Goal: Information Seeking & Learning: Learn about a topic

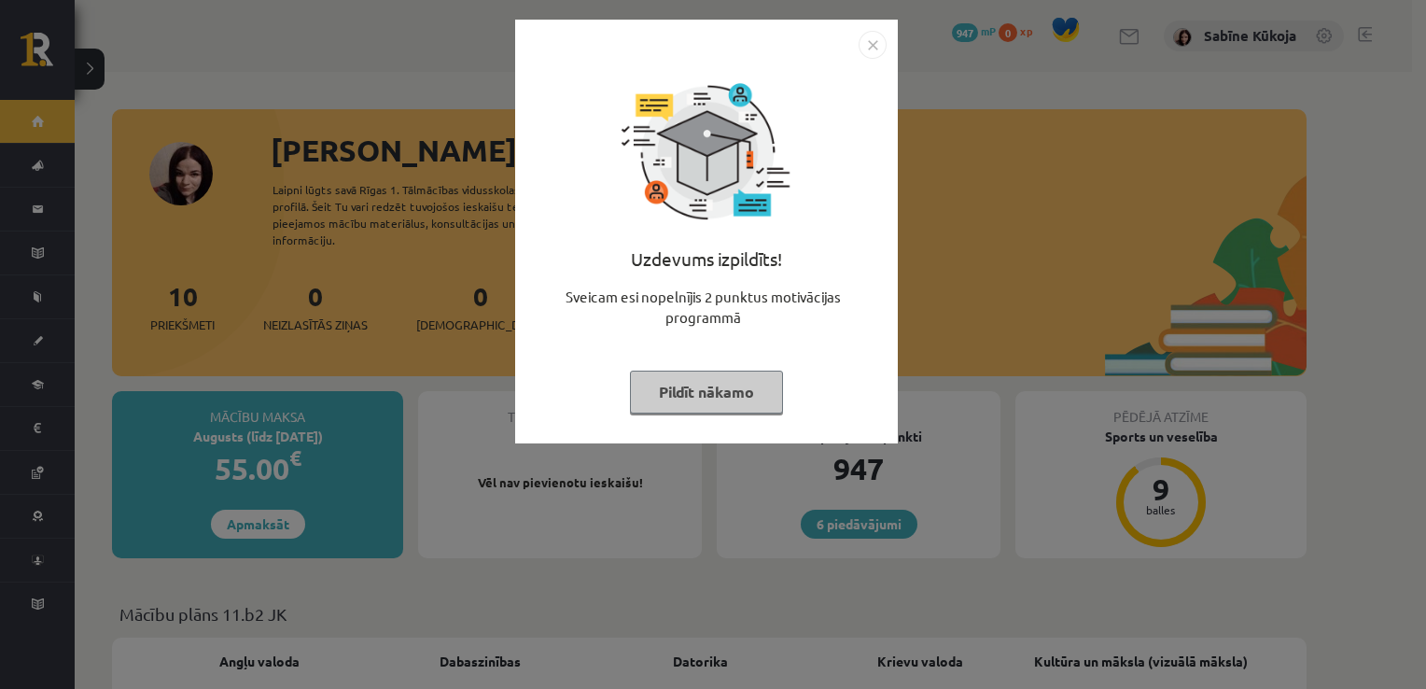
click at [658, 398] on button "Pildīt nākamo" at bounding box center [706, 391] width 153 height 43
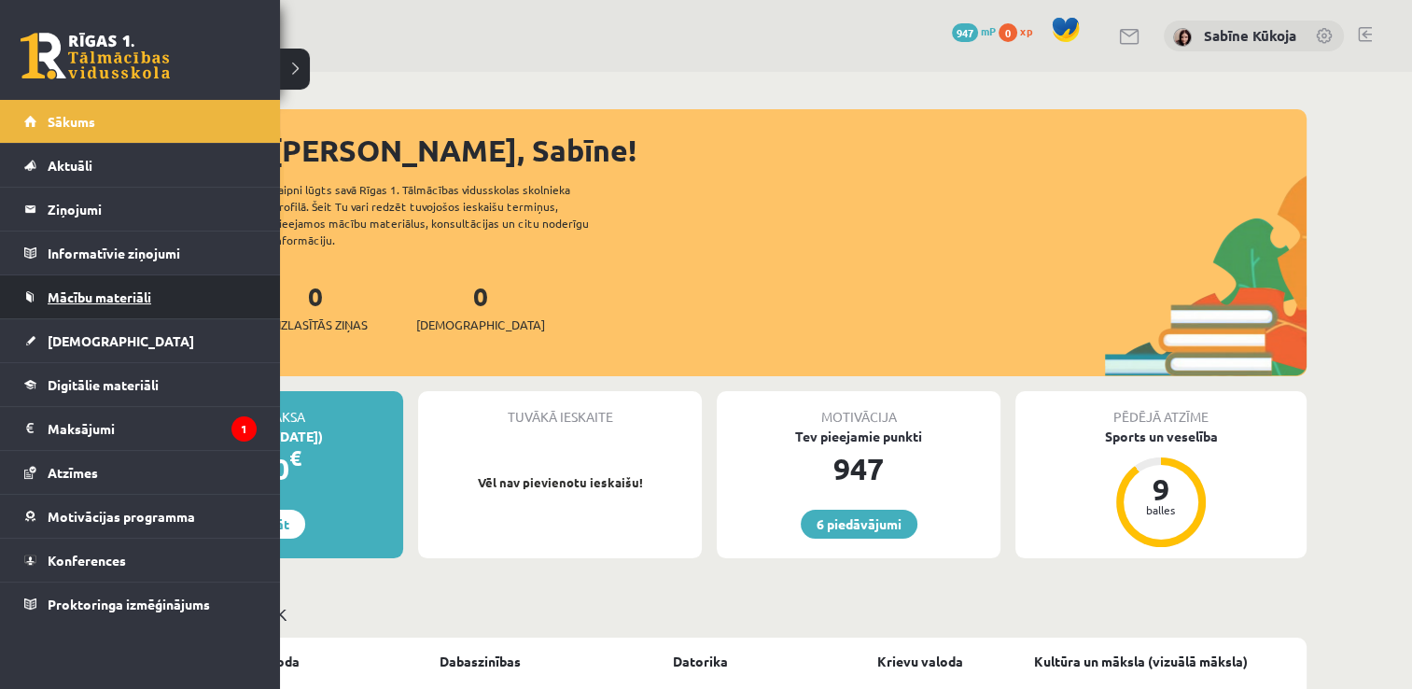
click at [105, 288] on span "Mācību materiāli" at bounding box center [100, 296] width 104 height 17
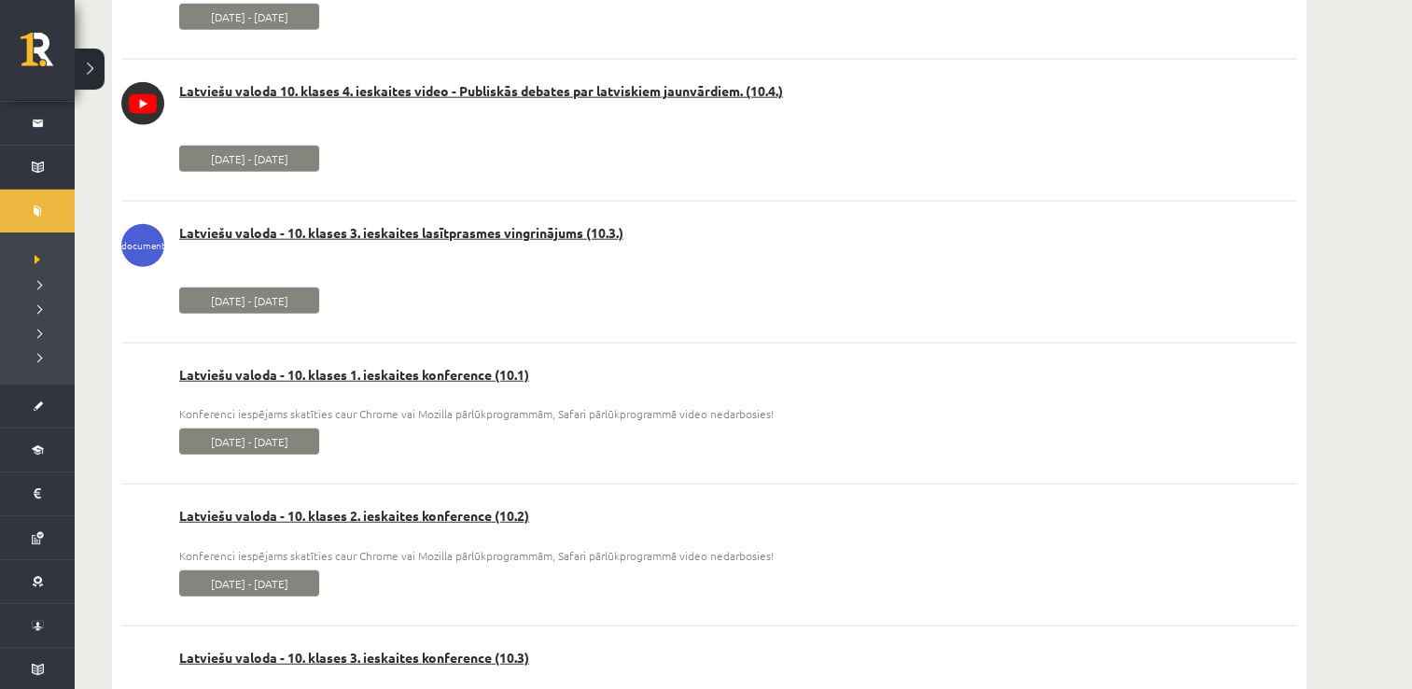
scroll to position [4629, 0]
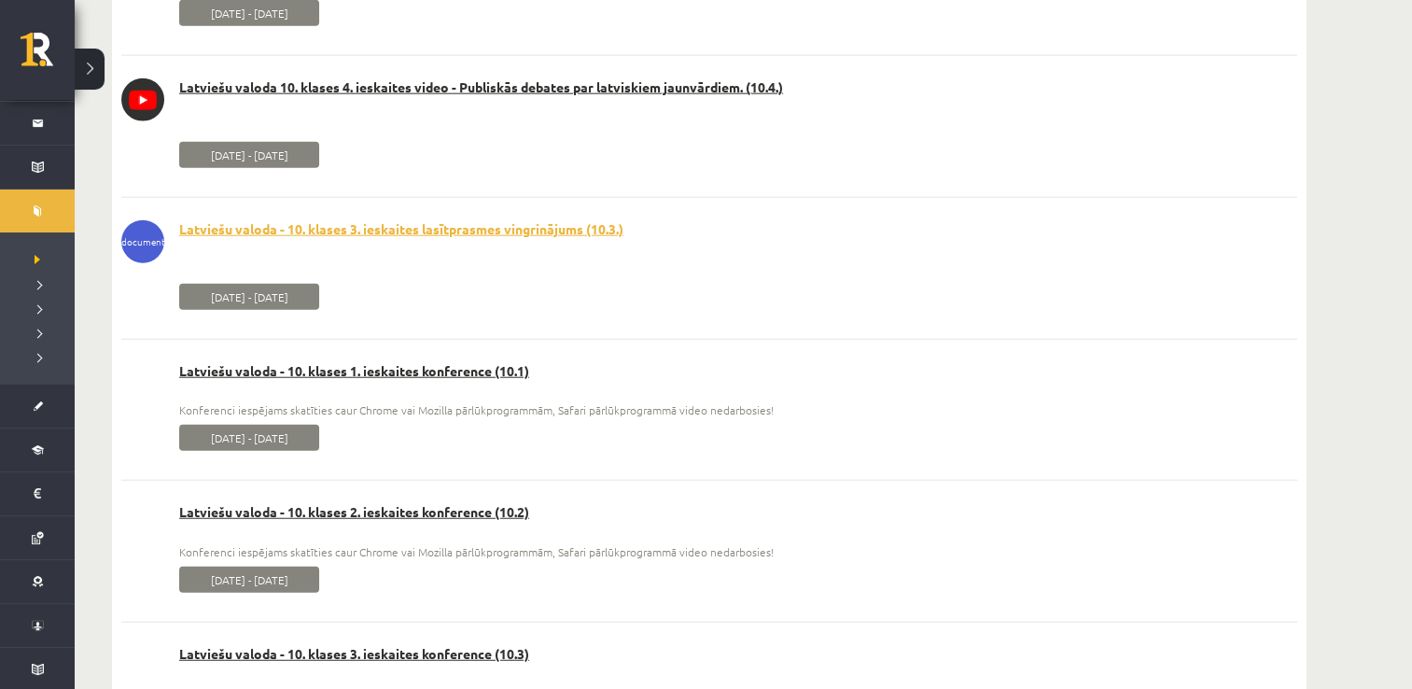
click at [412, 230] on link "Latviešu valoda - 10. klases 3. ieskaites lasītprasmes vingrinājums (10.3.)" at bounding box center [709, 229] width 1176 height 19
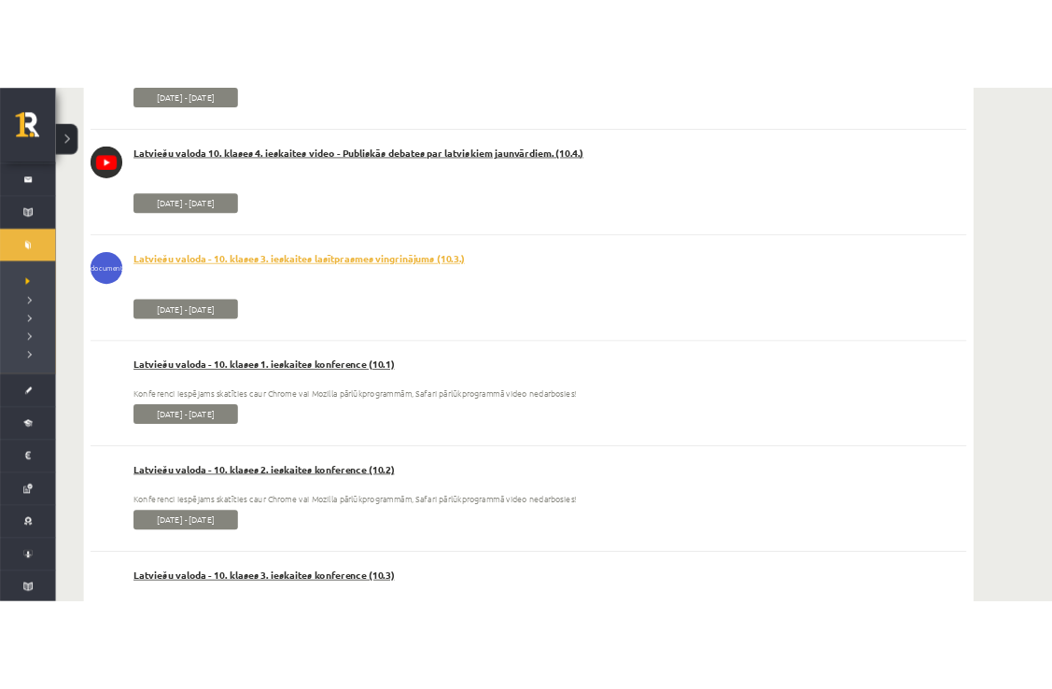
scroll to position [4691, 0]
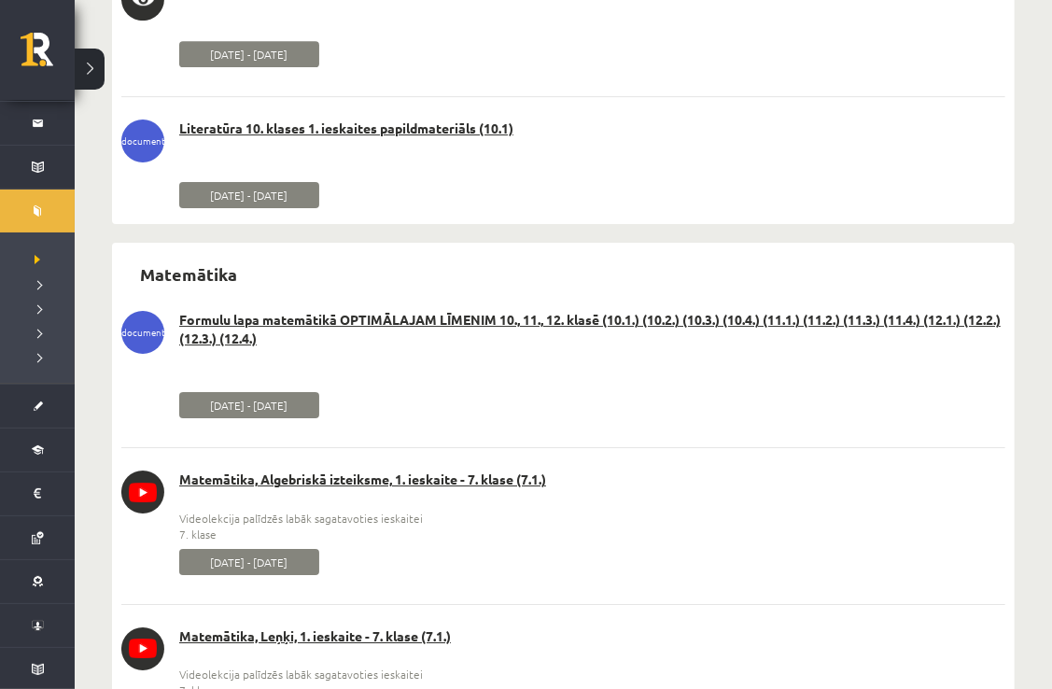
scroll to position [9805, 0]
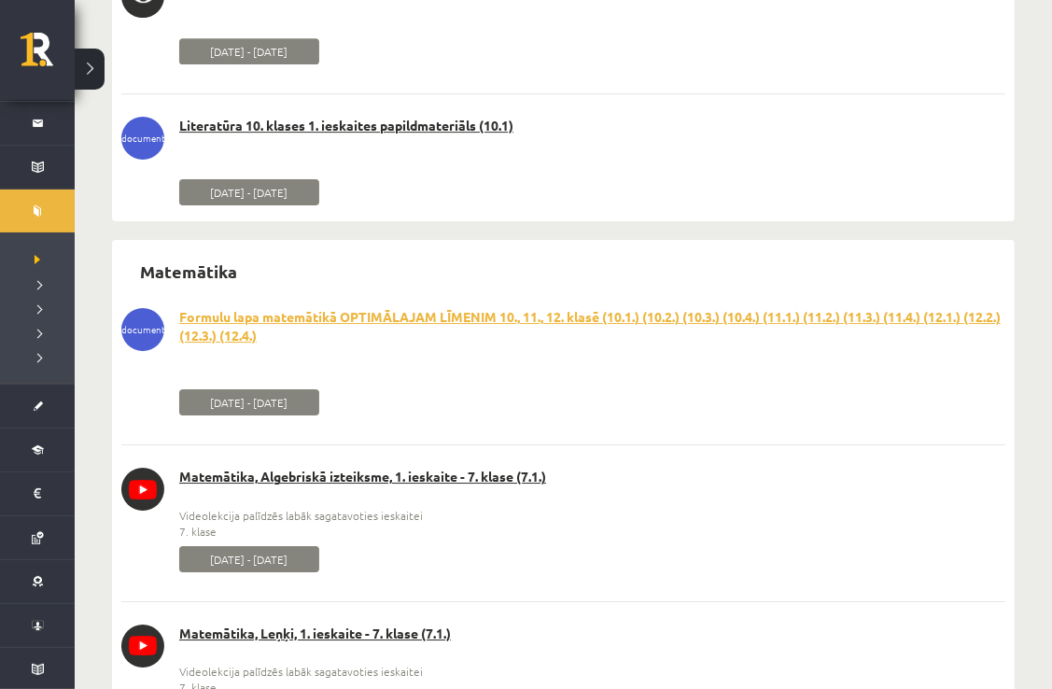
click at [615, 312] on link "Formulu lapa matemātikā OPTIMĀLAJAM LĪMENIM 10., 11., 12. klasē (10.1.) (10.2.)…" at bounding box center [563, 326] width 884 height 36
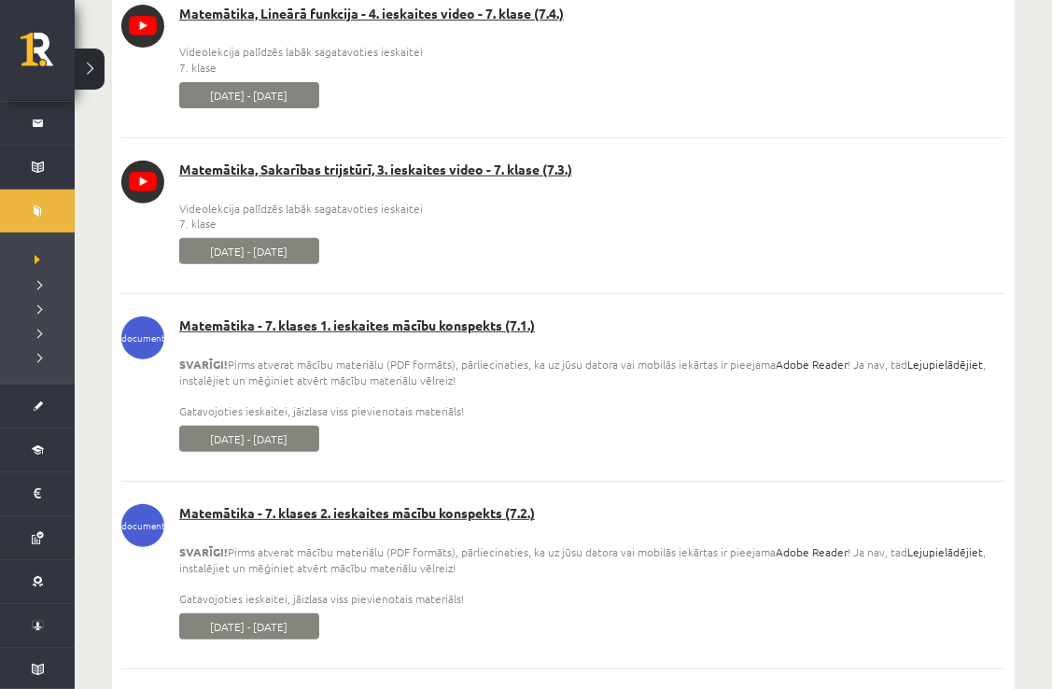
scroll to position [11037, 0]
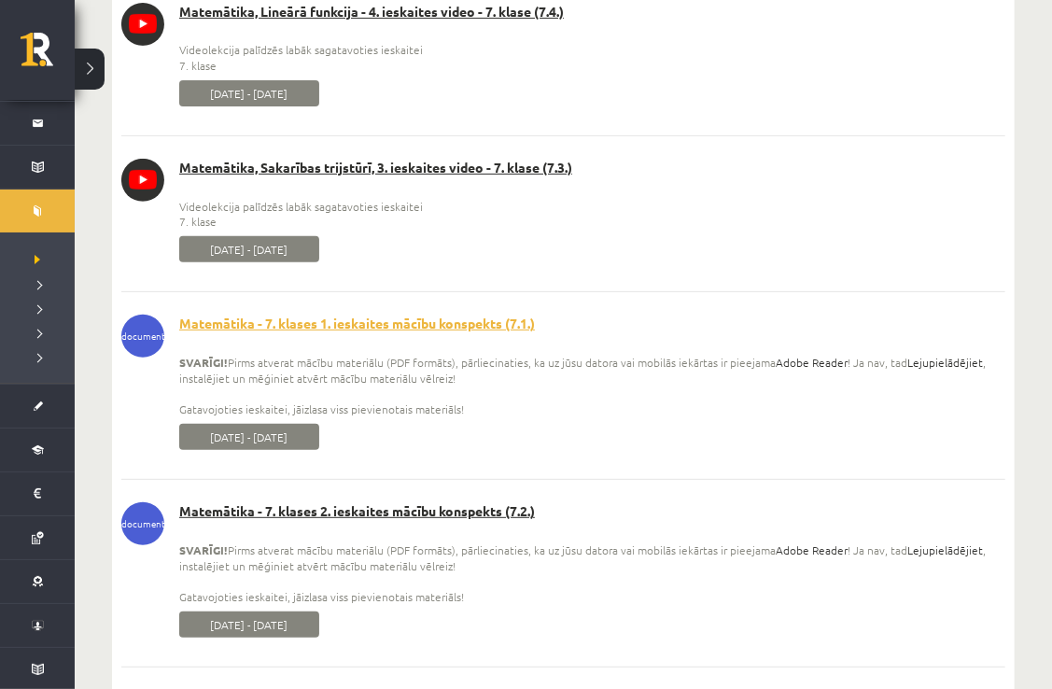
click at [491, 321] on link "Matemātika - 7. klases 1. ieskaites mācību konspekts (7.1.)" at bounding box center [563, 323] width 884 height 19
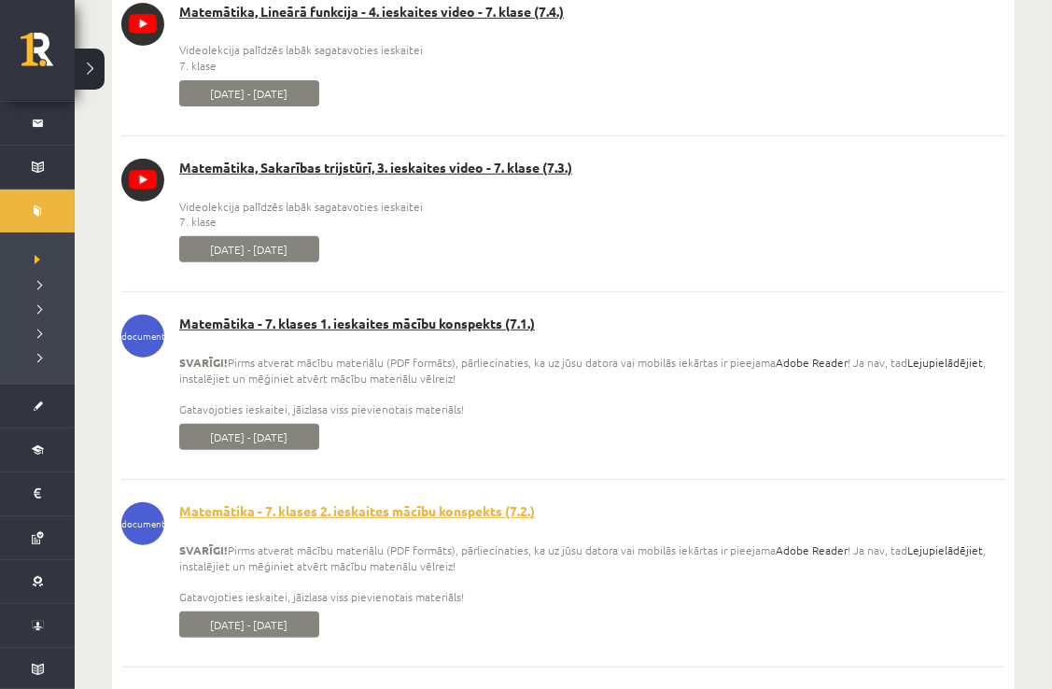
click at [471, 517] on link "Matemātika - 7. klases 2. ieskaites mācību konspekts (7.2.)" at bounding box center [563, 511] width 884 height 19
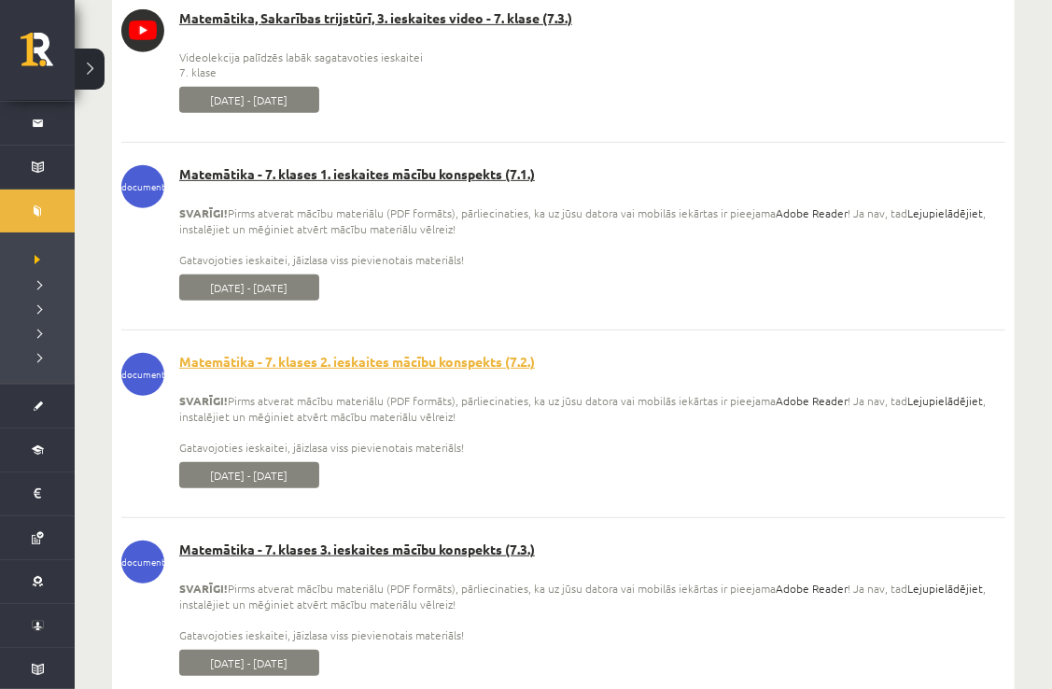
scroll to position [11223, 0]
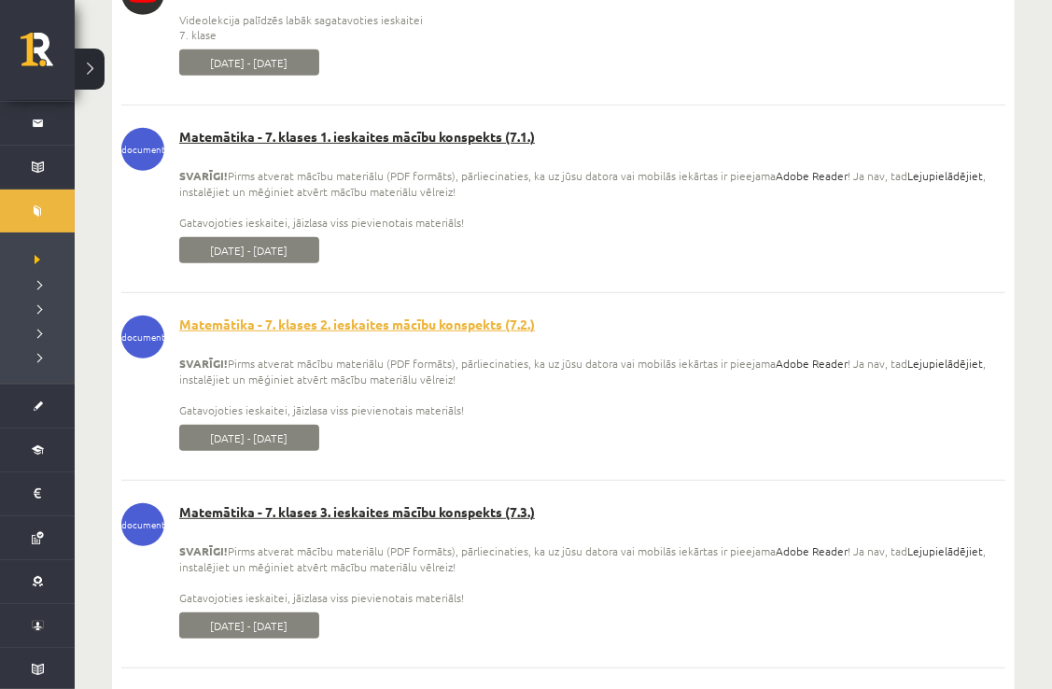
click at [471, 517] on link "Matemātika - 7. klases 3. ieskaites mācību konspekts (7.3.)" at bounding box center [563, 512] width 884 height 19
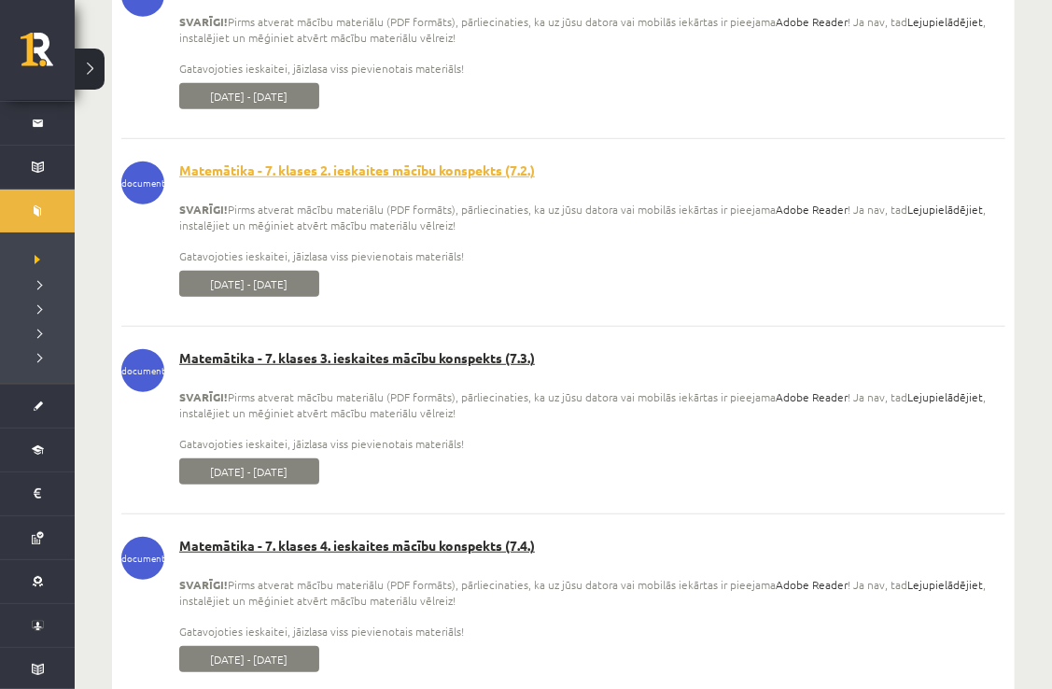
scroll to position [11410, 0]
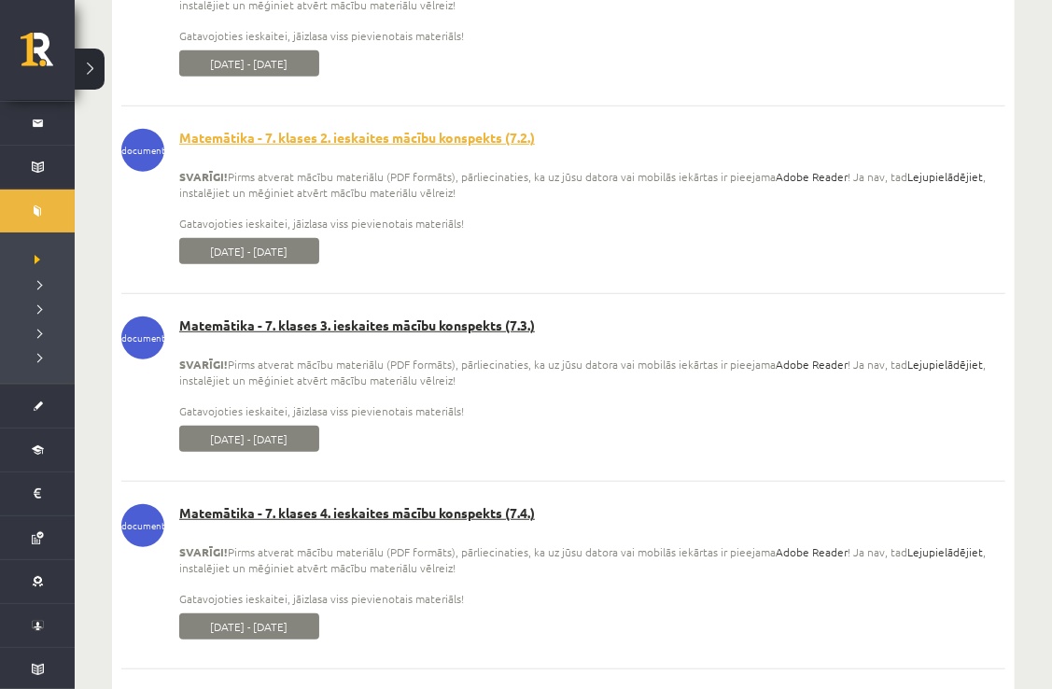
click at [471, 517] on link "Matemātika - 7. klases 4. ieskaites mācību konspekts (7.4.)" at bounding box center [563, 513] width 884 height 19
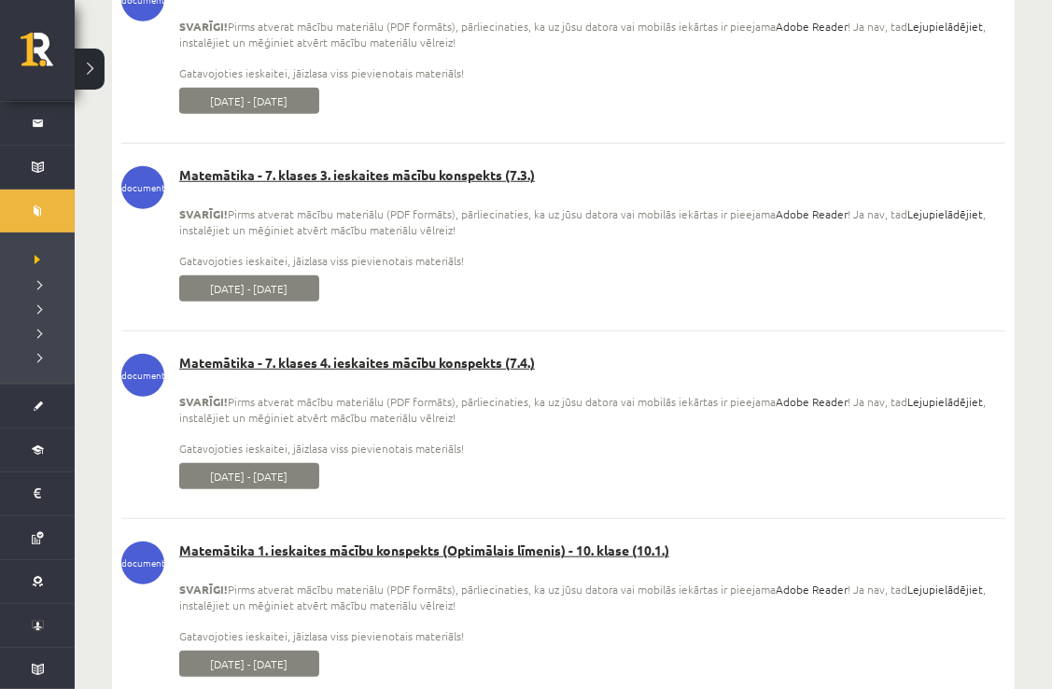
scroll to position [11596, 0]
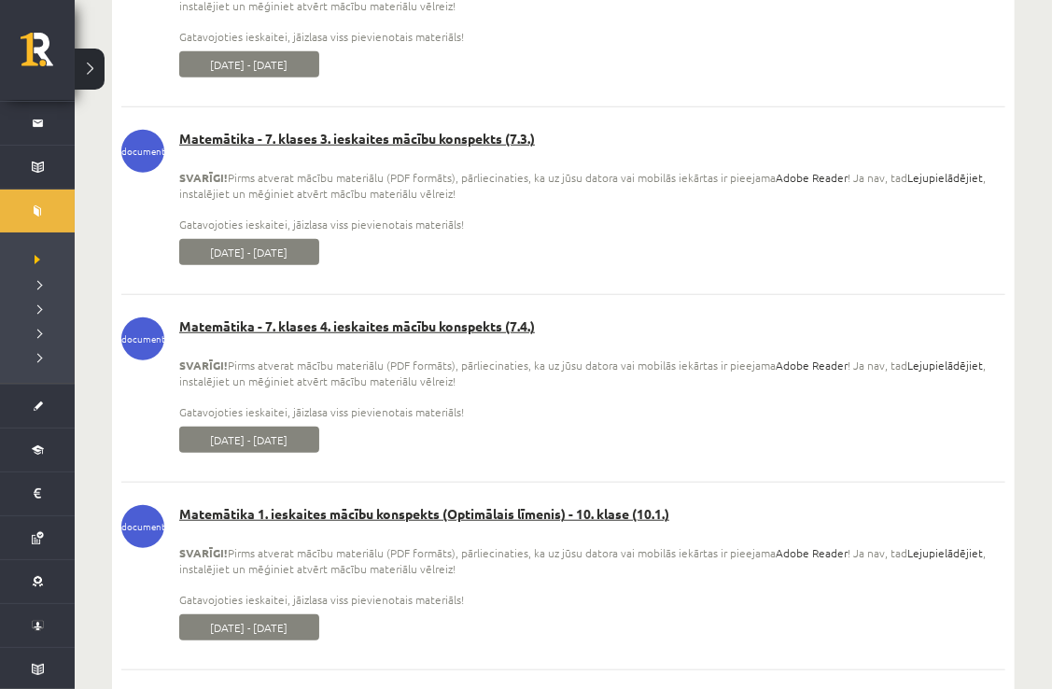
click at [471, 517] on link "Matemātika 1. ieskaites mācību konspekts (Optimālais līmenis) - 10. klase (10.1…" at bounding box center [563, 514] width 884 height 19
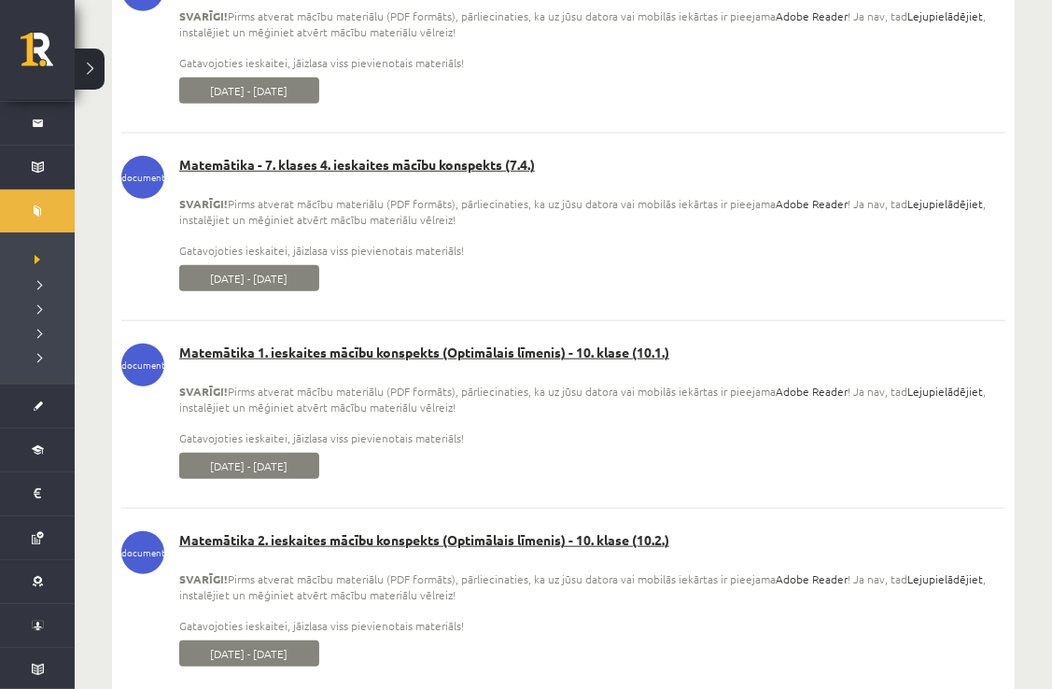
scroll to position [11783, 0]
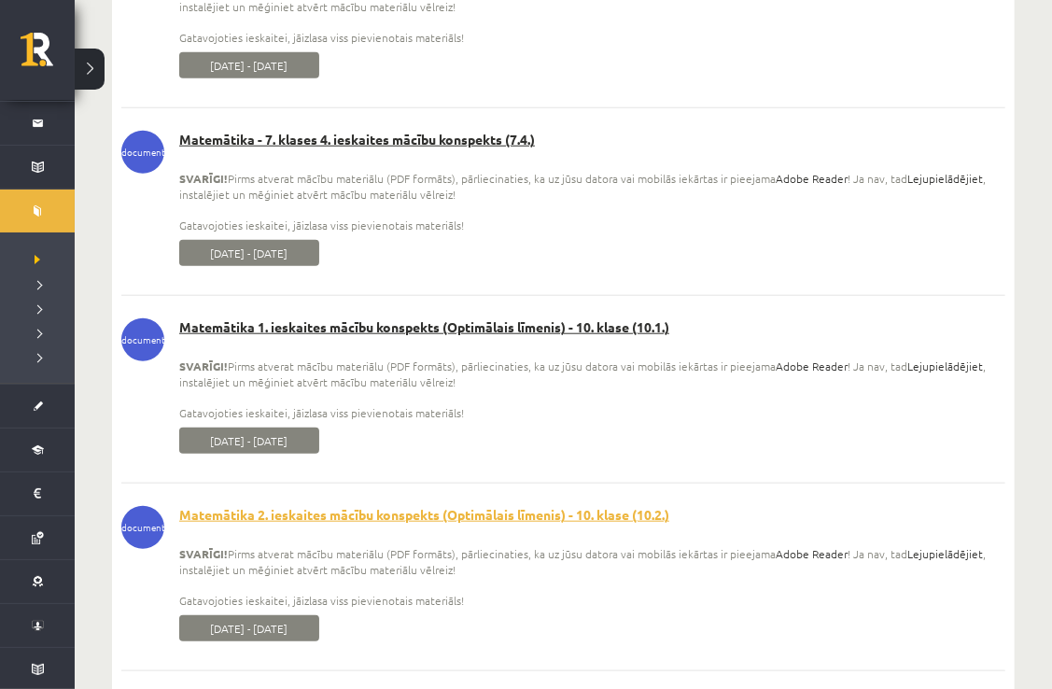
click at [668, 524] on link "Matemātika 2. ieskaites mācību konspekts (Optimālais līmenis) - 10. klase (10.2…" at bounding box center [563, 515] width 884 height 19
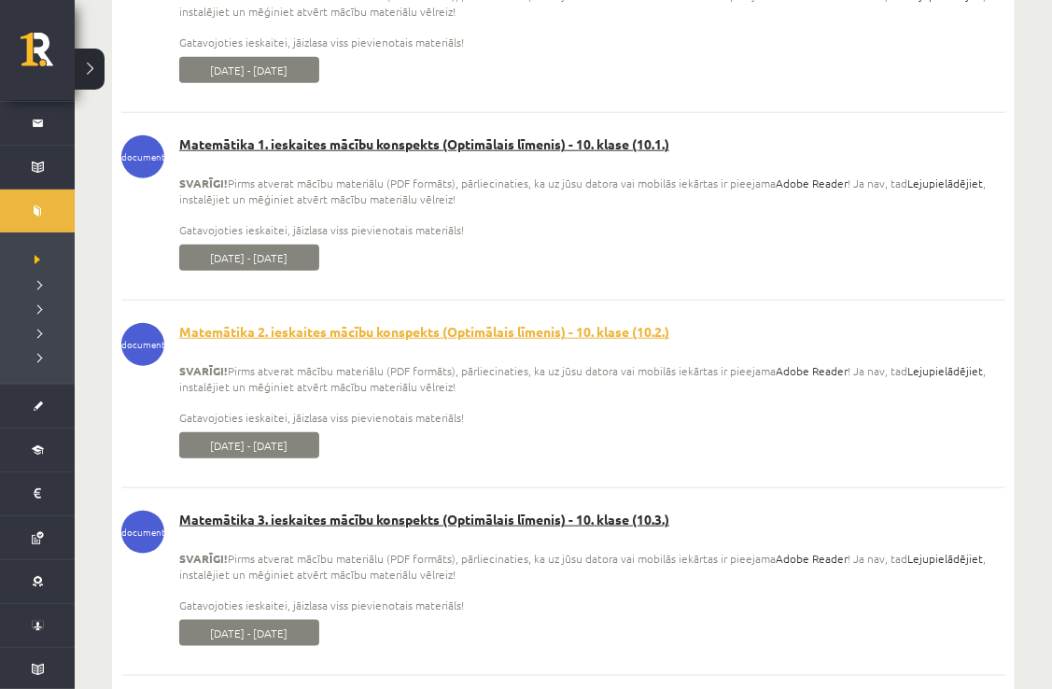
scroll to position [11970, 0]
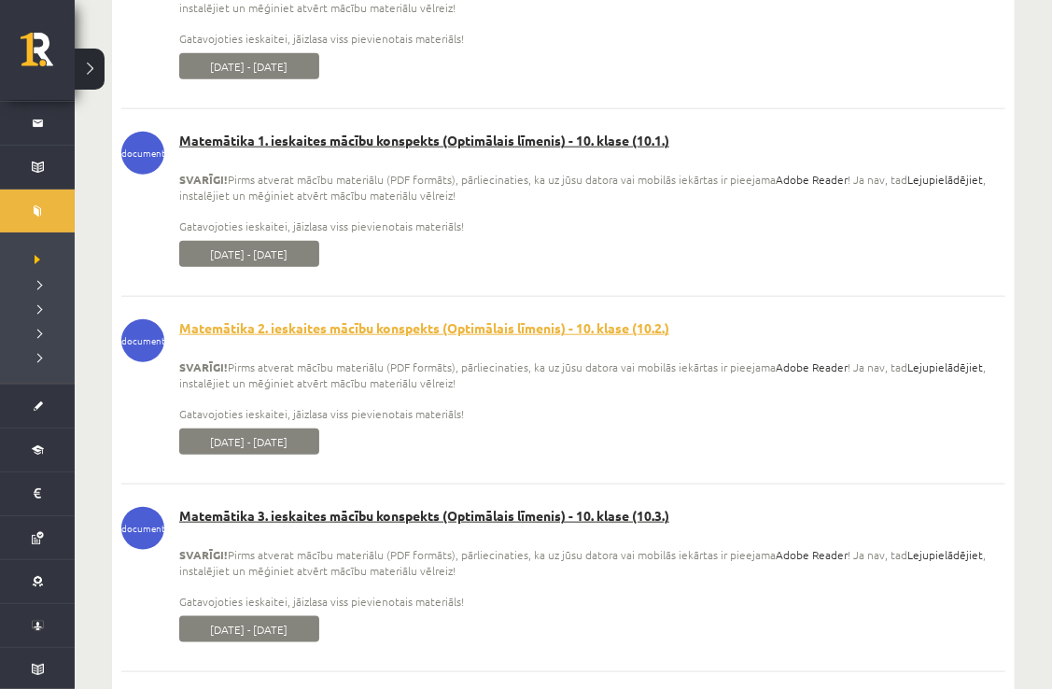
click at [668, 524] on link "Matemātika 3. ieskaites mācību konspekts (Optimālais līmenis) - 10. klase (10.3…" at bounding box center [563, 516] width 884 height 19
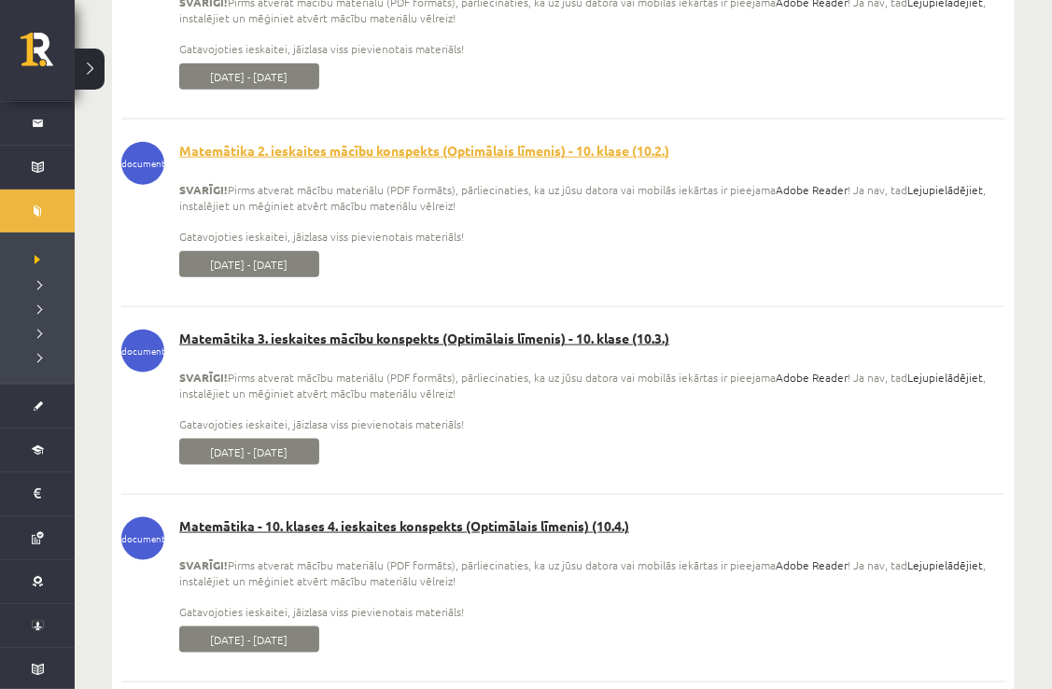
scroll to position [12156, 0]
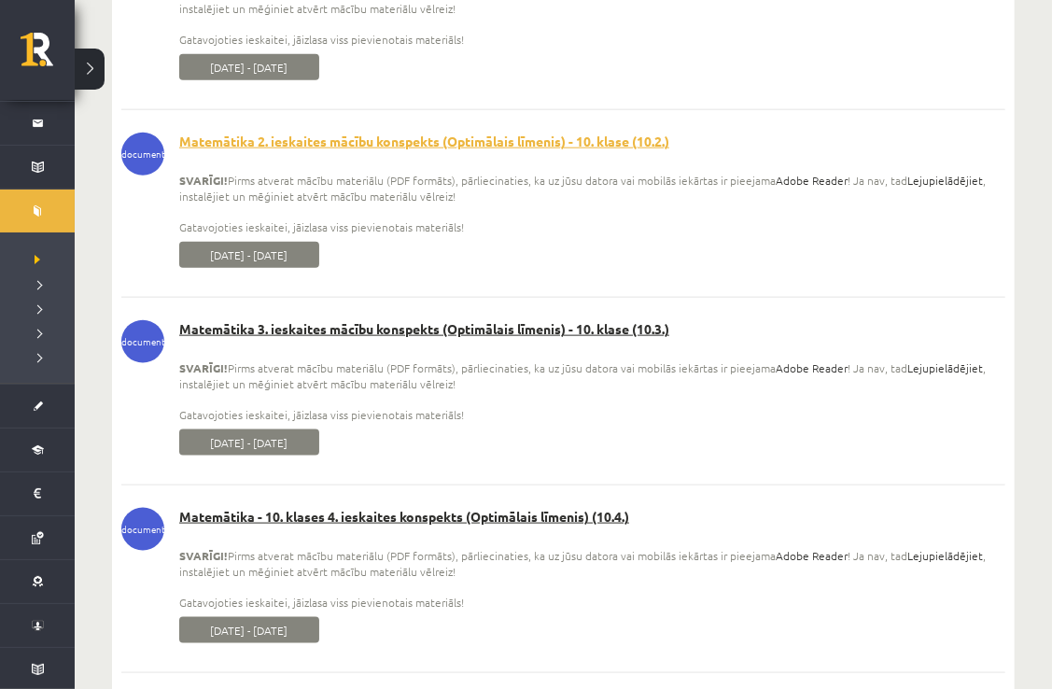
click at [668, 524] on link "Matemātika - 10. klases 4. ieskaites konspekts (Optimālais līmenis) (10.4.)" at bounding box center [563, 517] width 884 height 19
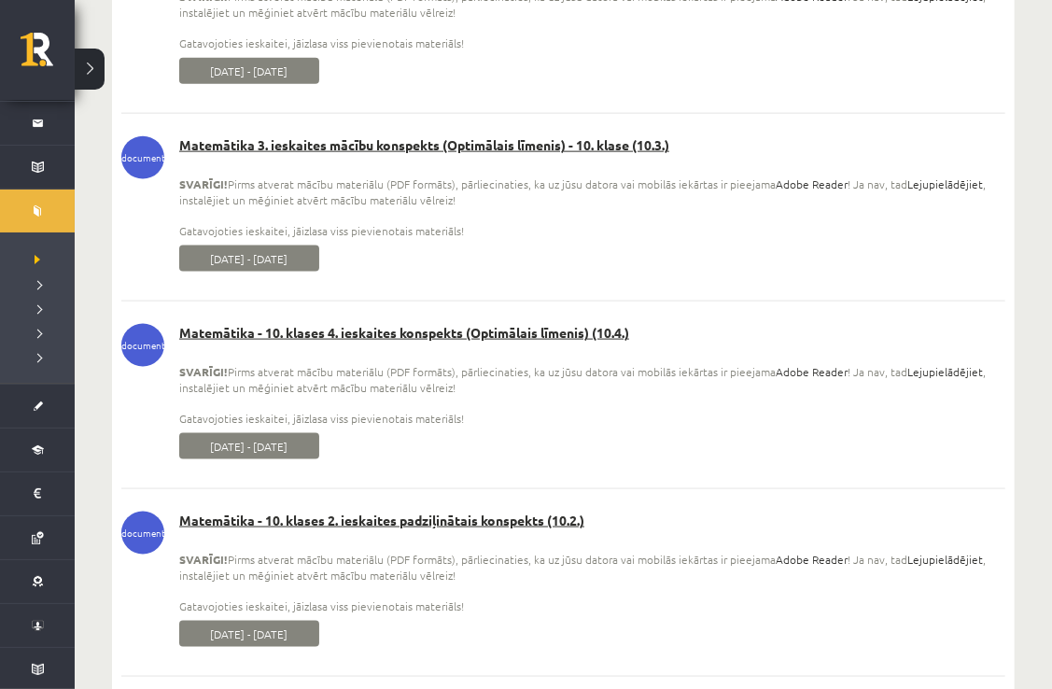
scroll to position [12343, 0]
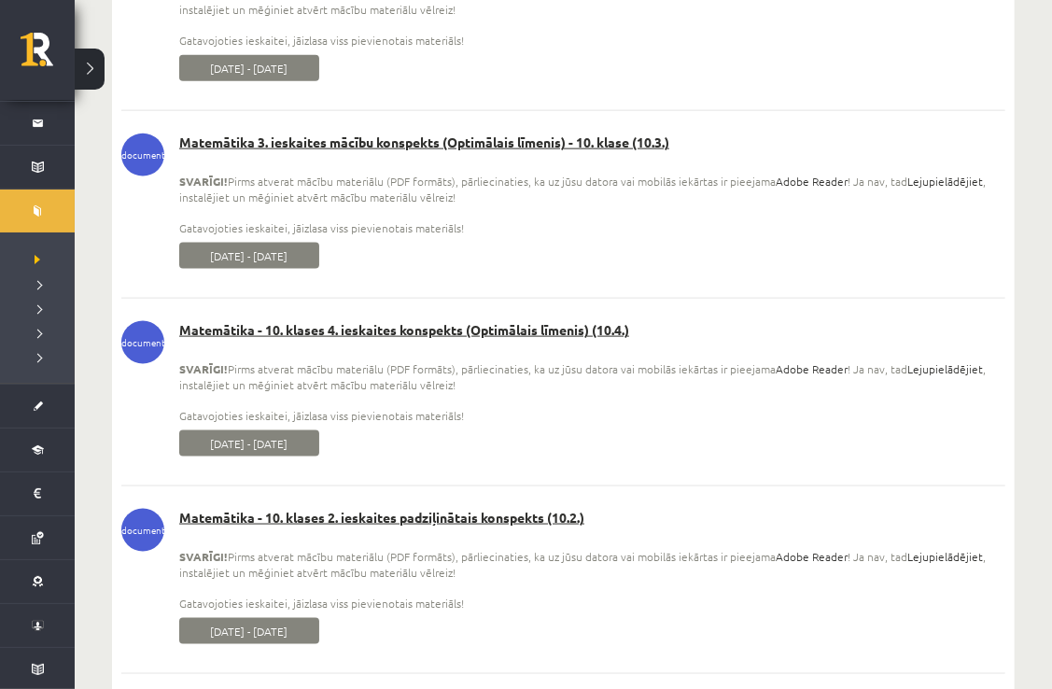
click at [668, 524] on link "Matemātika - 10. klases 2. ieskaites padziļinātais konspekts (10.2.)" at bounding box center [563, 518] width 884 height 19
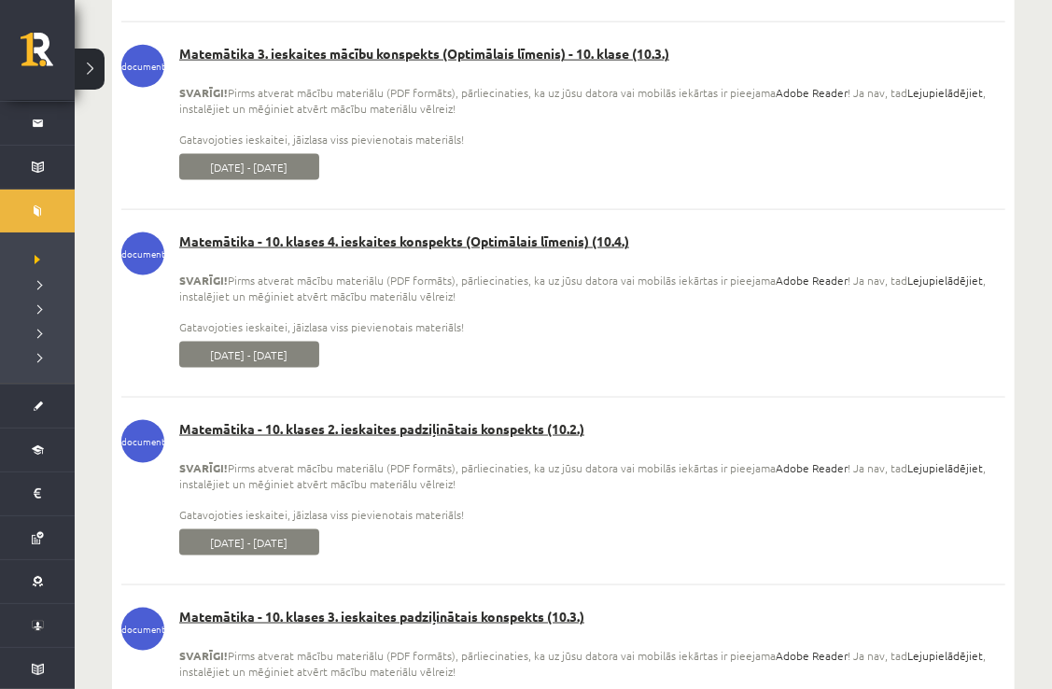
scroll to position [12455, 0]
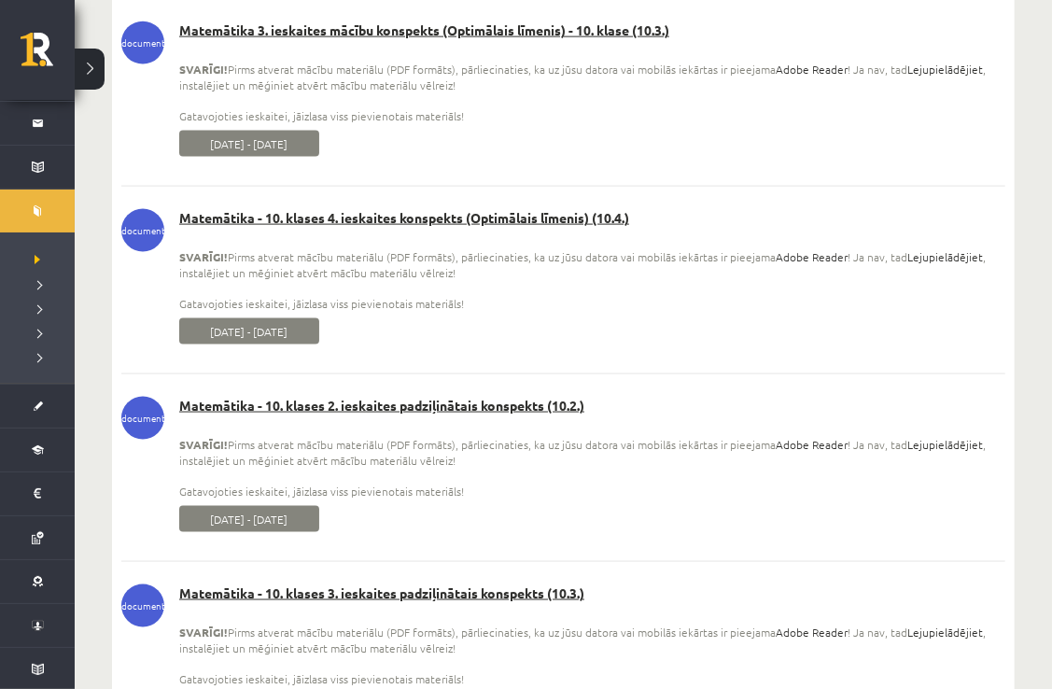
click at [374, 621] on div "Matemātika - 10. klases 3. ieskaites padziļinātais konspekts (10.3.) SVARĪGI! P…" at bounding box center [563, 635] width 884 height 103
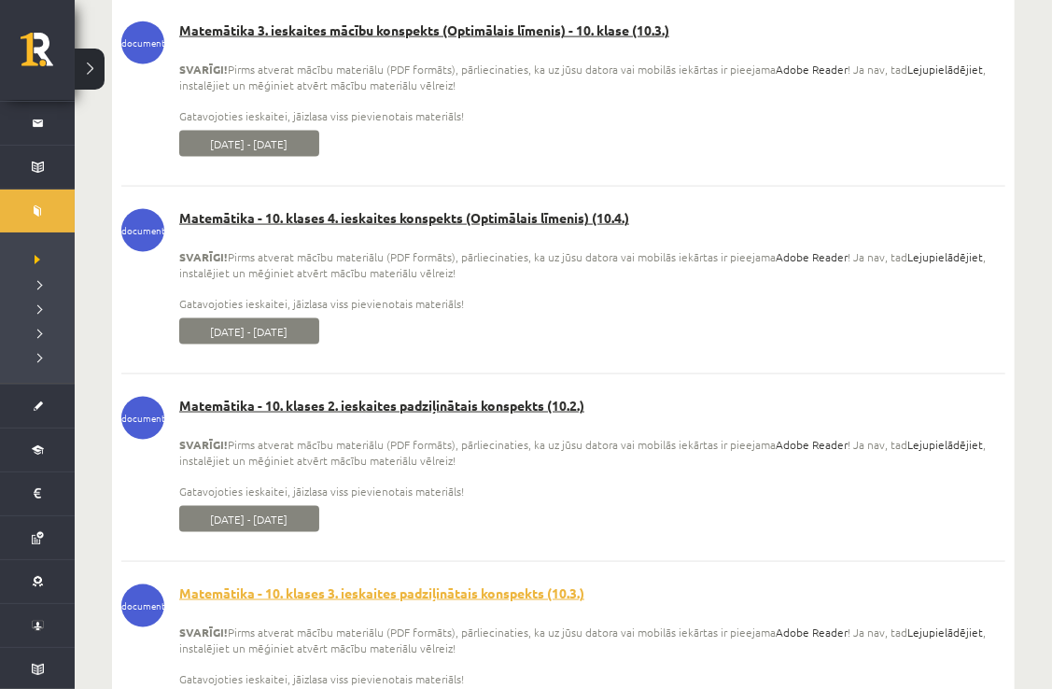
click at [374, 603] on link "Matemātika - 10. klases 3. ieskaites padziļinātais konspekts (10.3.)" at bounding box center [563, 593] width 884 height 19
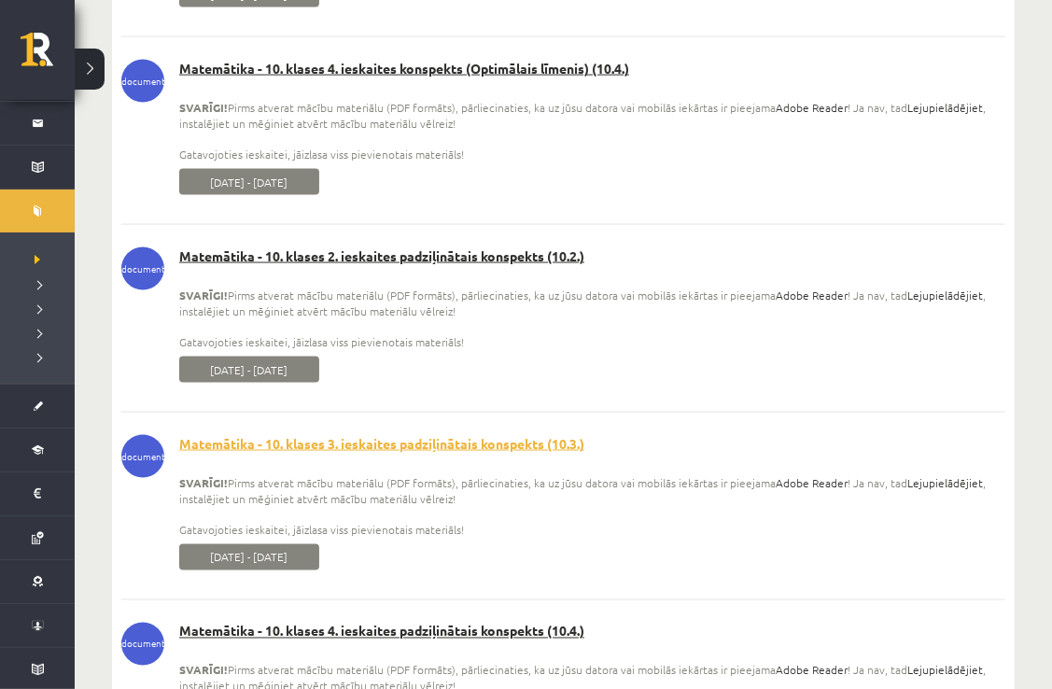
scroll to position [12642, 0]
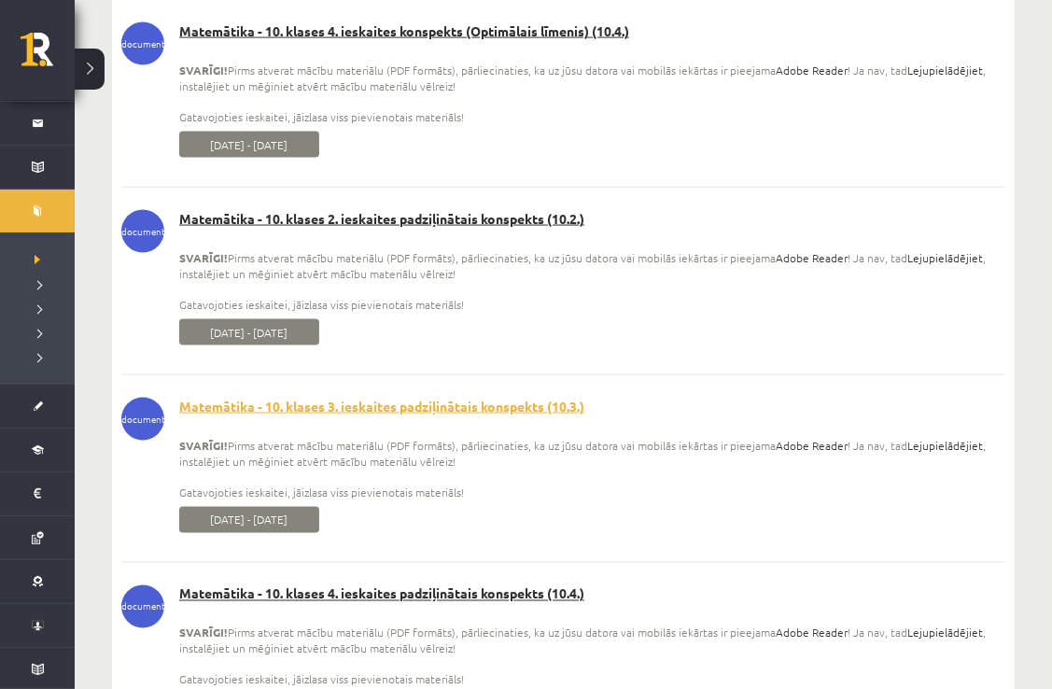
click at [374, 604] on link "Matemātika - 10. klases 4. ieskaites padziļinātais konspekts (10.4.)" at bounding box center [563, 594] width 884 height 19
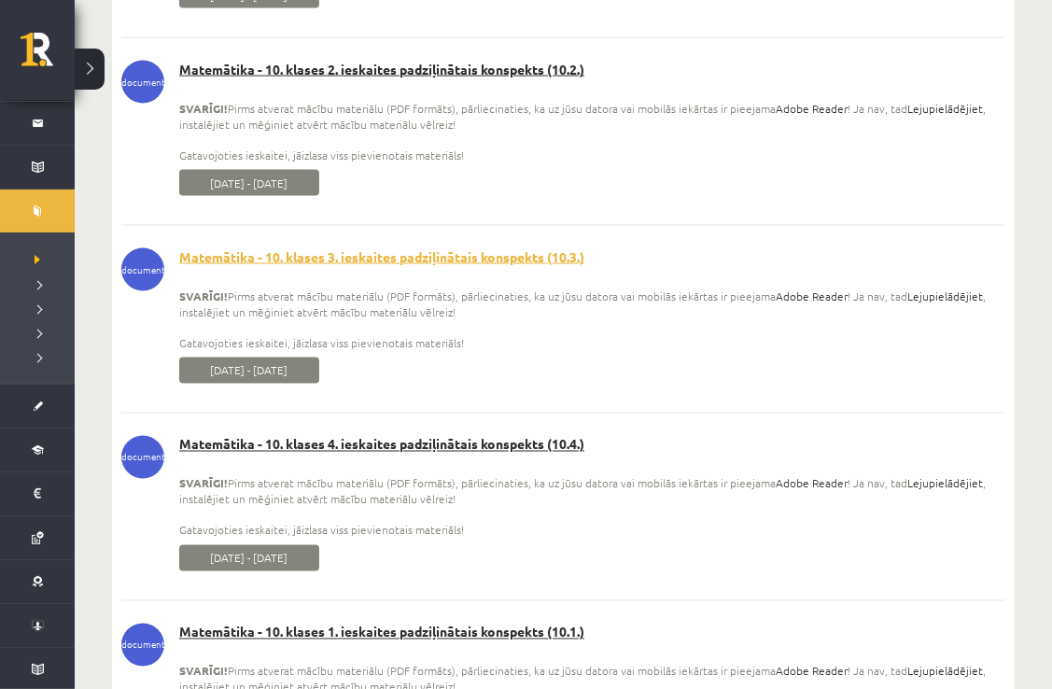
scroll to position [12828, 0]
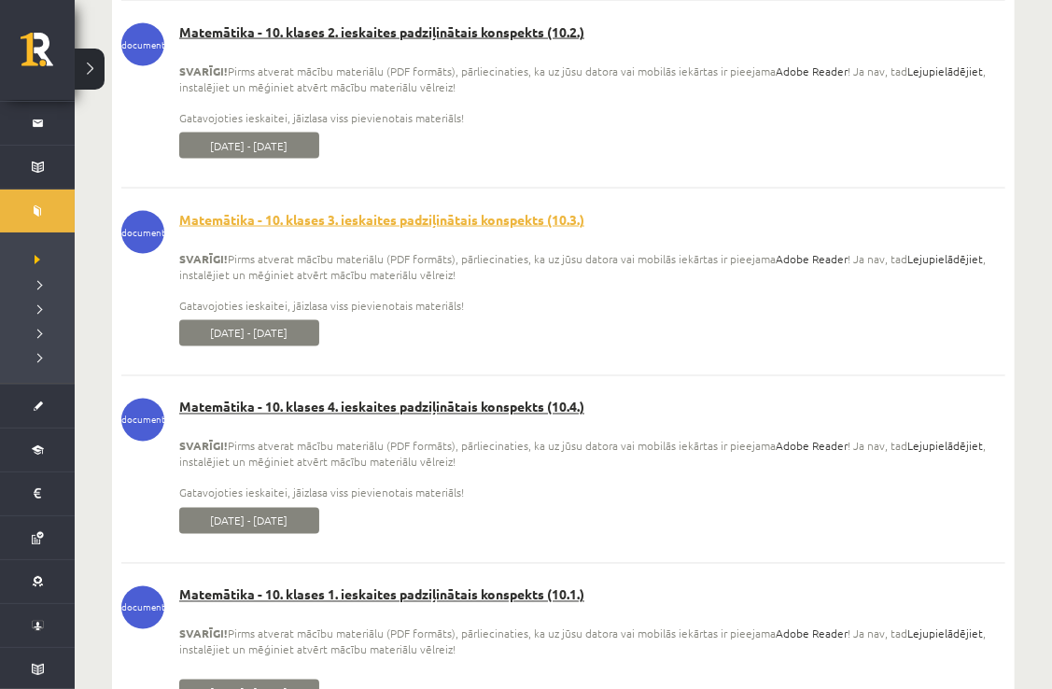
click at [374, 605] on link "Matemātika - 10. klases 1. ieskaites padziļinātais konspekts (10.1.)" at bounding box center [563, 595] width 884 height 19
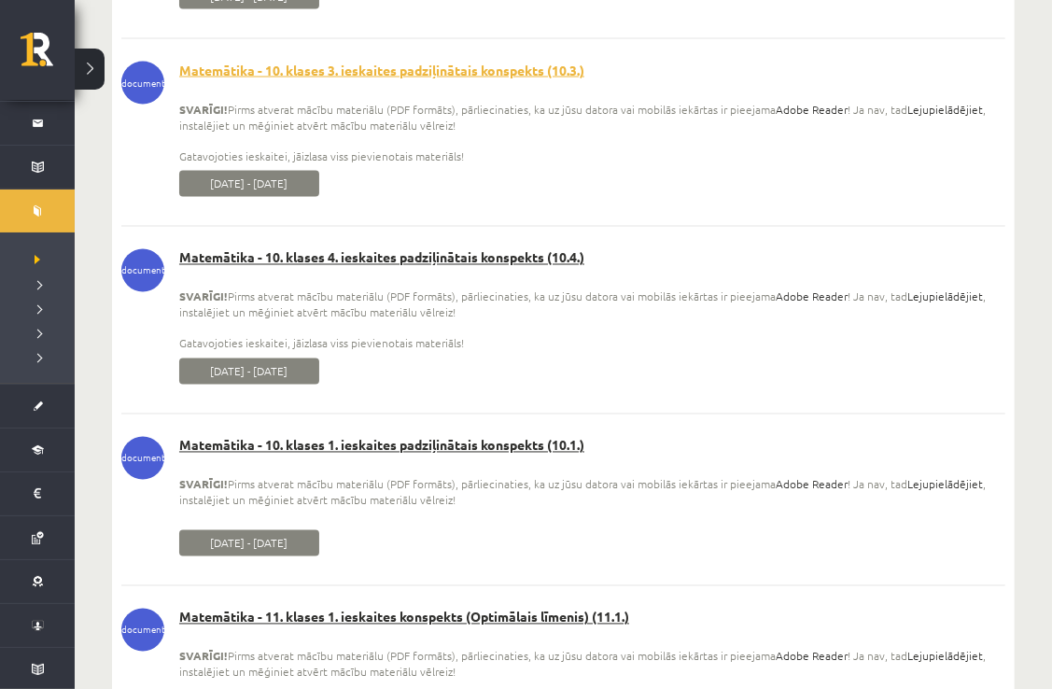
scroll to position [13015, 0]
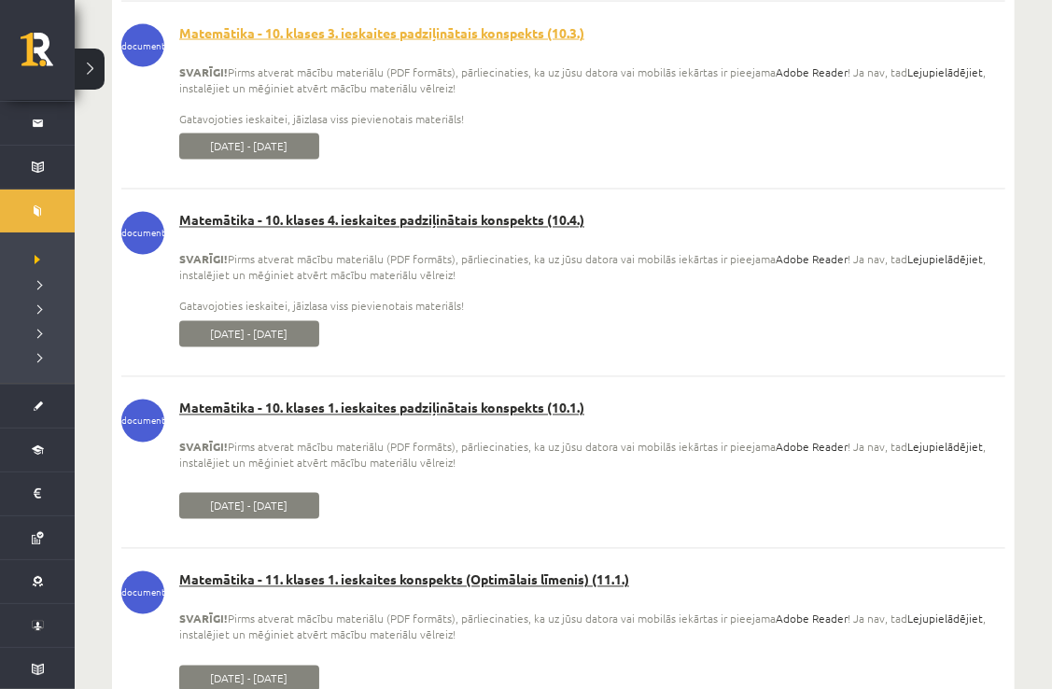
click at [374, 610] on div "Matemātika - 11. klases 1. ieskaites konspekts (Optimālais līmenis) (11.1.) SVA…" at bounding box center [563, 614] width 884 height 87
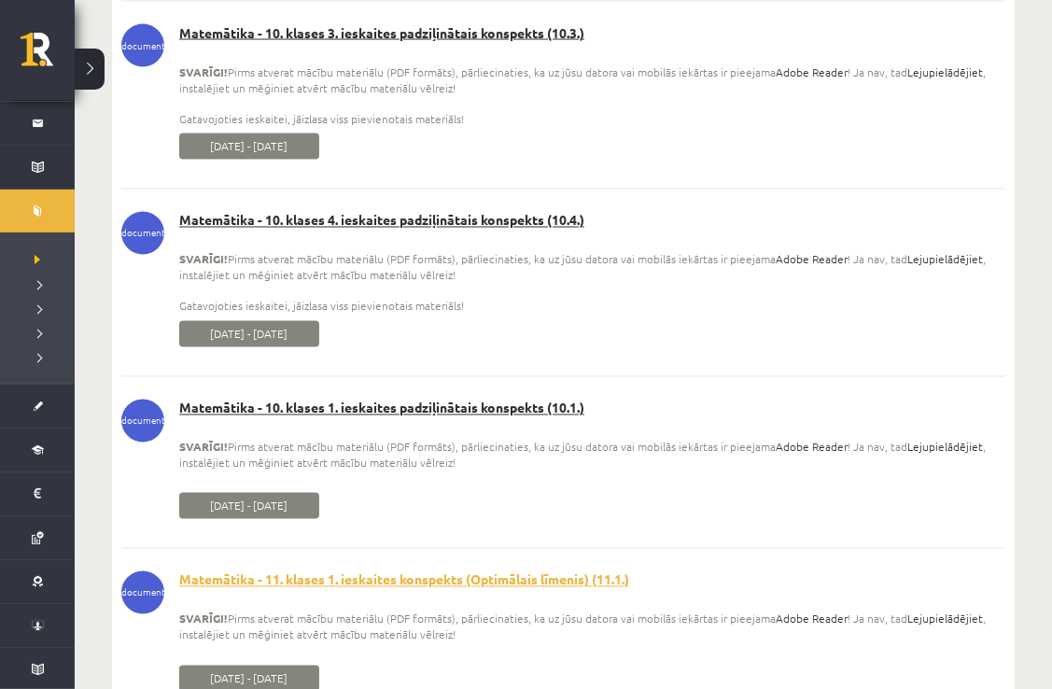
click at [381, 585] on link "Matemātika - 11. klases 1. ieskaites konspekts (Optimālais līmenis) (11.1.)" at bounding box center [563, 580] width 884 height 19
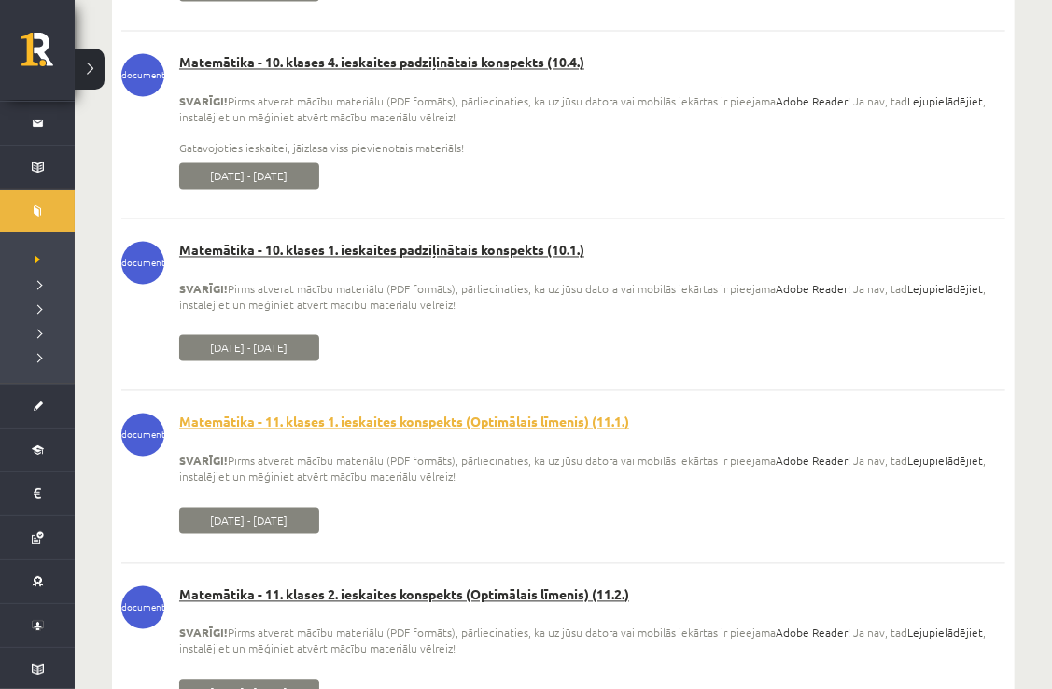
scroll to position [13202, 0]
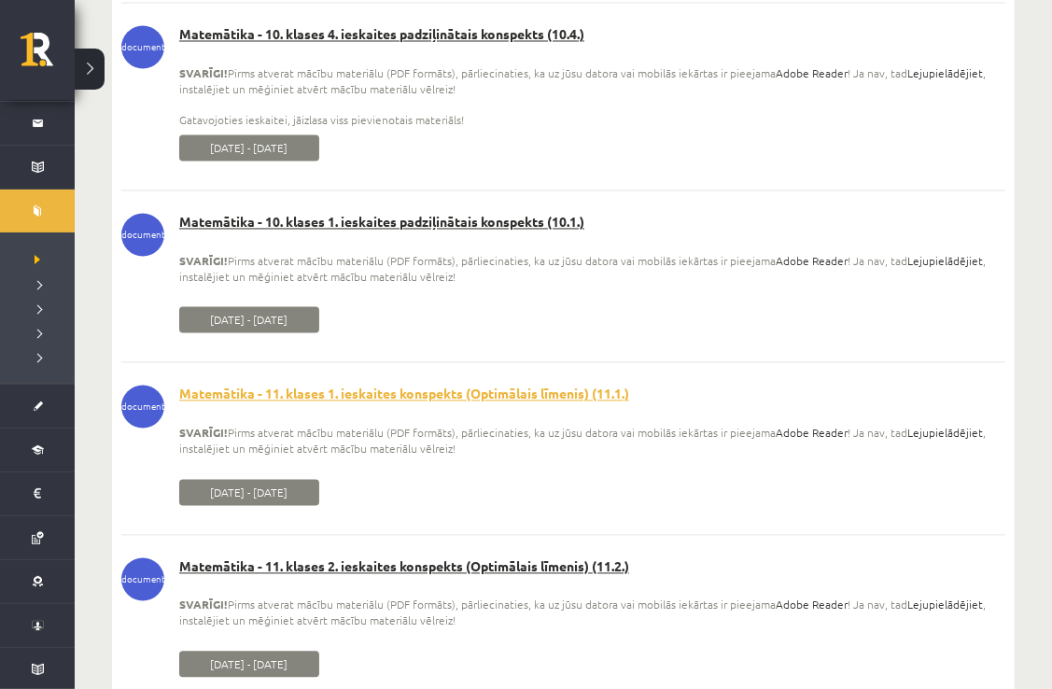
click at [381, 576] on link "Matemātika - 11. klases 2. ieskaites konspekts (Optimālais līmenis) (11.2.)" at bounding box center [563, 566] width 884 height 19
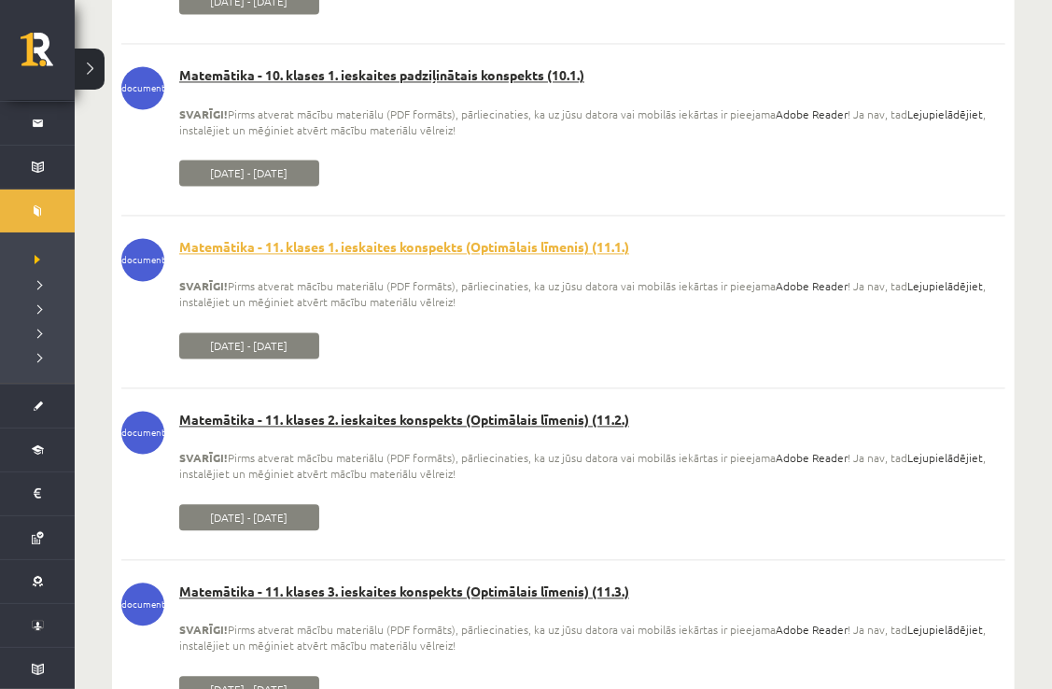
scroll to position [13388, 0]
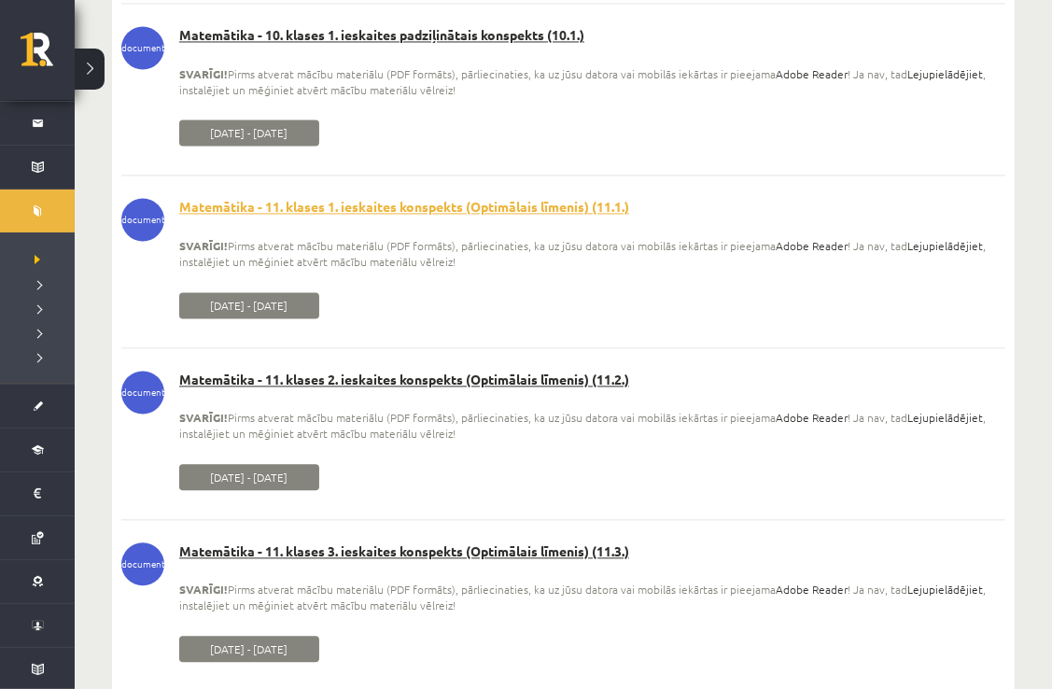
click at [381, 585] on div "Matemātika - 11. klases 3. ieskaites konspekts (Optimālais līmenis) (11.3.) SVA…" at bounding box center [563, 585] width 884 height 87
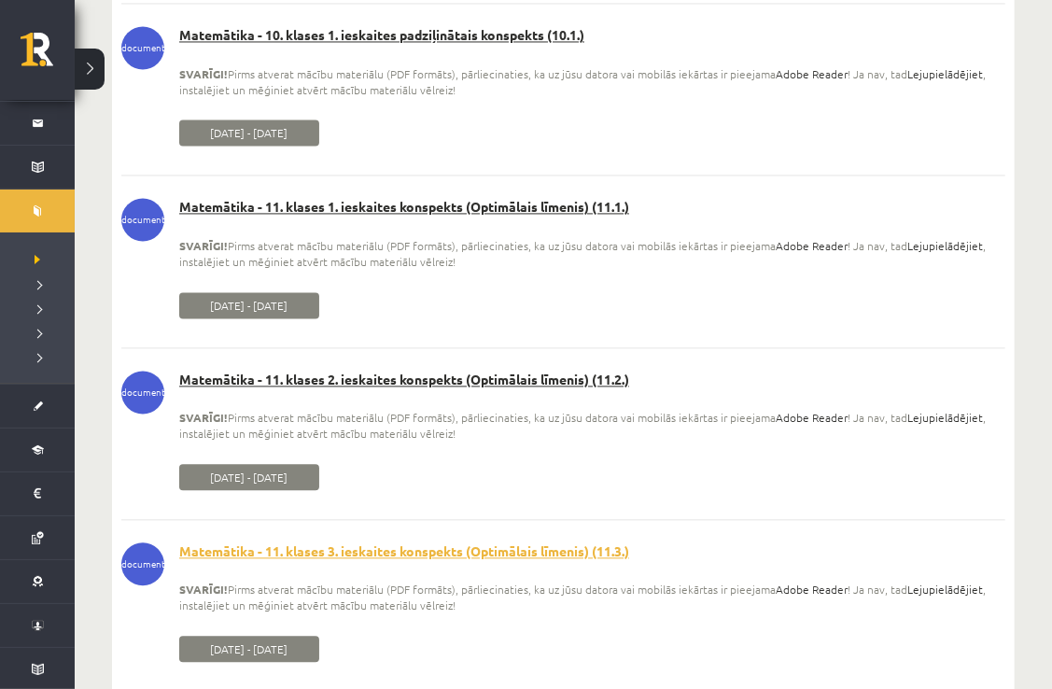
click at [393, 561] on link "Matemātika - 11. klases 3. ieskaites konspekts (Optimālais līmenis) (11.3.)" at bounding box center [563, 551] width 884 height 19
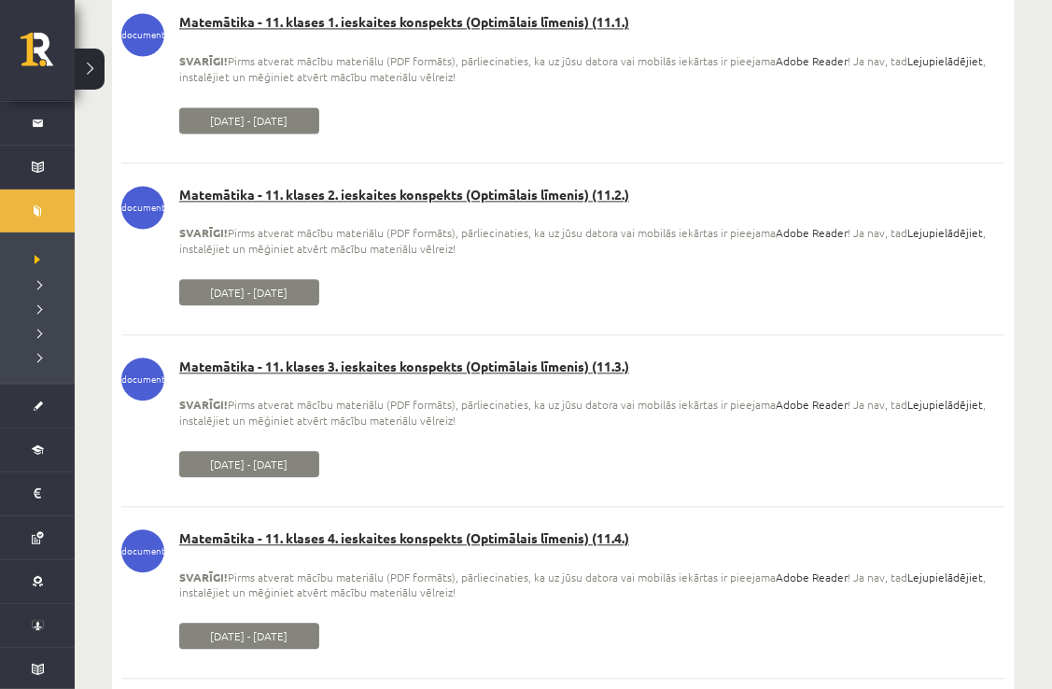
scroll to position [13575, 0]
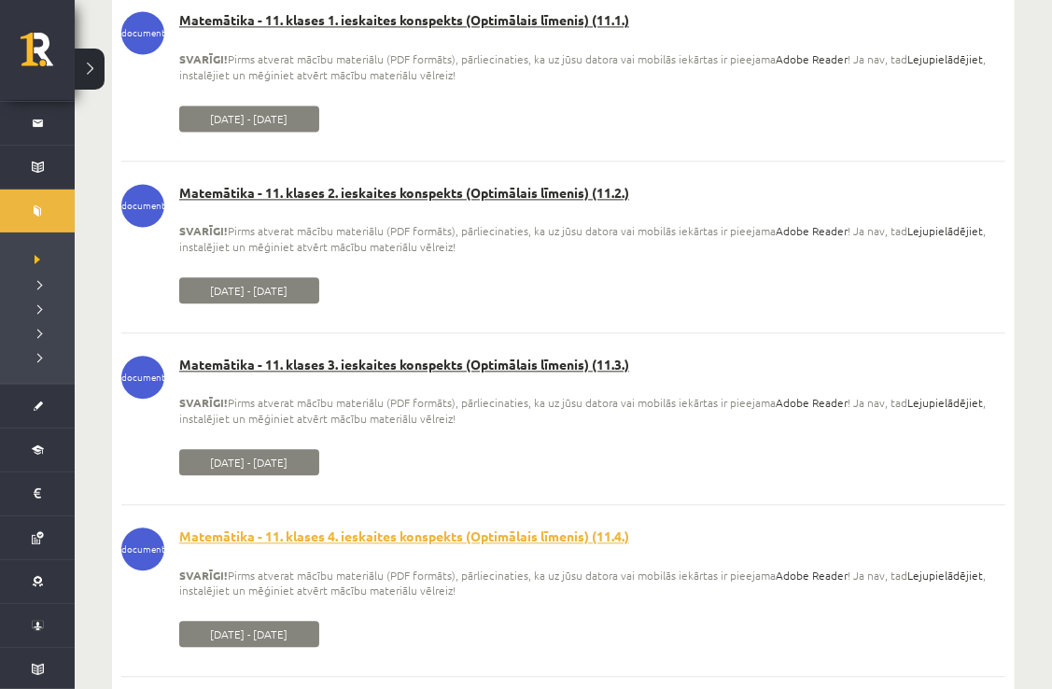
click at [552, 546] on link "Matemātika - 11. klases 4. ieskaites konspekts (Optimālais līmenis) (11.4.)" at bounding box center [563, 536] width 884 height 19
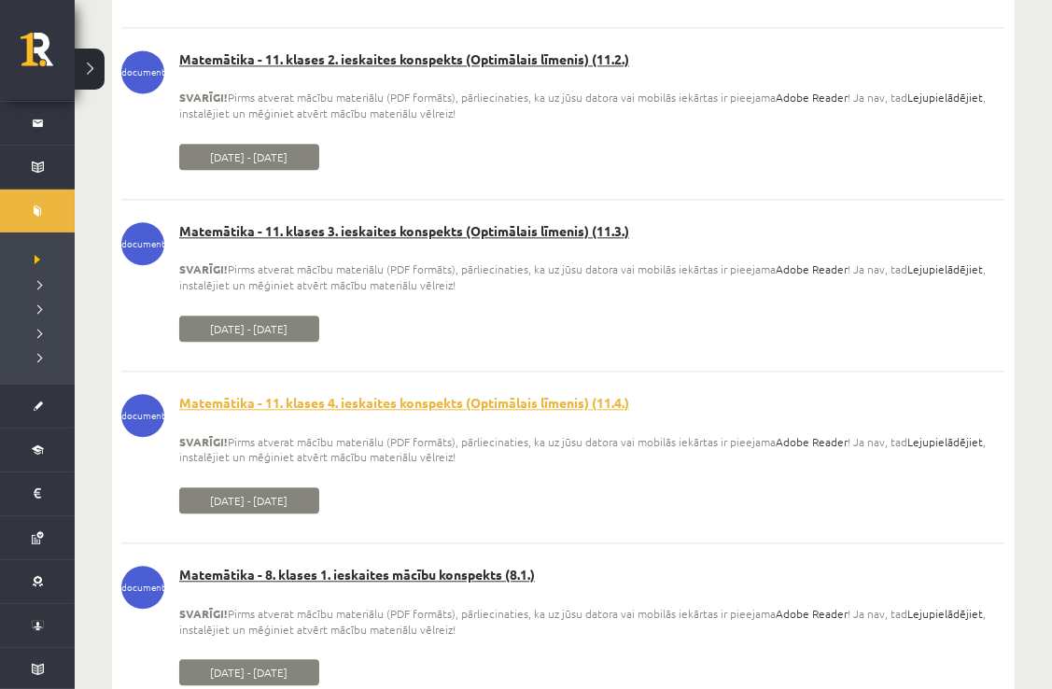
scroll to position [13724, 0]
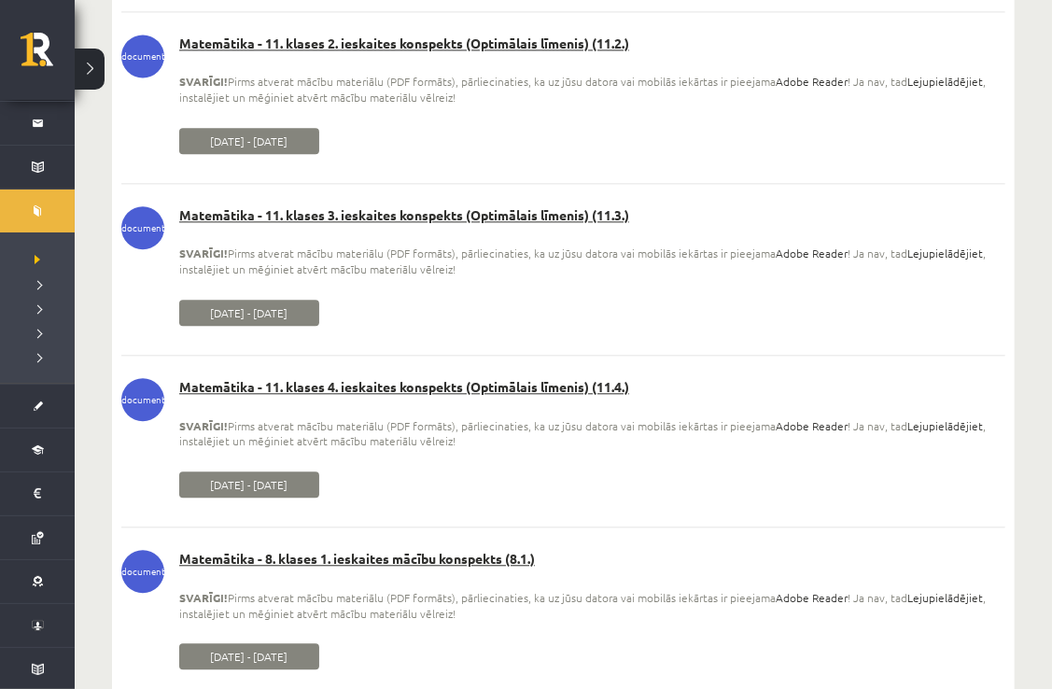
click at [452, 589] on div "Matemātika - 8. klases 1. ieskaites mācību konspekts (8.1.) SVARĪGI! Pirms atve…" at bounding box center [563, 593] width 884 height 87
click at [455, 568] on link "Matemātika - 8. klases 1. ieskaites mācību konspekts (8.1.)" at bounding box center [563, 559] width 884 height 19
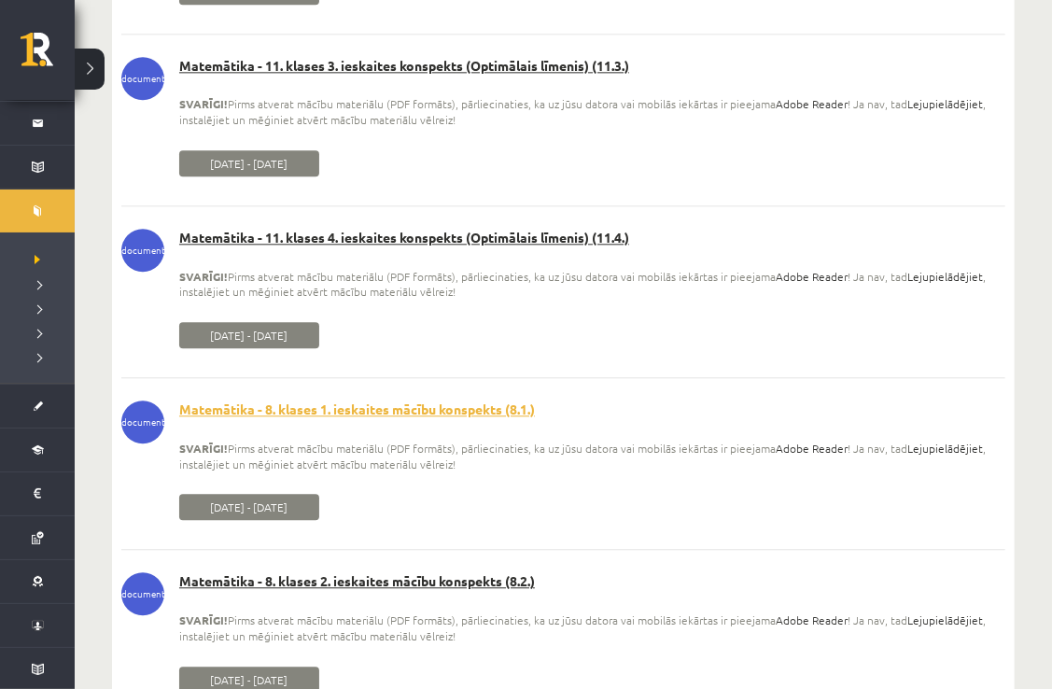
scroll to position [13911, 0]
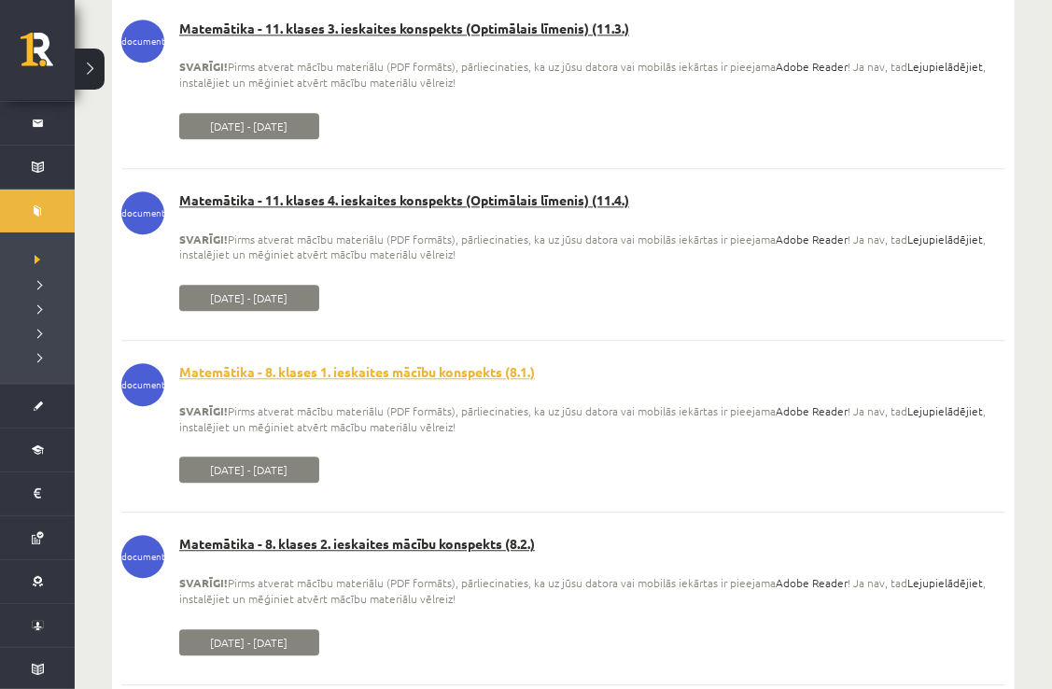
click at [455, 577] on div "Matemātika - 8. klases 2. ieskaites mācību konspekts (8.2.) SVARĪGI! Pirms atve…" at bounding box center [563, 578] width 884 height 87
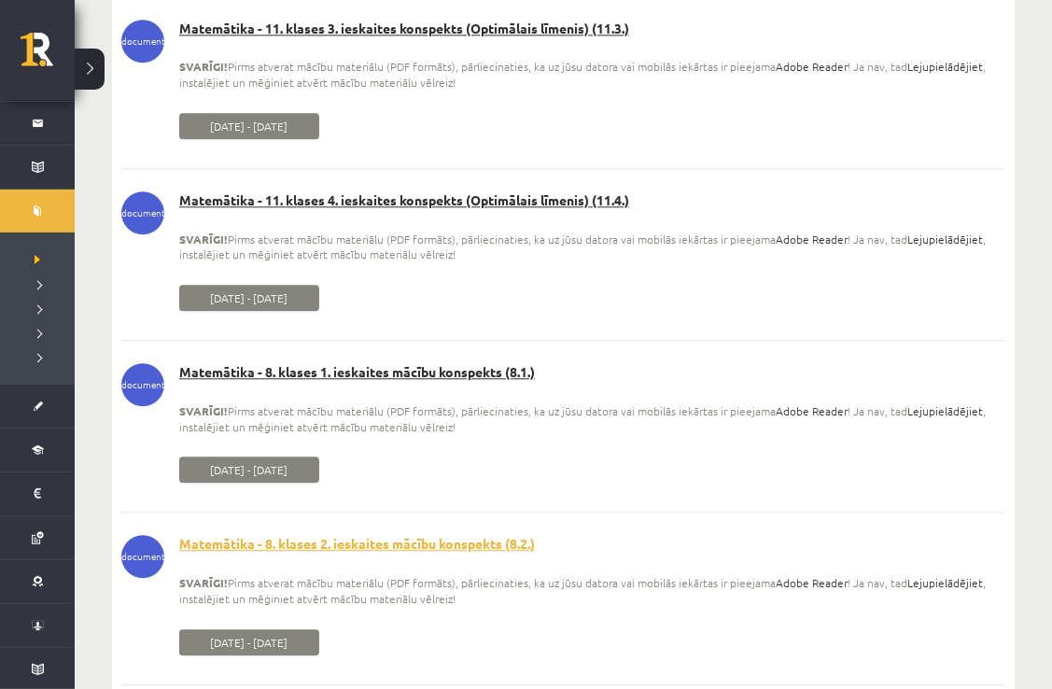
click at [454, 553] on link "Matemātika - 8. klases 2. ieskaites mācību konspekts (8.2.)" at bounding box center [563, 544] width 884 height 19
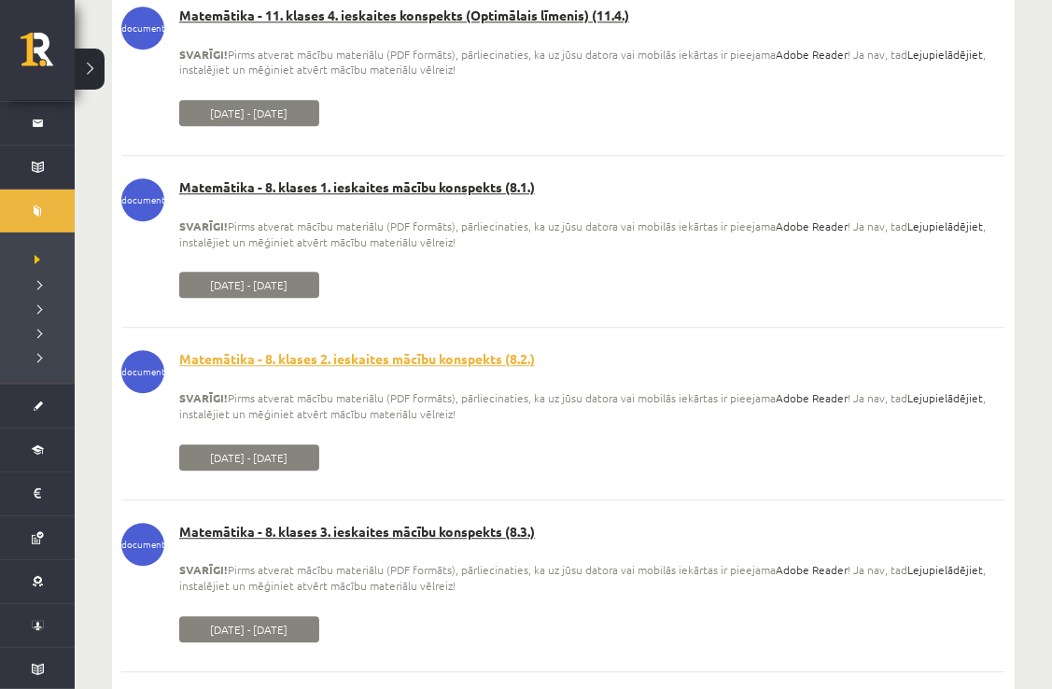
scroll to position [14097, 0]
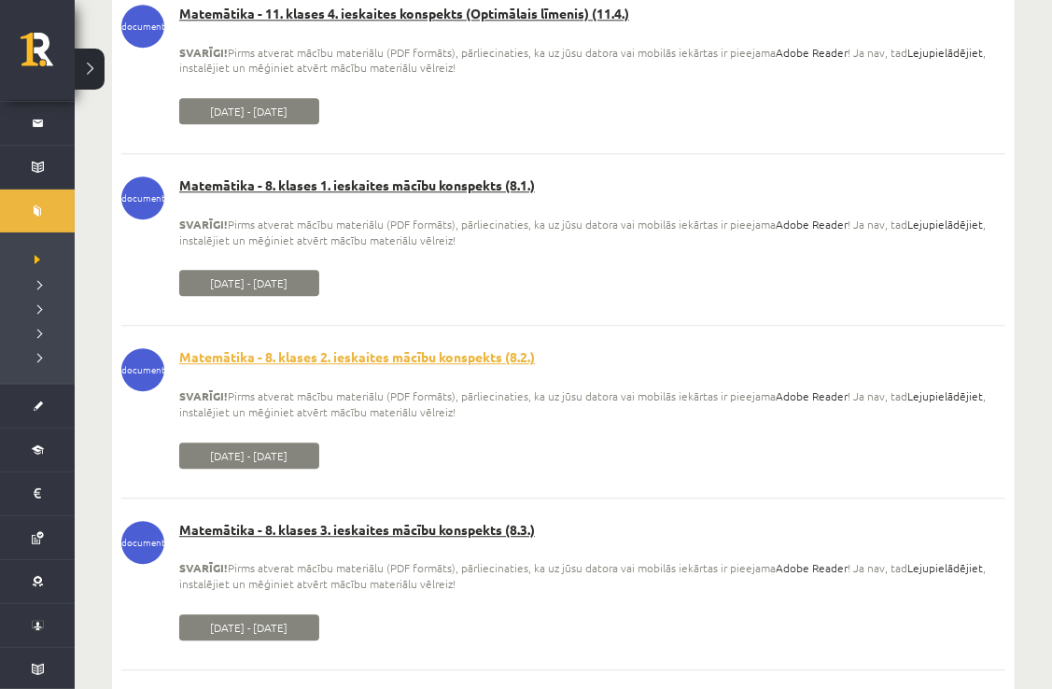
click at [454, 564] on div "Matemātika - 8. klases 3. ieskaites mācību konspekts (8.3.) SVARĪGI! Pirms atve…" at bounding box center [563, 564] width 884 height 87
click at [454, 559] on div "Matemātika - 8. klases 3. ieskaites mācību konspekts (8.3.) SVARĪGI! Pirms atve…" at bounding box center [563, 564] width 884 height 87
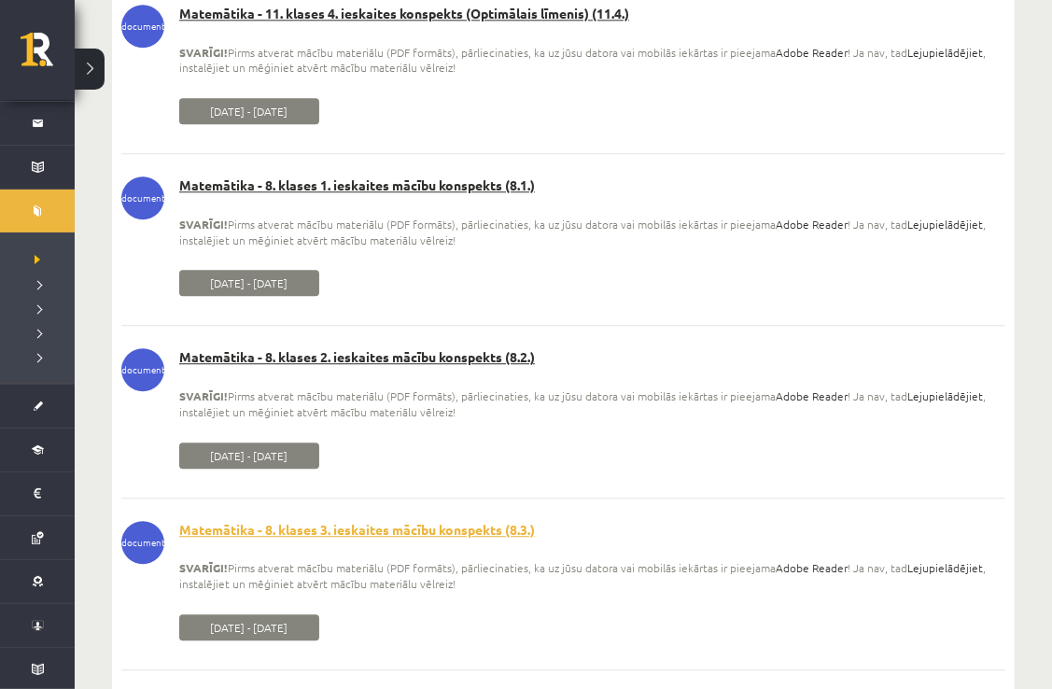
click at [455, 539] on link "Matemātika - 8. klases 3. ieskaites mācību konspekts (8.3.)" at bounding box center [563, 530] width 884 height 19
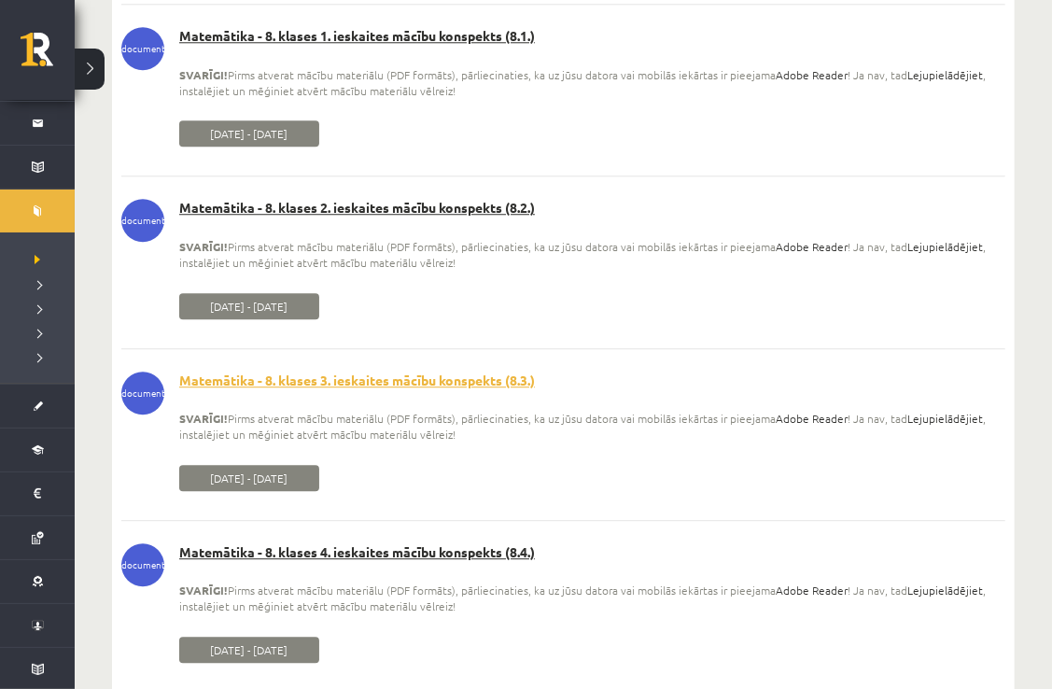
scroll to position [14284, 0]
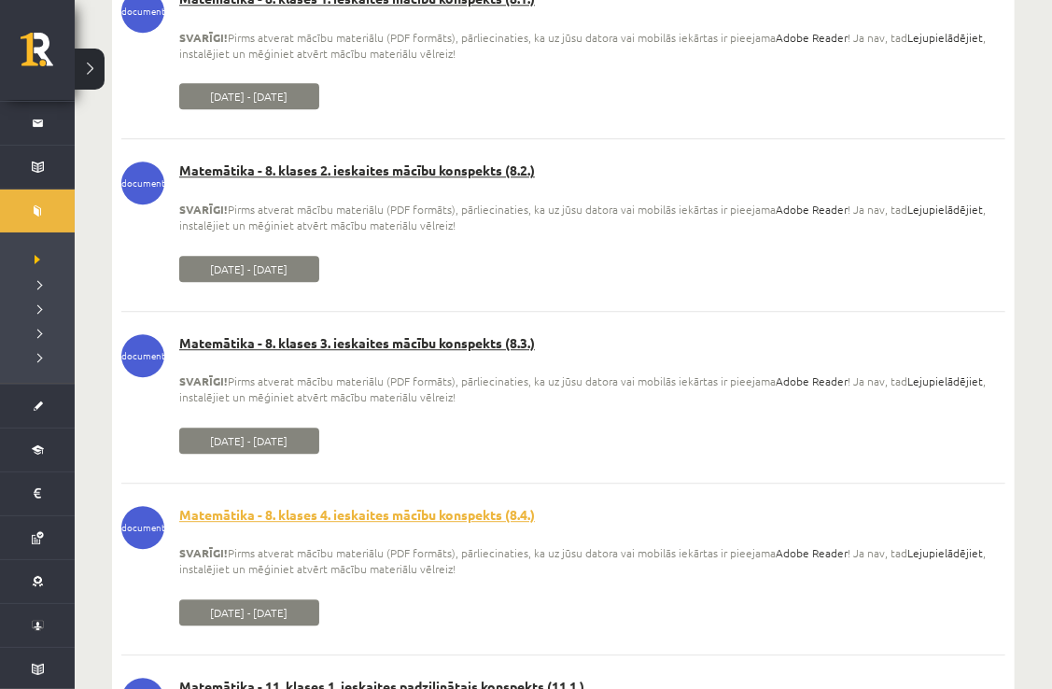
click at [455, 524] on link "Matemātika - 8. klases 4. ieskaites mācību konspekts (8.4.)" at bounding box center [563, 515] width 884 height 19
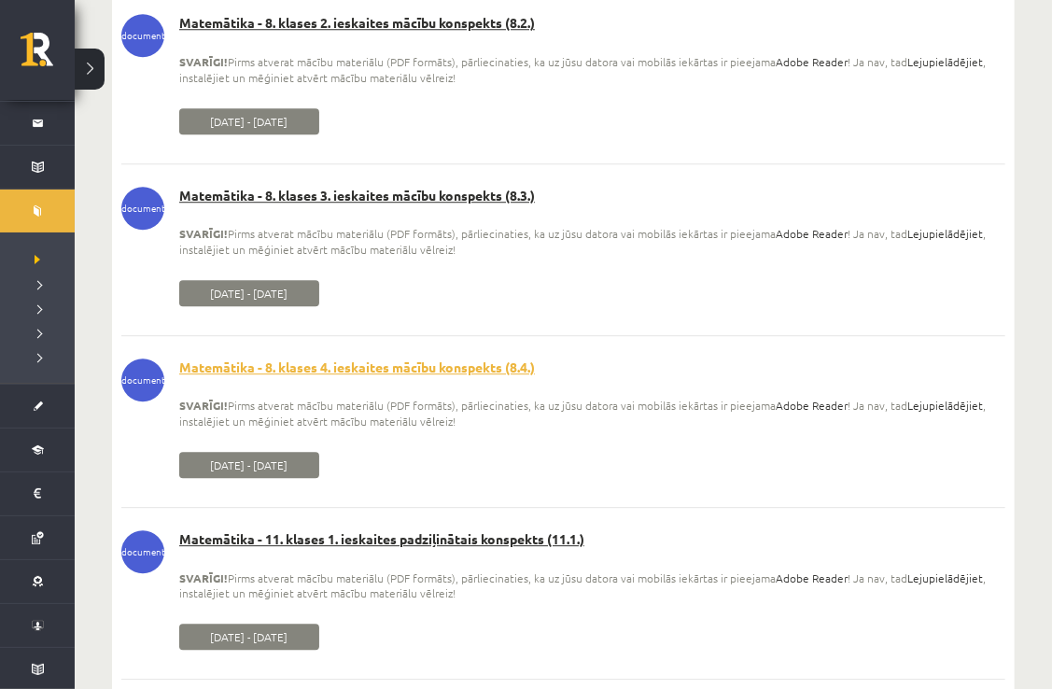
scroll to position [14433, 0]
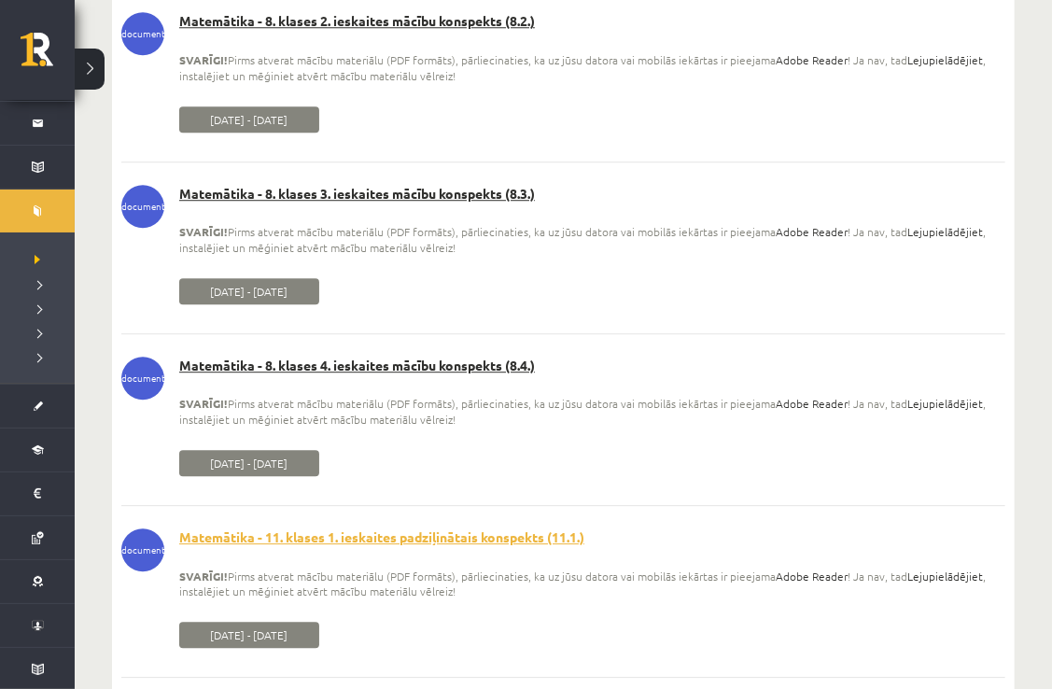
click at [459, 547] on link "Matemātika - 11. klases 1. ieskaites padziļinātais konspekts (11.1.)" at bounding box center [563, 537] width 884 height 19
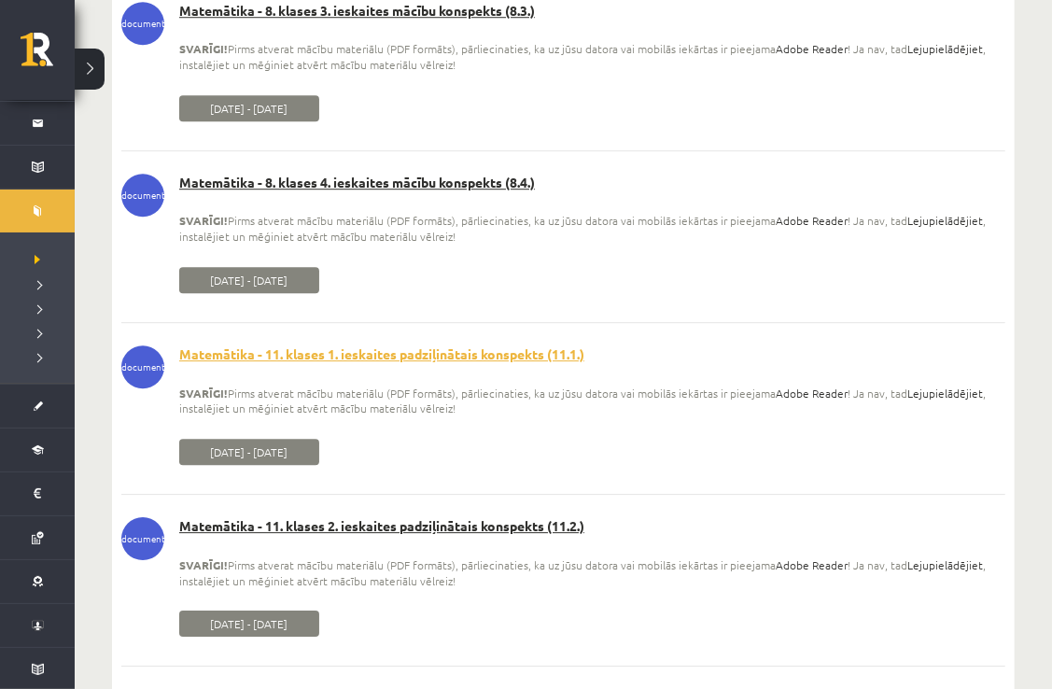
scroll to position [14620, 0]
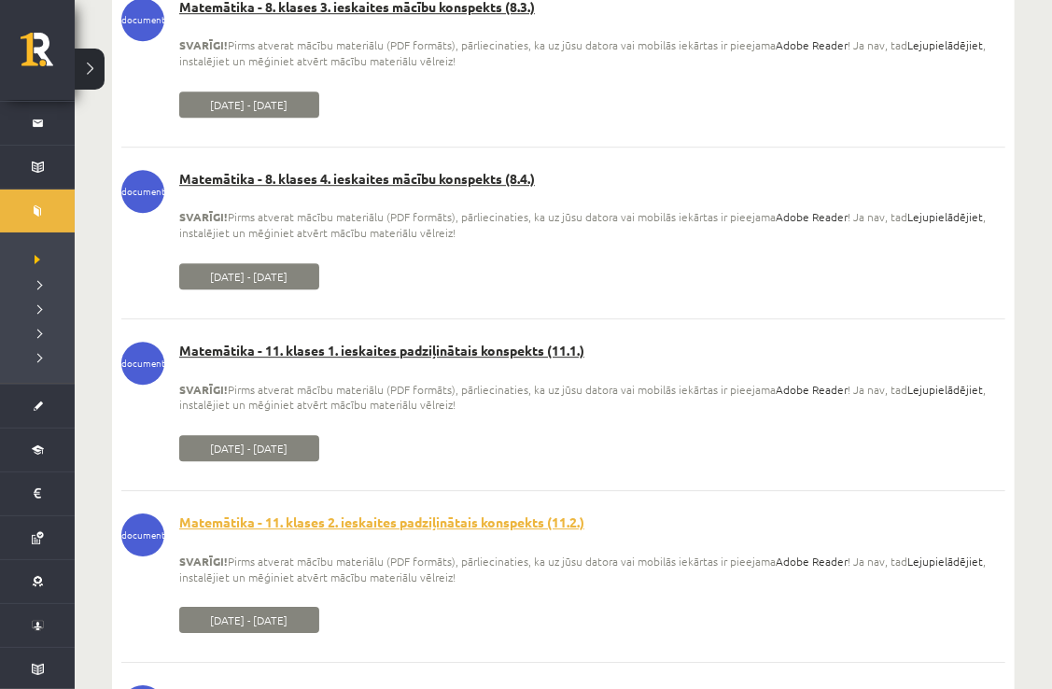
click at [462, 532] on link "Matemātika - 11. klases 2. ieskaites padziļinātais konspekts (11.2.)" at bounding box center [563, 522] width 884 height 19
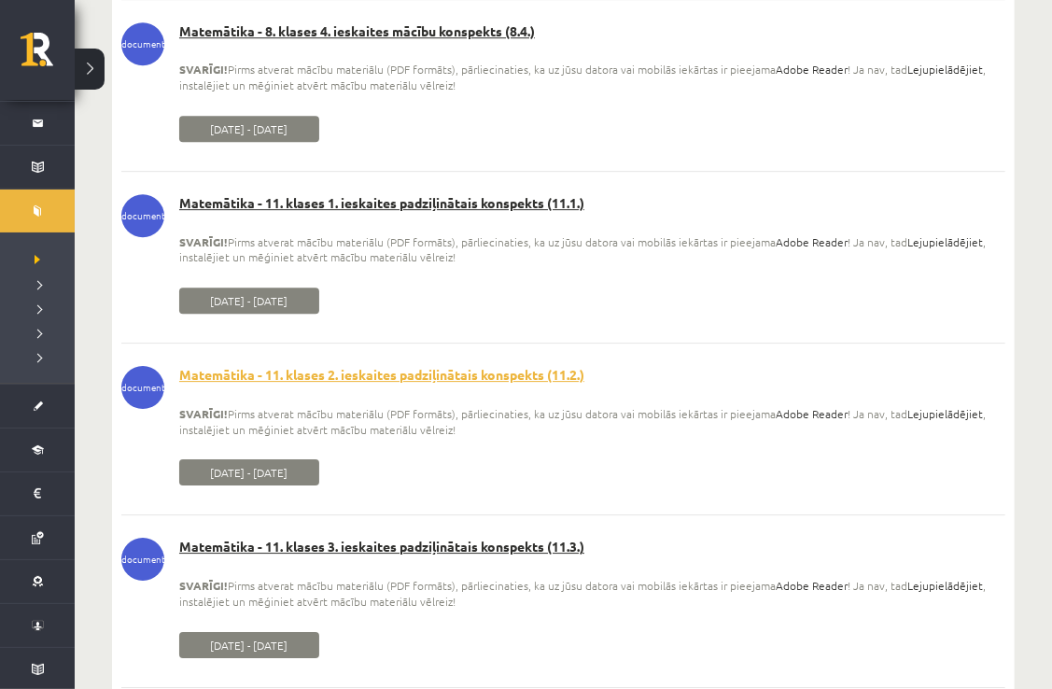
scroll to position [14769, 0]
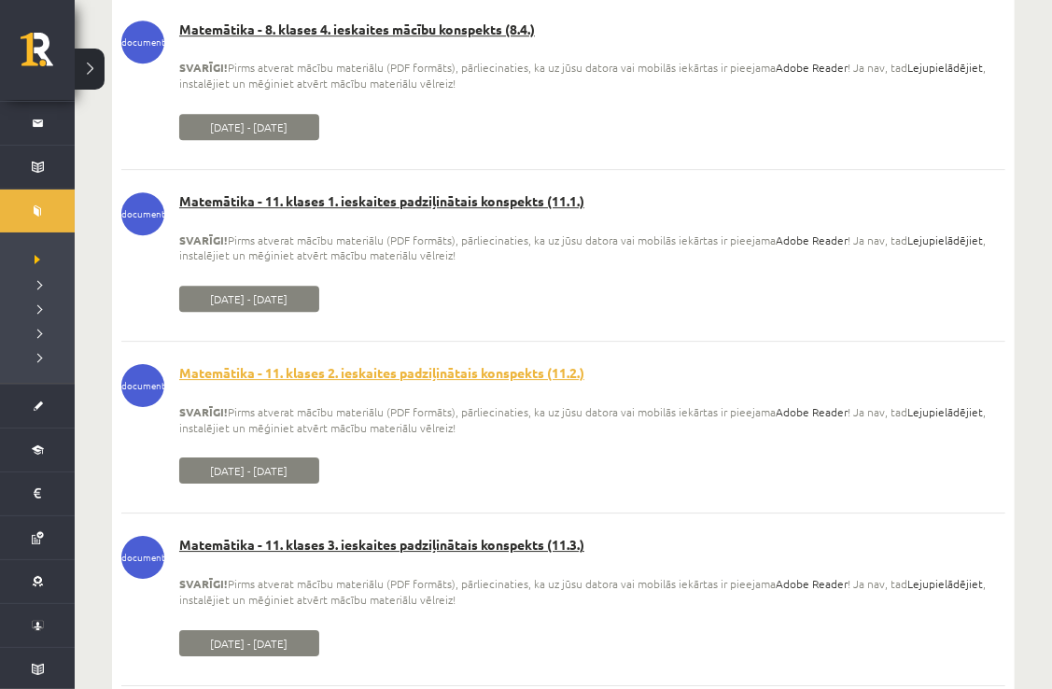
click at [462, 543] on li "document Matemātika - 11. klases 3. ieskaites padziļinātais konspekts (11.3.) S…" at bounding box center [563, 586] width 884 height 149
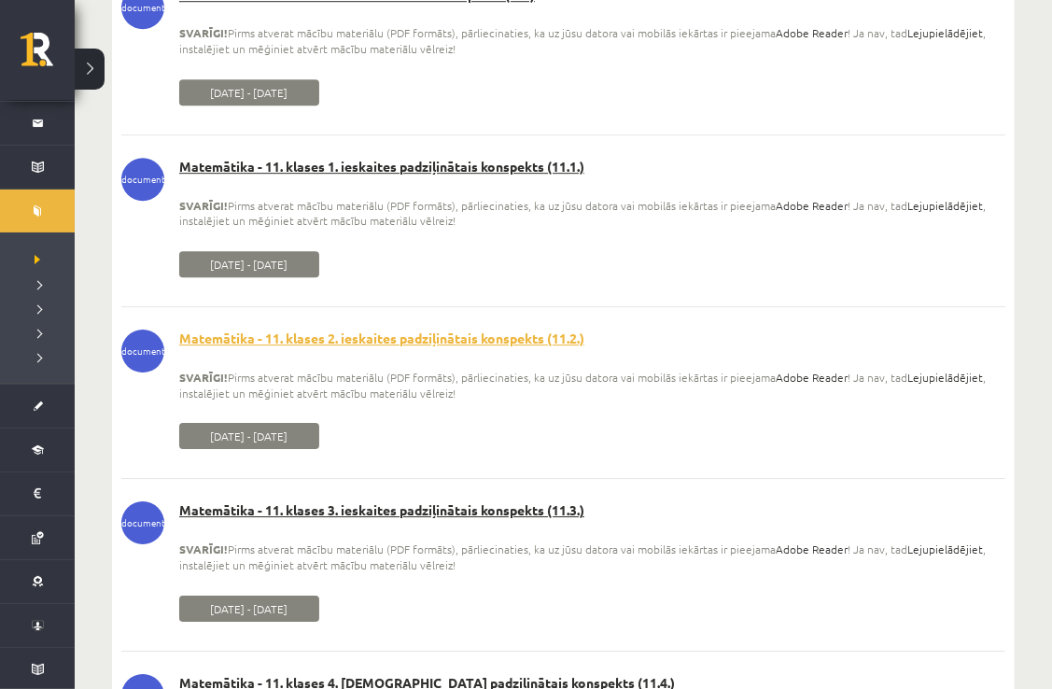
scroll to position [14807, 0]
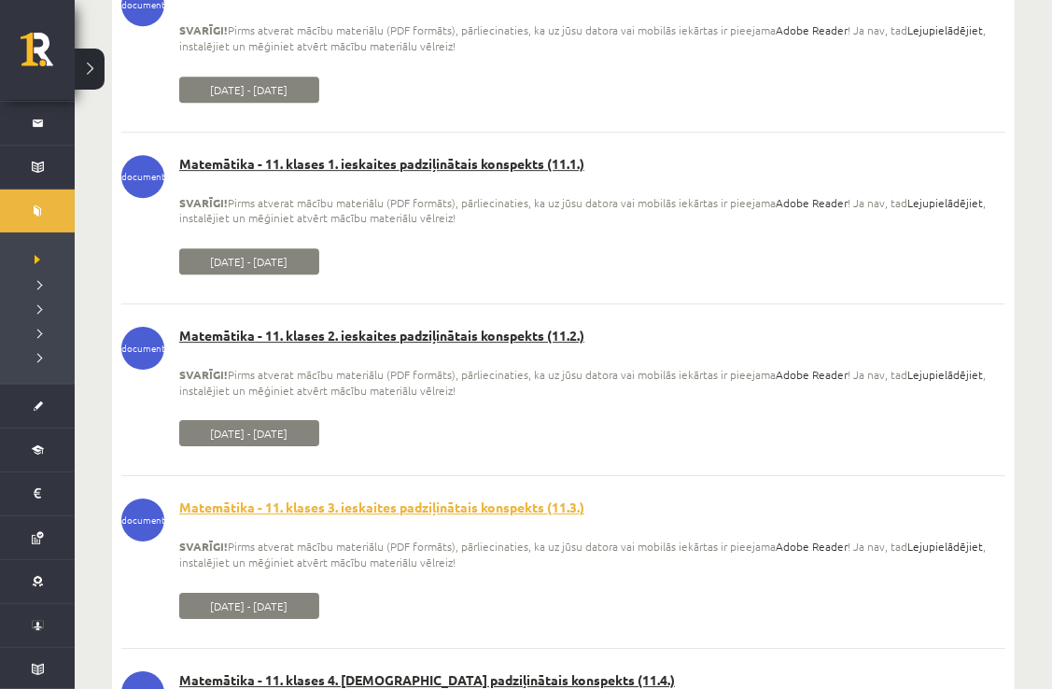
click at [470, 517] on link "Matemātika - 11. klases 3. ieskaites padziļinātais konspekts (11.3.)" at bounding box center [563, 507] width 884 height 19
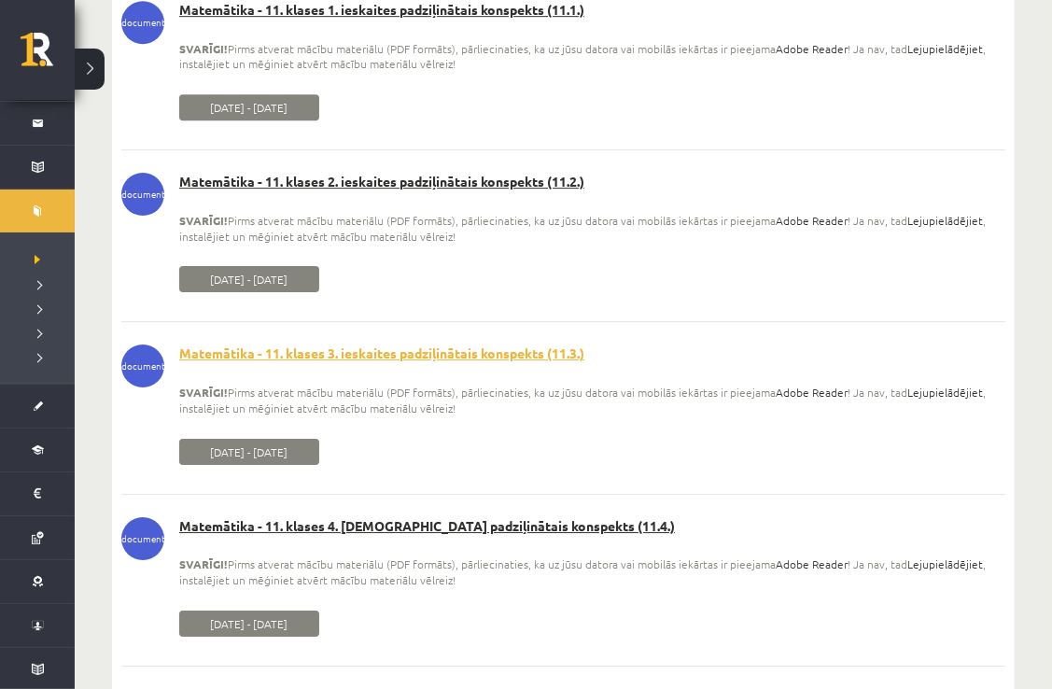
scroll to position [14993, 0]
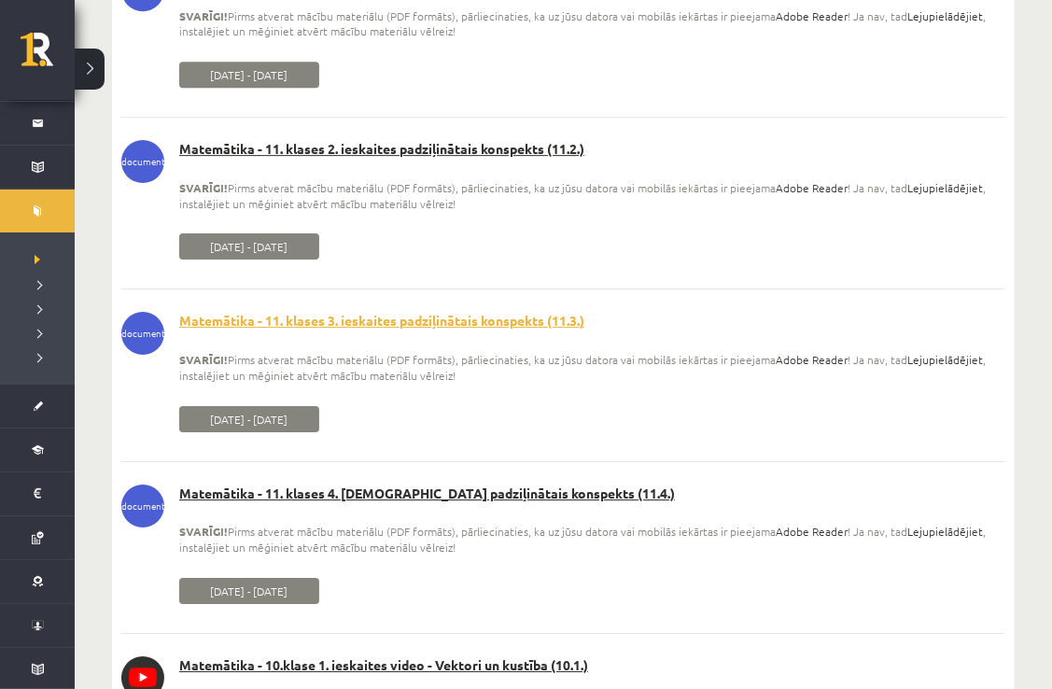
click at [470, 503] on link "Matemātika - 11. klases 4. [DEMOGRAPHIC_DATA] padziļinātais konspekts (11.4.)" at bounding box center [563, 493] width 884 height 19
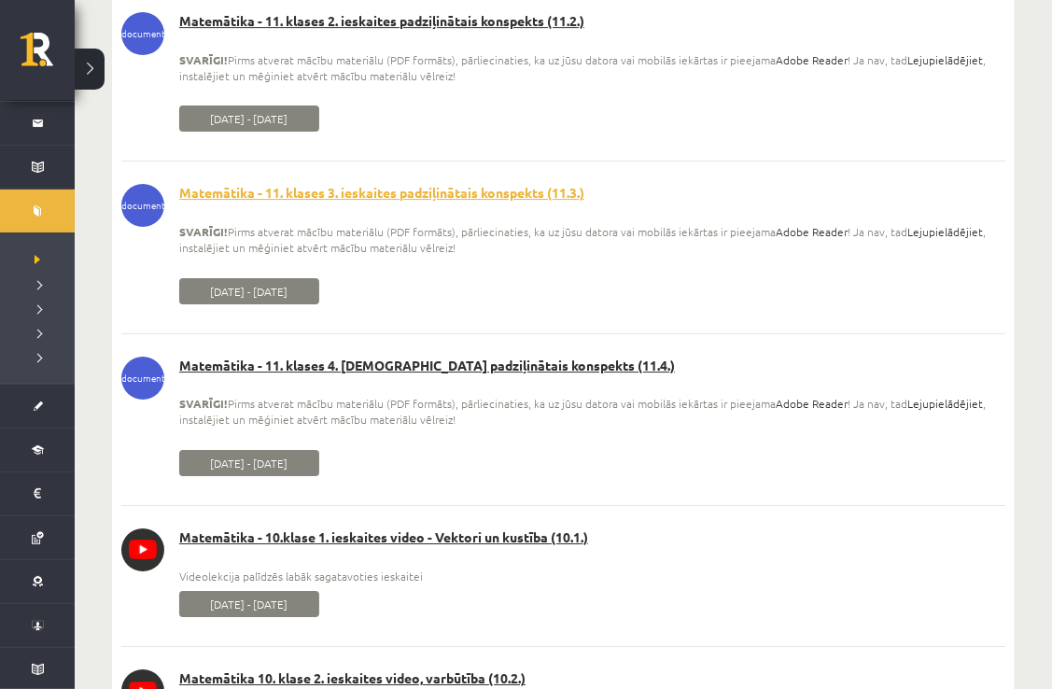
scroll to position [15142, 0]
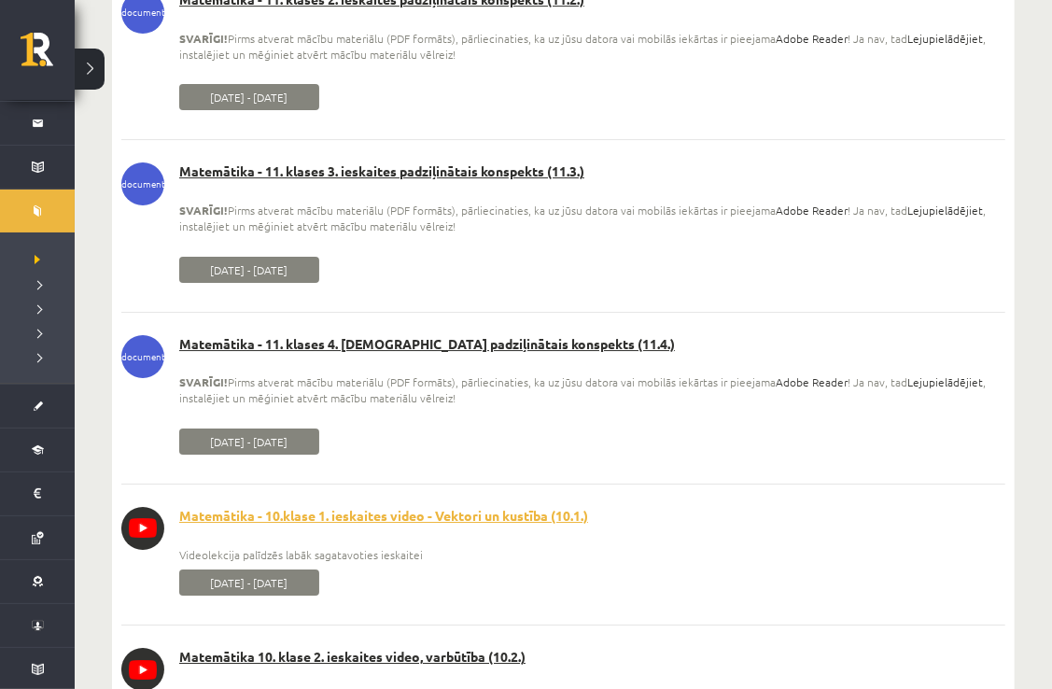
click at [477, 525] on link "Matemātika - 10.klase 1. ieskaites video - Vektori un kustība (10.1.)" at bounding box center [563, 516] width 884 height 19
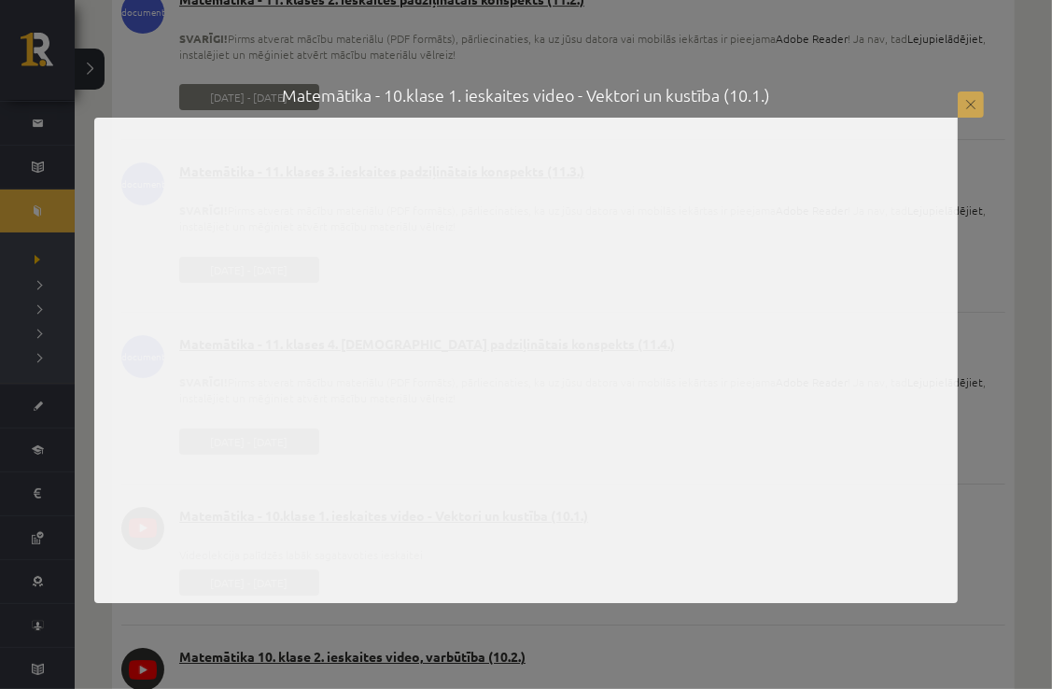
click at [973, 110] on button at bounding box center [970, 104] width 26 height 26
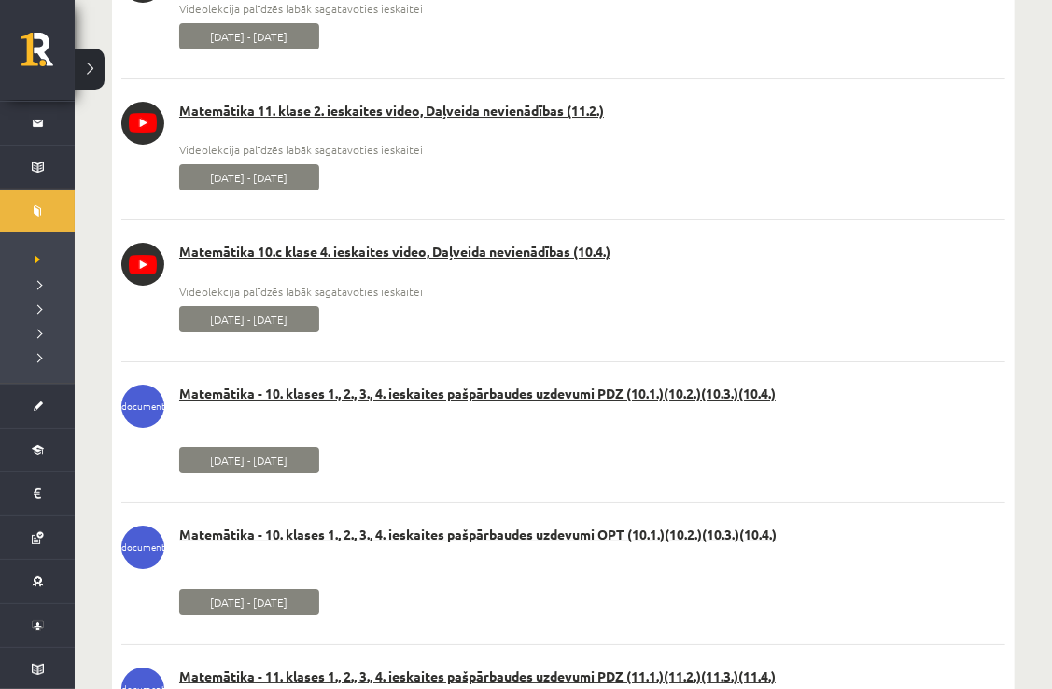
scroll to position [20816, 0]
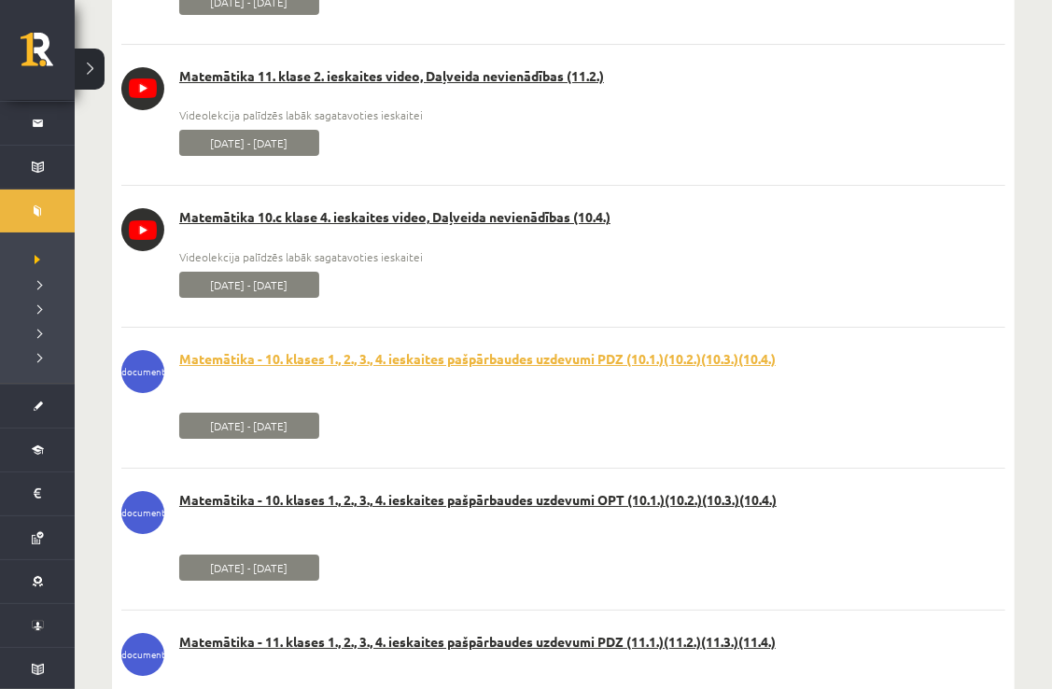
click at [610, 369] on link "Matemātika - 10. klases 1., 2., 3., 4. ieskaites pašpārbaudes uzdevumi PDZ (10.…" at bounding box center [563, 359] width 884 height 19
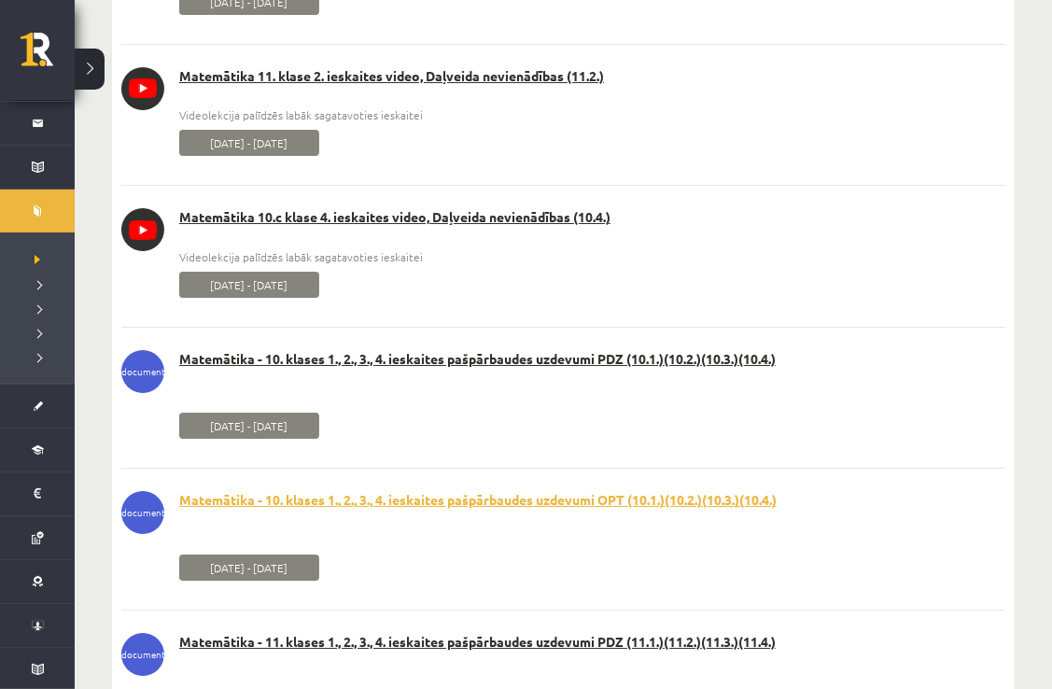
click at [601, 510] on link "Matemātika - 10. klases 1., 2., 3., 4. ieskaites pašpārbaudes uzdevumi OPT (10.…" at bounding box center [563, 500] width 884 height 19
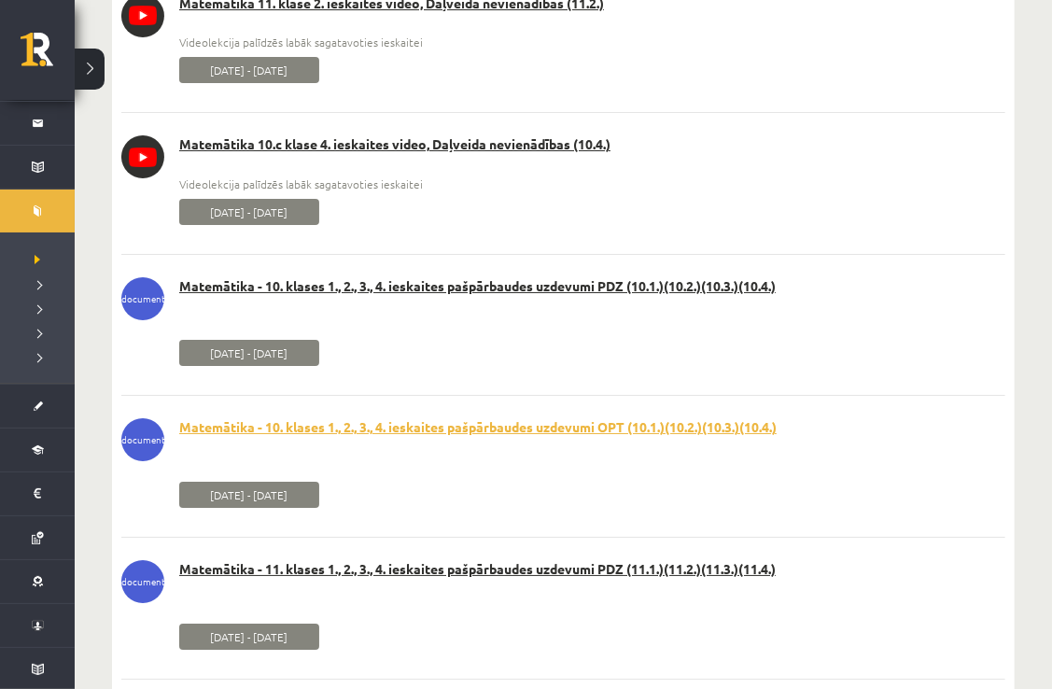
scroll to position [20891, 0]
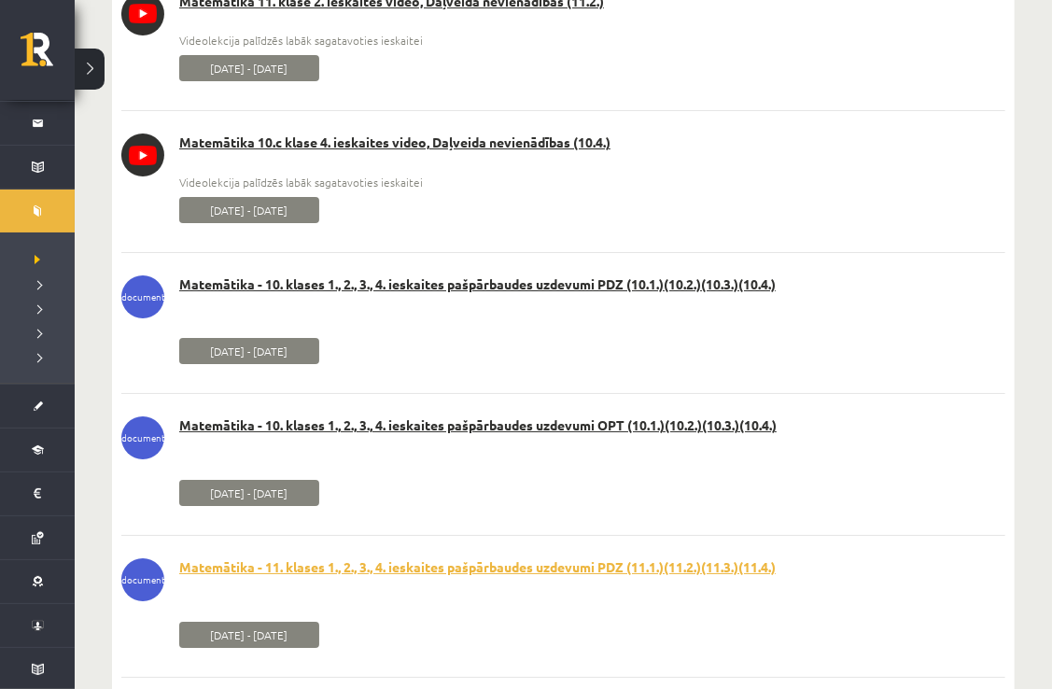
click at [618, 574] on link "Matemātika - 11. klases 1., 2., 3., 4. ieskaites pašpārbaudes uzdevumi PDZ (11.…" at bounding box center [563, 567] width 884 height 19
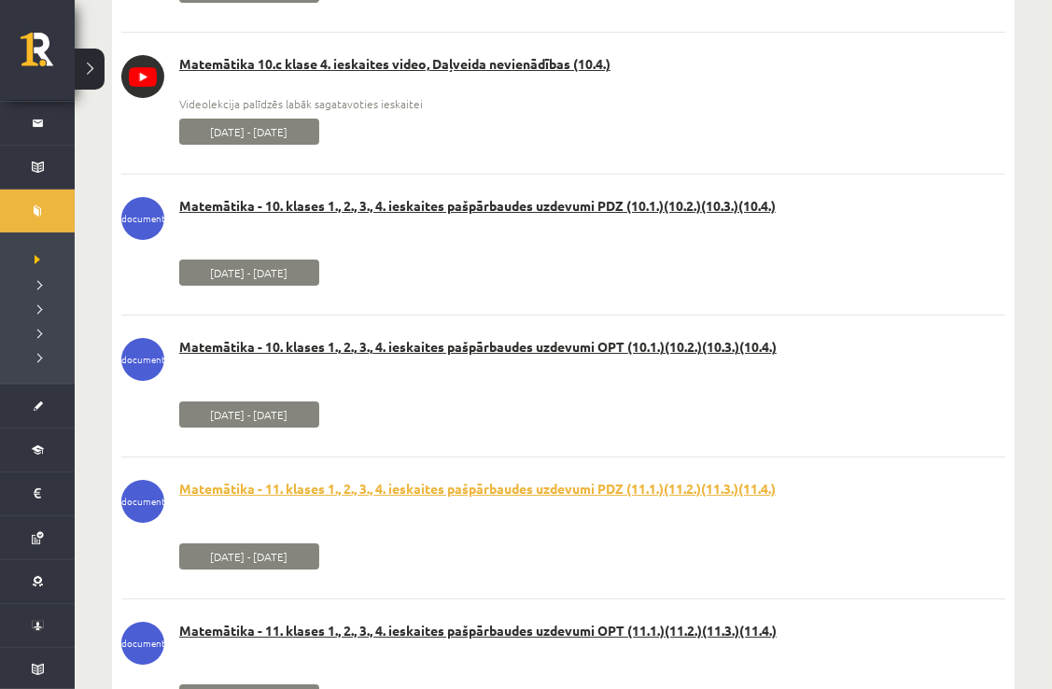
scroll to position [21003, 0]
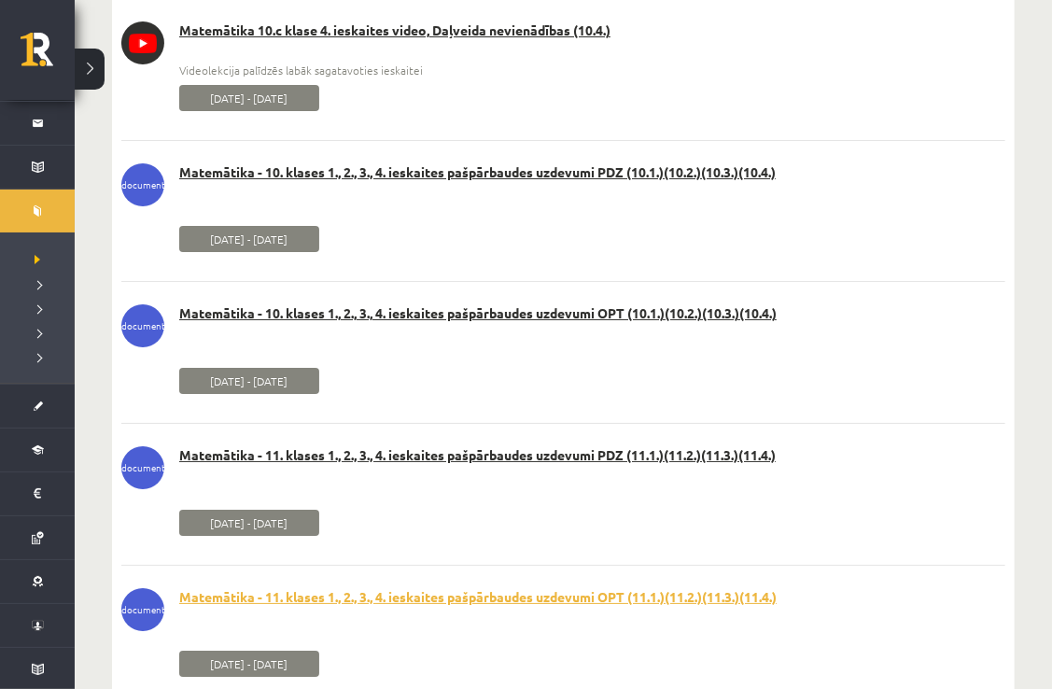
click at [612, 607] on link "Matemātika - 11. klases 1., 2., 3., 4. ieskaites pašpārbaudes uzdevumi OPT (11.…" at bounding box center [563, 597] width 884 height 19
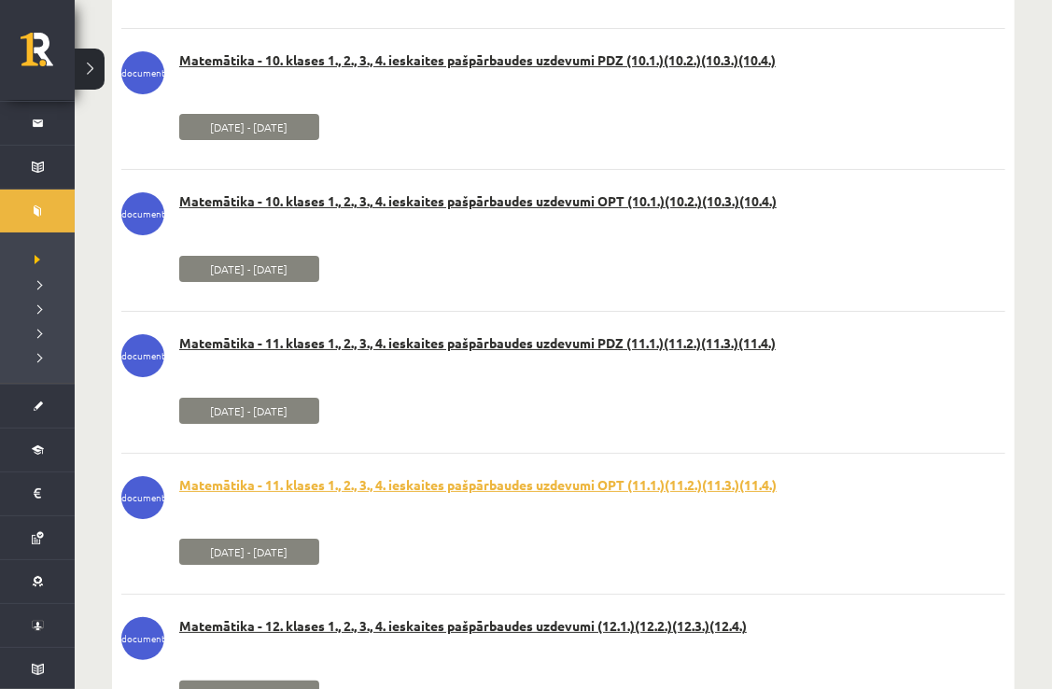
scroll to position [21152, 0]
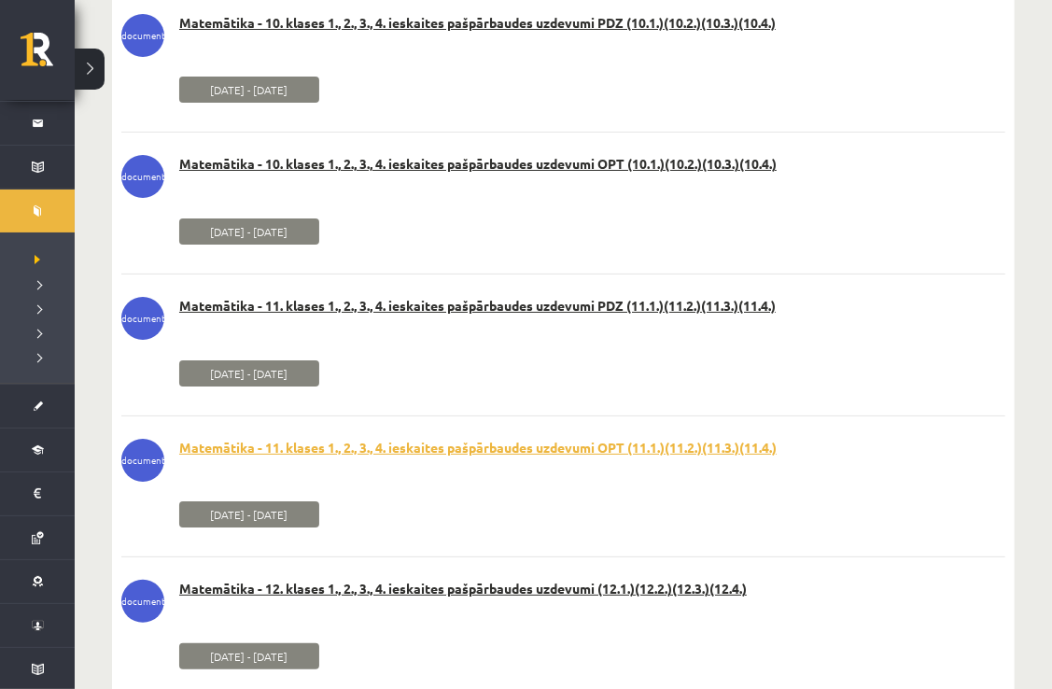
click at [612, 598] on link "Matemātika - 12. klases 1., 2., 3., 4. ieskaites pašpārbaudes uzdevumi (12.1.)(…" at bounding box center [563, 588] width 884 height 19
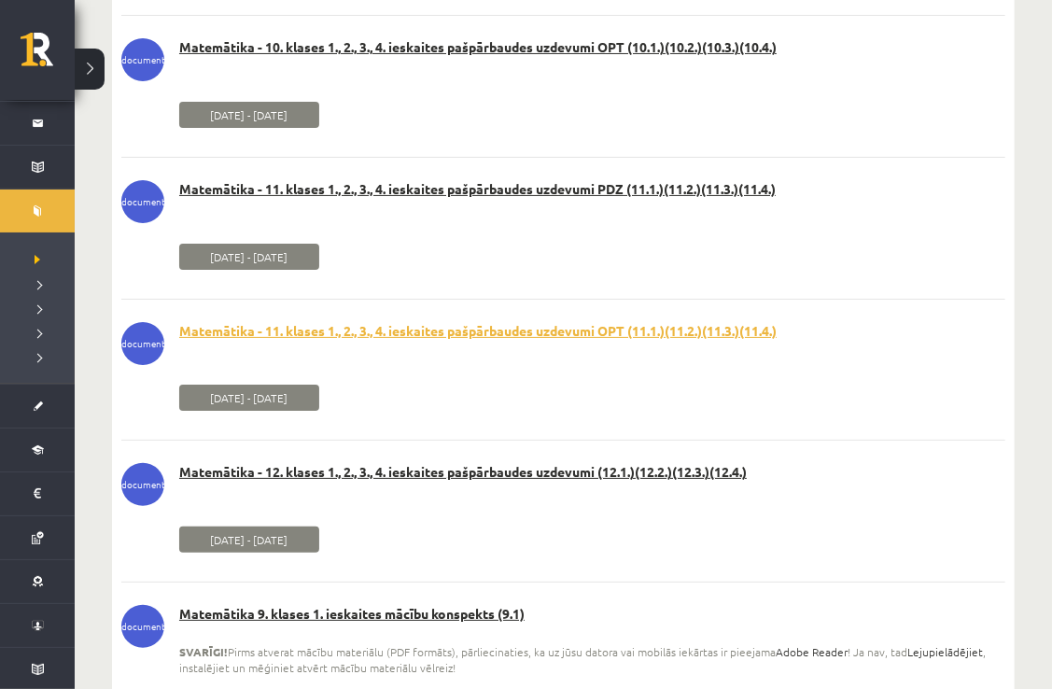
scroll to position [21301, 0]
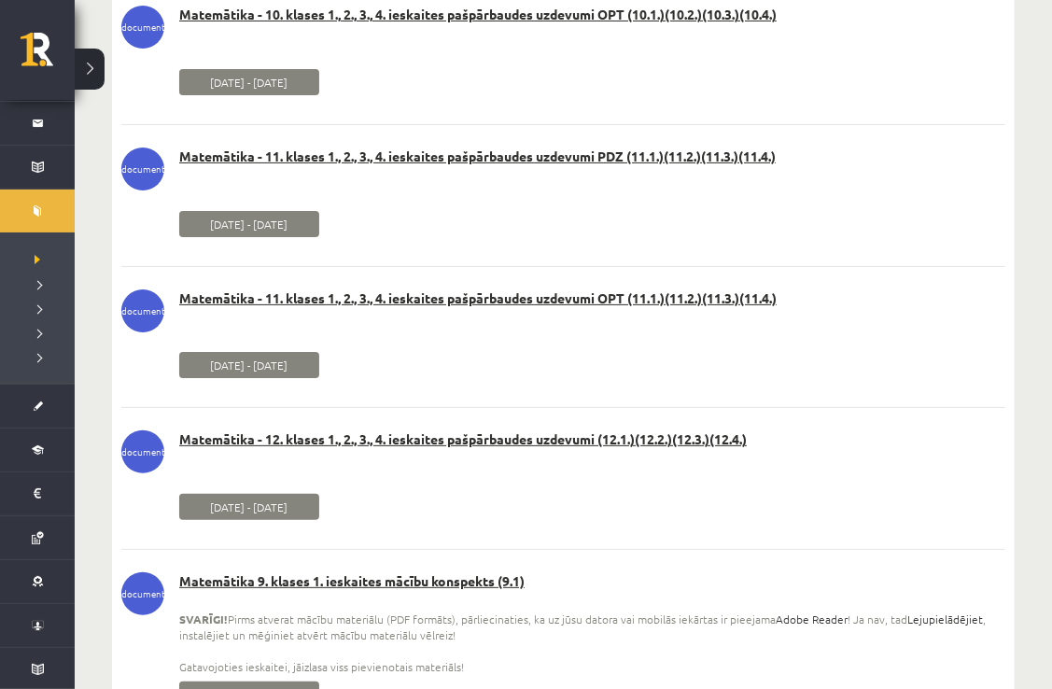
click at [445, 607] on div "Matemātika 9. klases 1. ieskaites mācību konspekts (9.1) SVARĪGI! Pirms atverat…" at bounding box center [563, 623] width 884 height 103
click at [415, 591] on link "Matemātika 9. klases 1. ieskaites mācību konspekts (9.1)" at bounding box center [563, 581] width 884 height 19
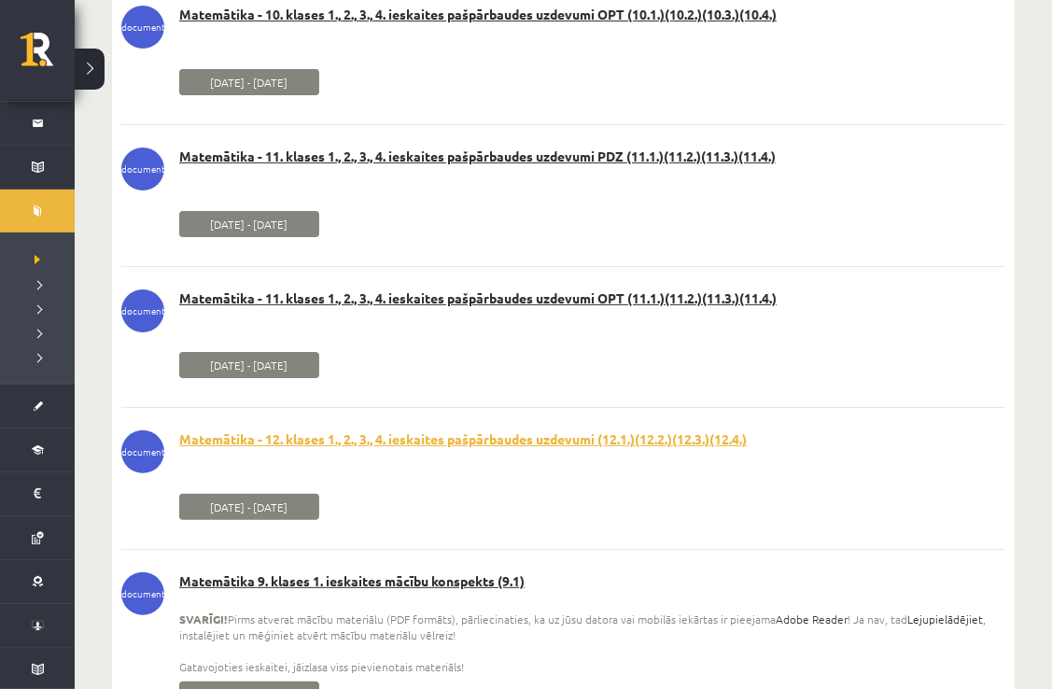
click at [470, 449] on link "Matemātika - 12. klases 1., 2., 3., 4. ieskaites pašpārbaudes uzdevumi (12.1.)(…" at bounding box center [563, 439] width 884 height 19
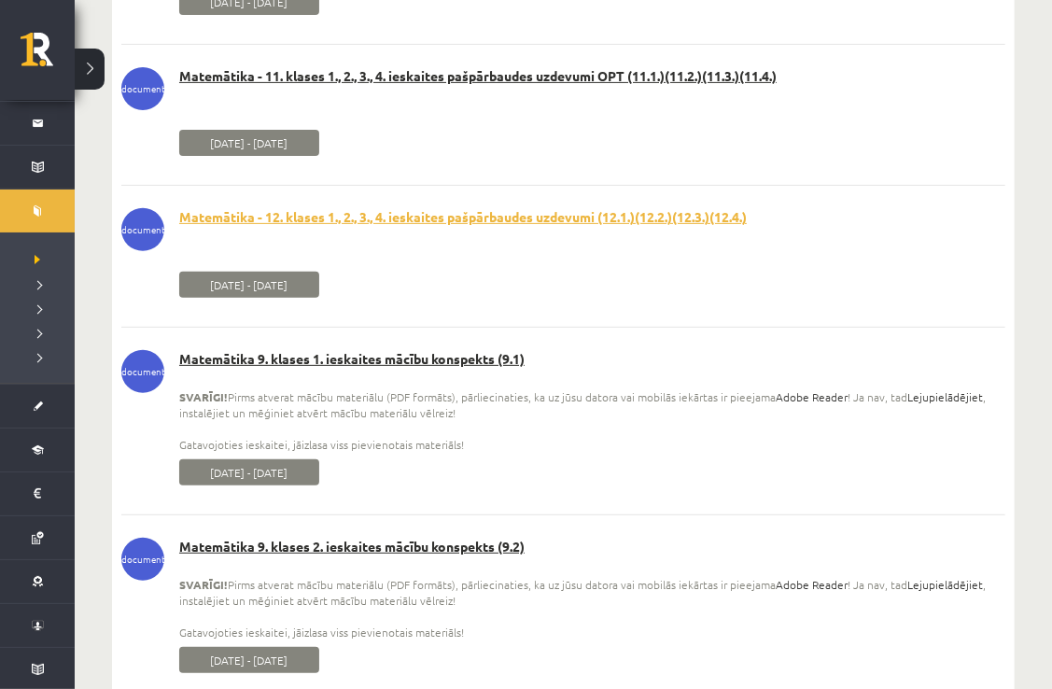
scroll to position [21525, 0]
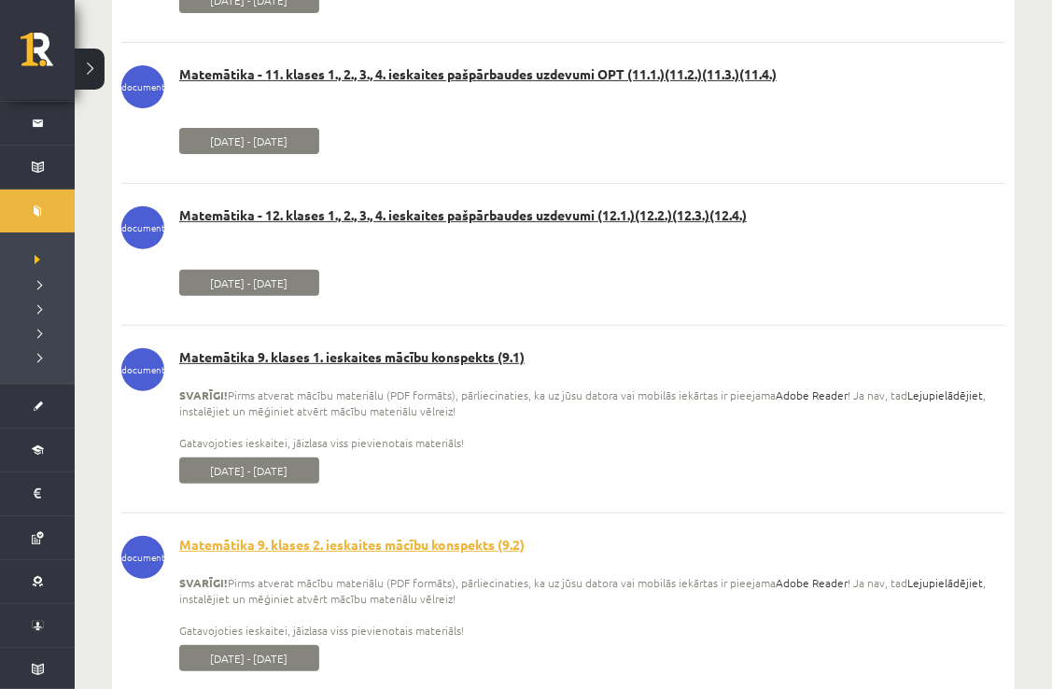
click at [475, 554] on link "Matemātika 9. klases 2. ieskaites mācību konspekts (9.2)" at bounding box center [563, 545] width 884 height 19
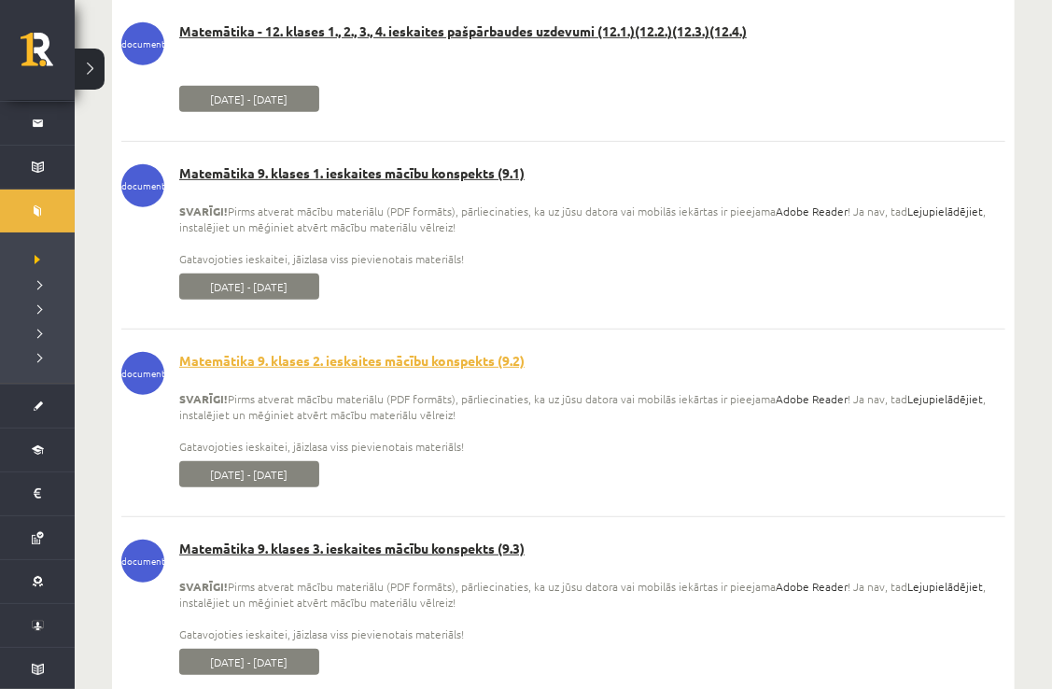
scroll to position [21712, 0]
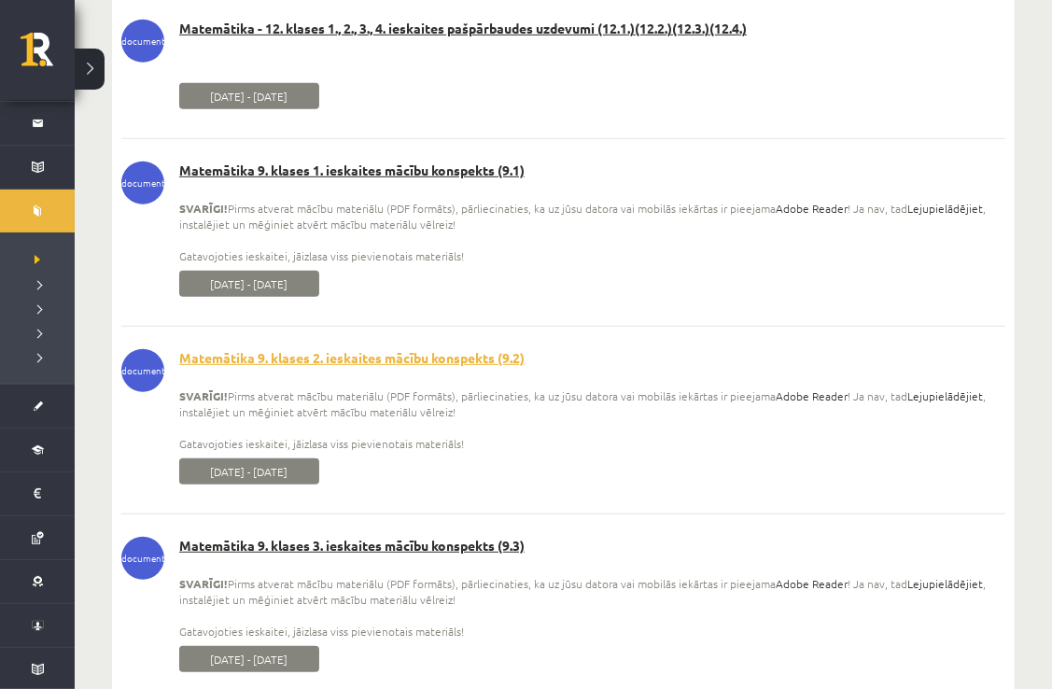
click at [475, 555] on link "Matemātika 9. klases 3. ieskaites mācību konspekts (9.3)" at bounding box center [563, 546] width 884 height 19
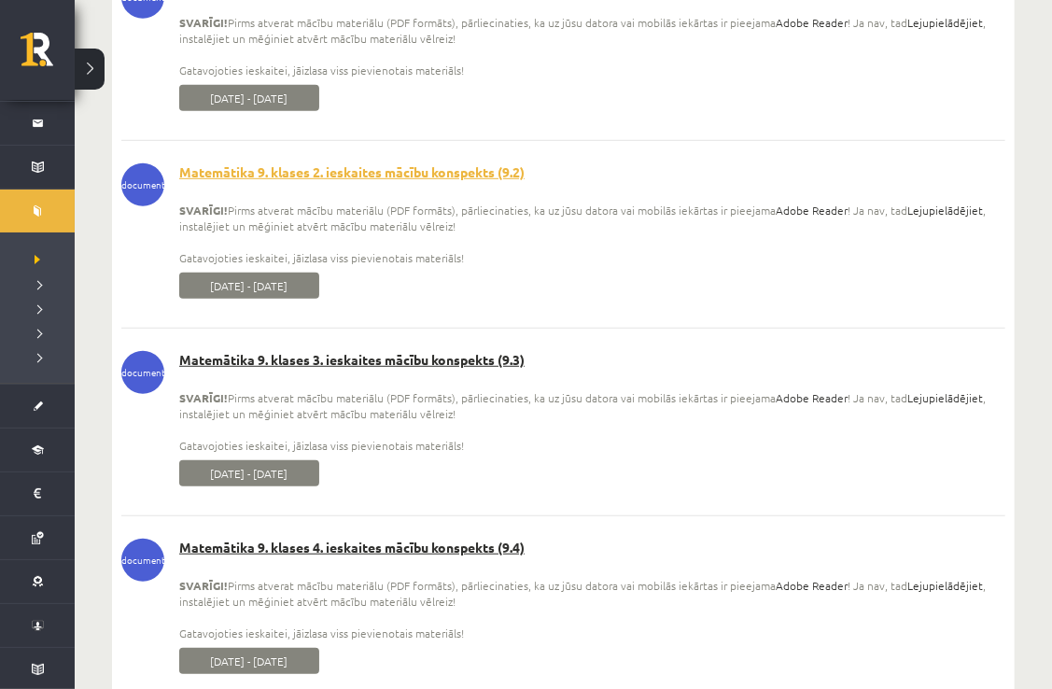
scroll to position [21899, 0]
click at [475, 556] on link "Matemātika 9. klases 4. ieskaites mācību konspekts (9.4)" at bounding box center [563, 547] width 884 height 19
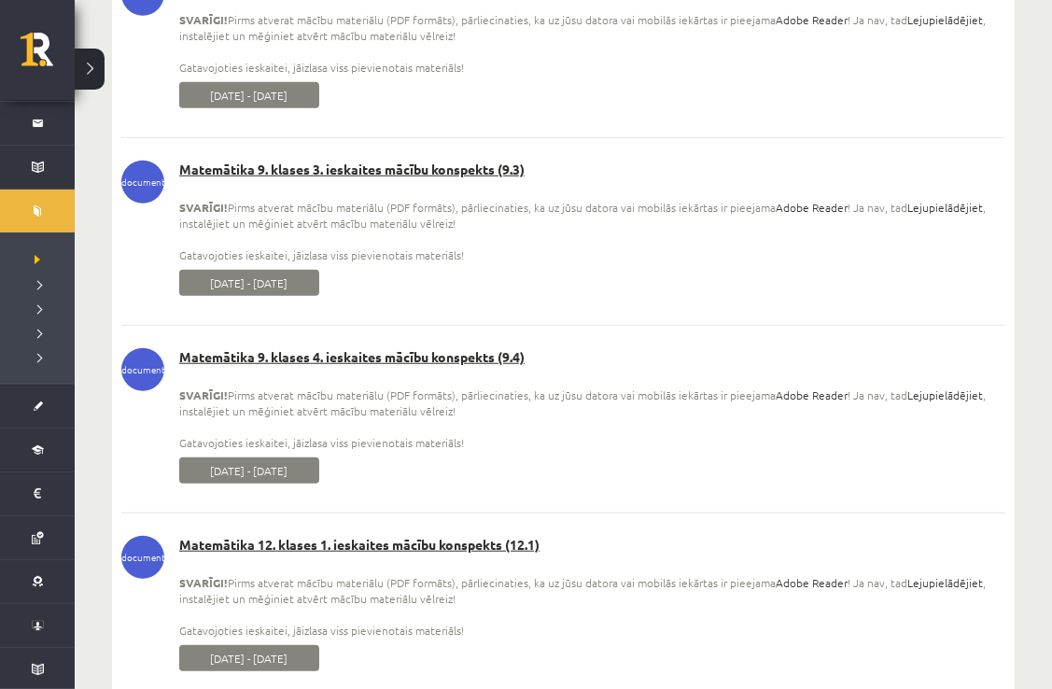
scroll to position [22123, 0]
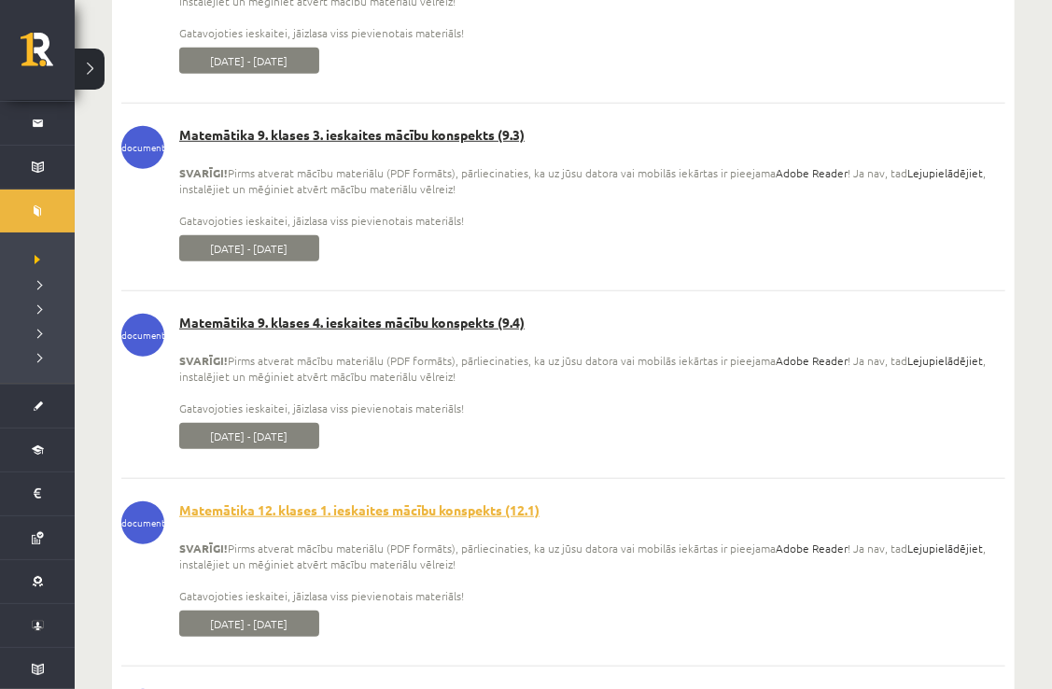
click at [474, 520] on link "Matemātika 12. klases 1. ieskaites mācību konspekts (12.1)" at bounding box center [563, 510] width 884 height 19
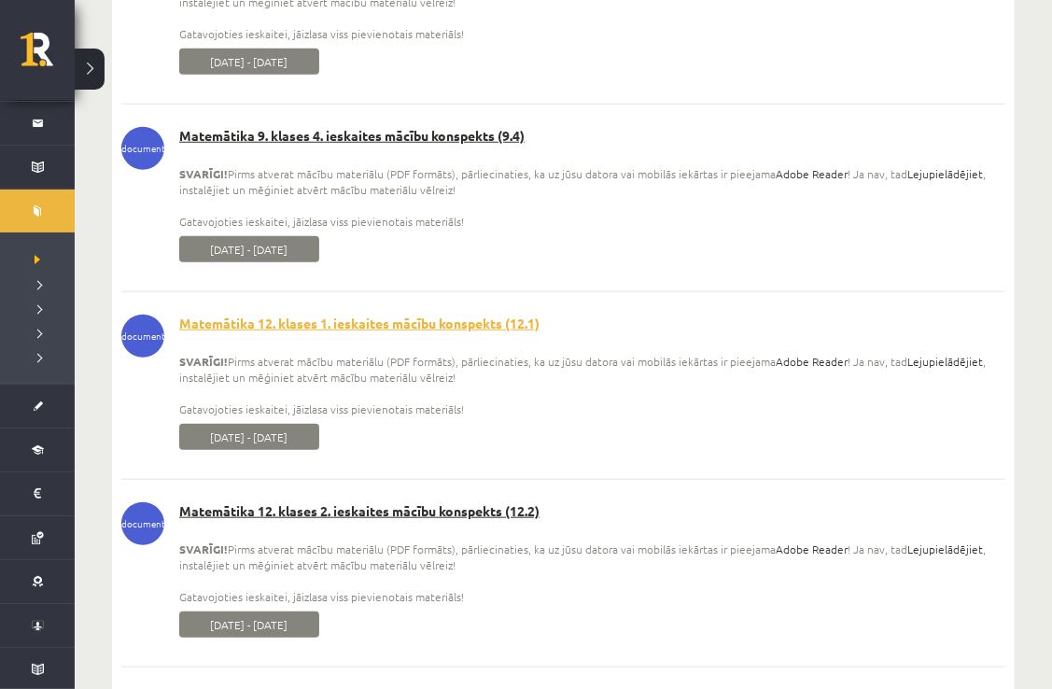
scroll to position [22347, 0]
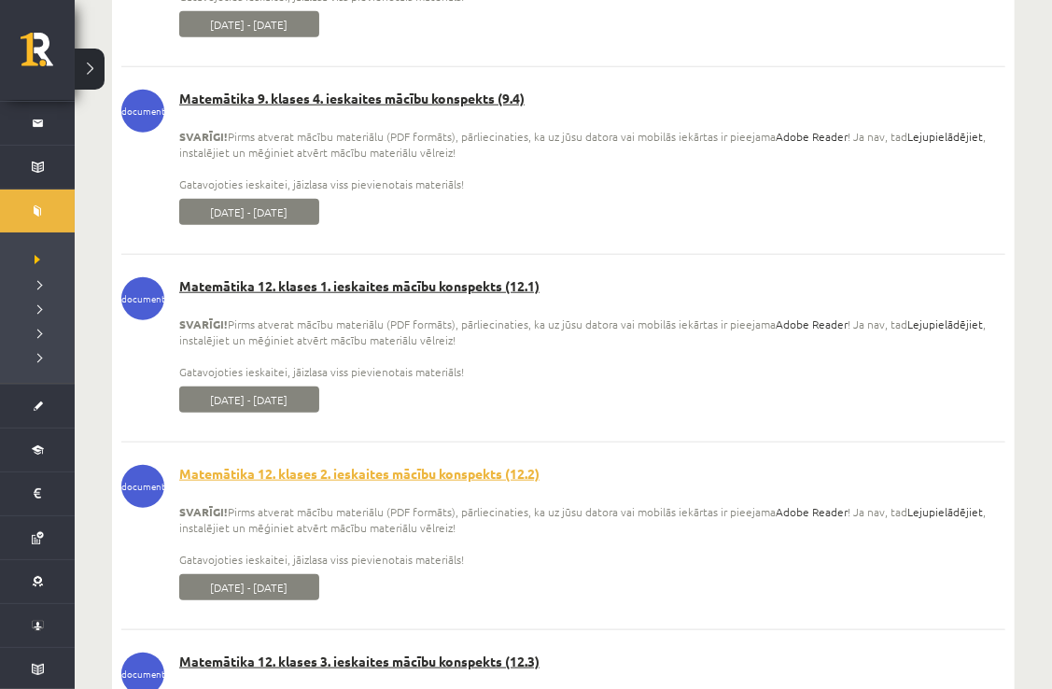
click at [470, 483] on link "Matemātika 12. klases 2. ieskaites mācību konspekts (12.2)" at bounding box center [563, 474] width 884 height 19
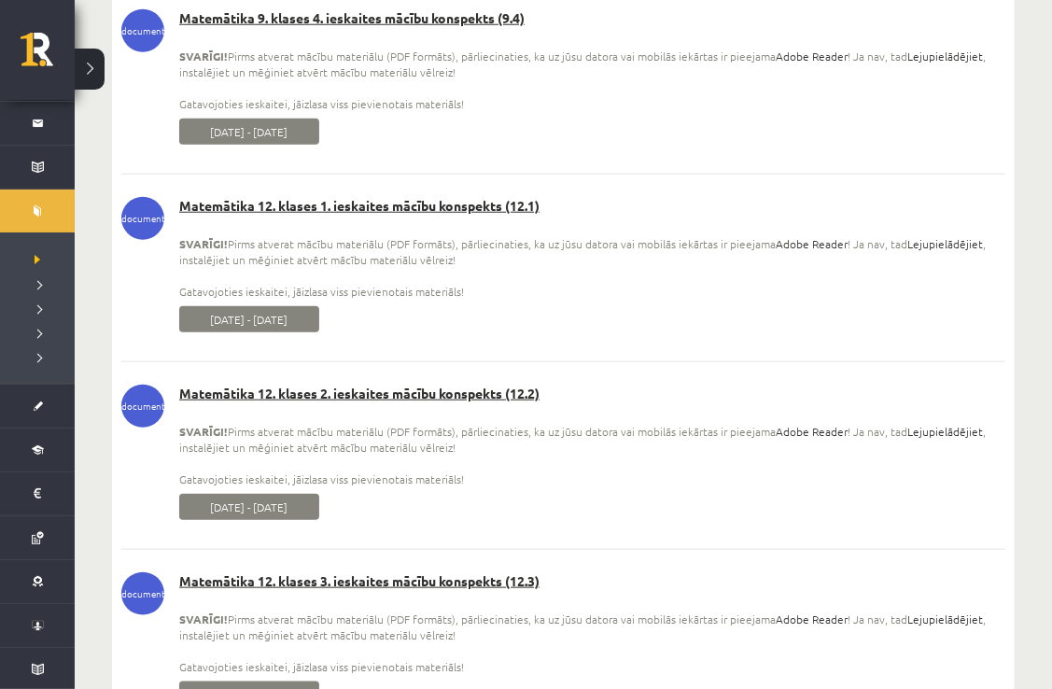
scroll to position [22459, 0]
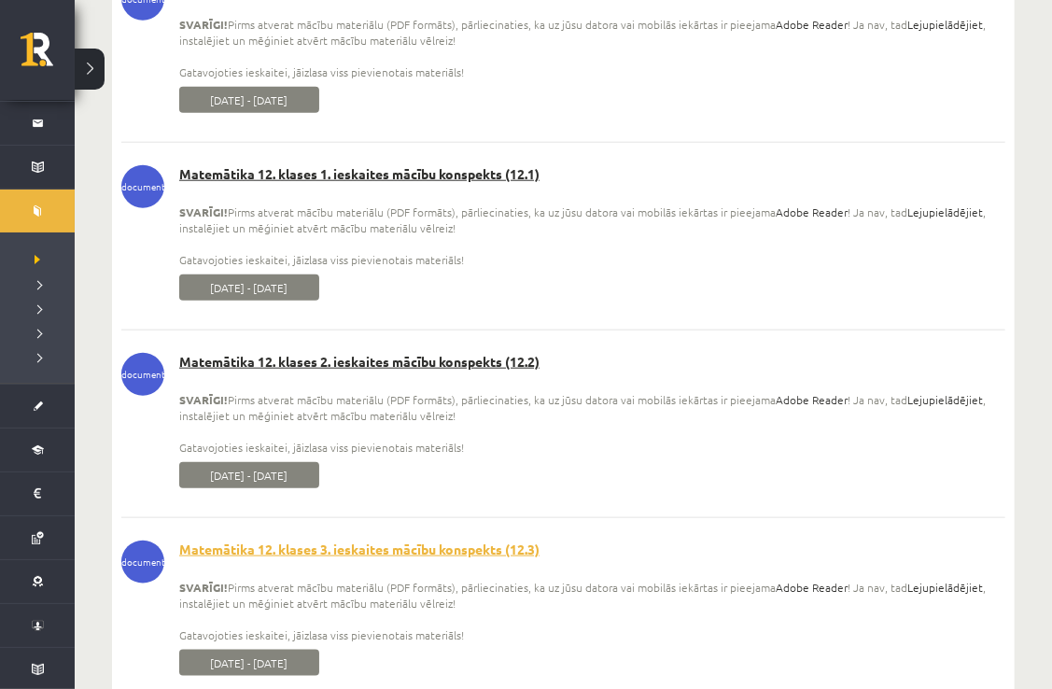
click at [437, 559] on link "Matemātika 12. klases 3. ieskaites mācību konspekts (12.3)" at bounding box center [563, 549] width 884 height 19
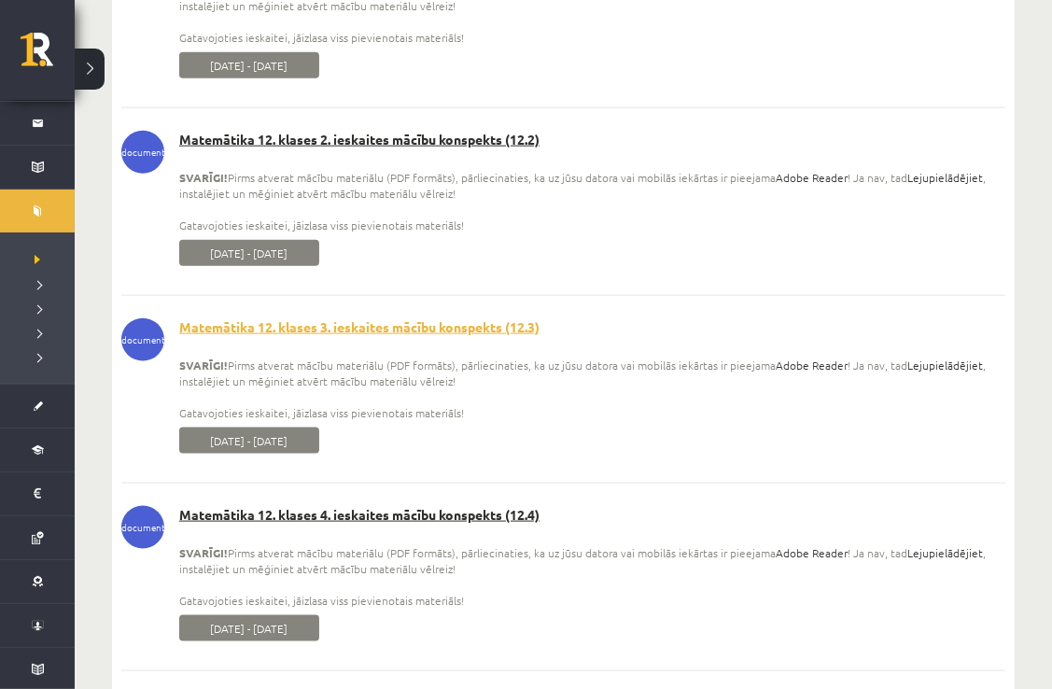
scroll to position [22682, 0]
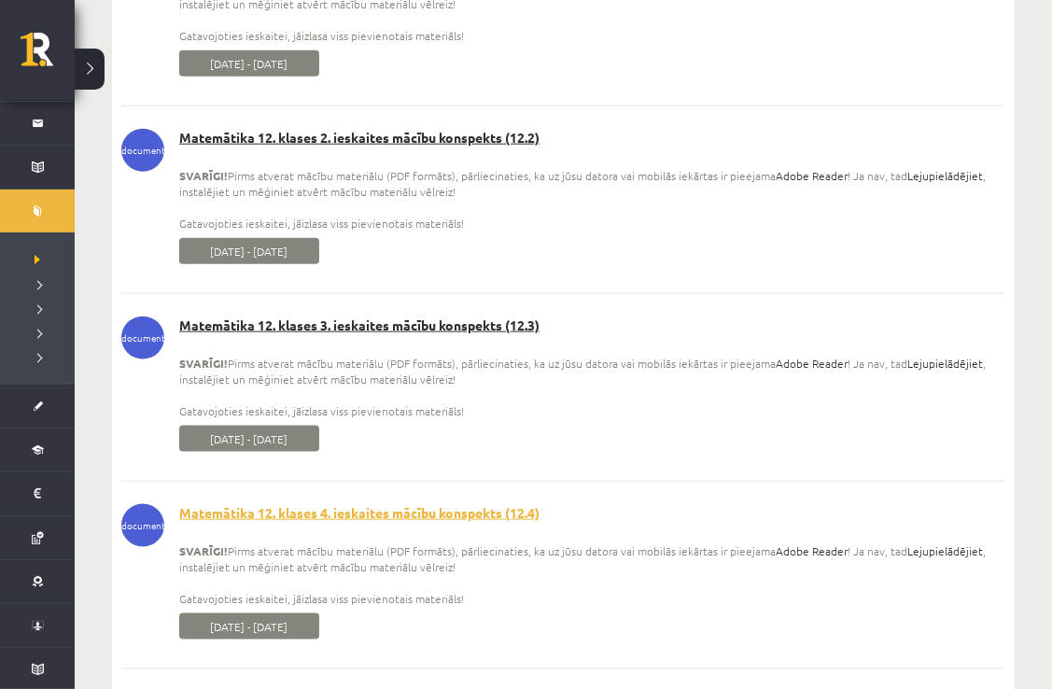
click at [435, 523] on link "Matemātika 12. klases 4. ieskaites mācību konspekts (12.4)" at bounding box center [563, 513] width 884 height 19
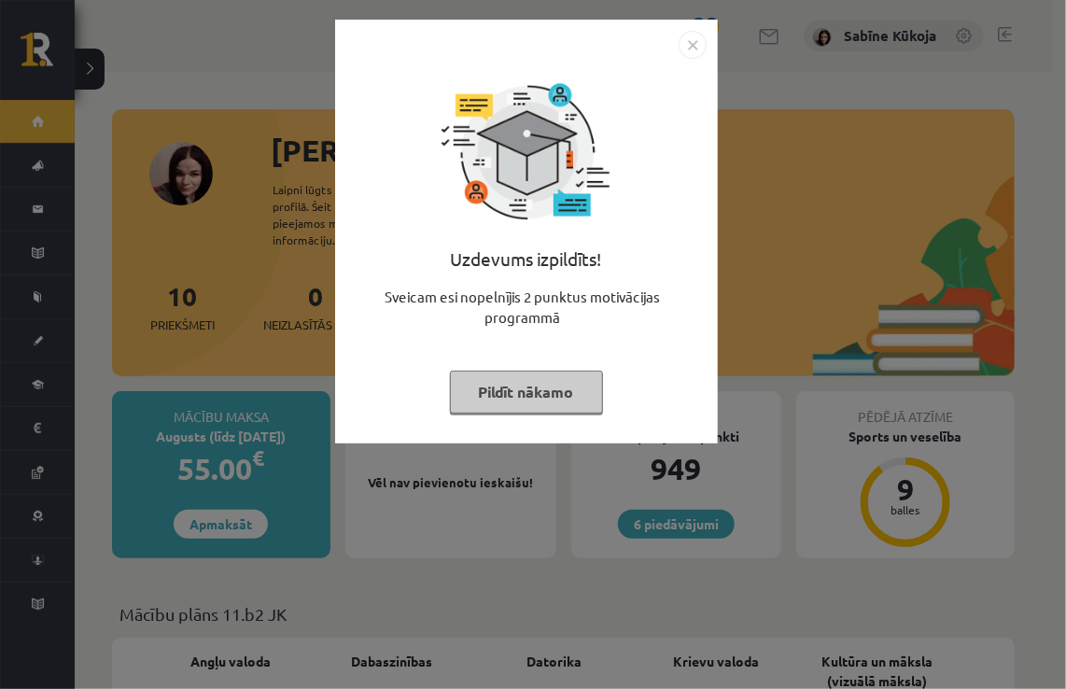
click at [534, 379] on button "Pildīt nākamo" at bounding box center [526, 391] width 153 height 43
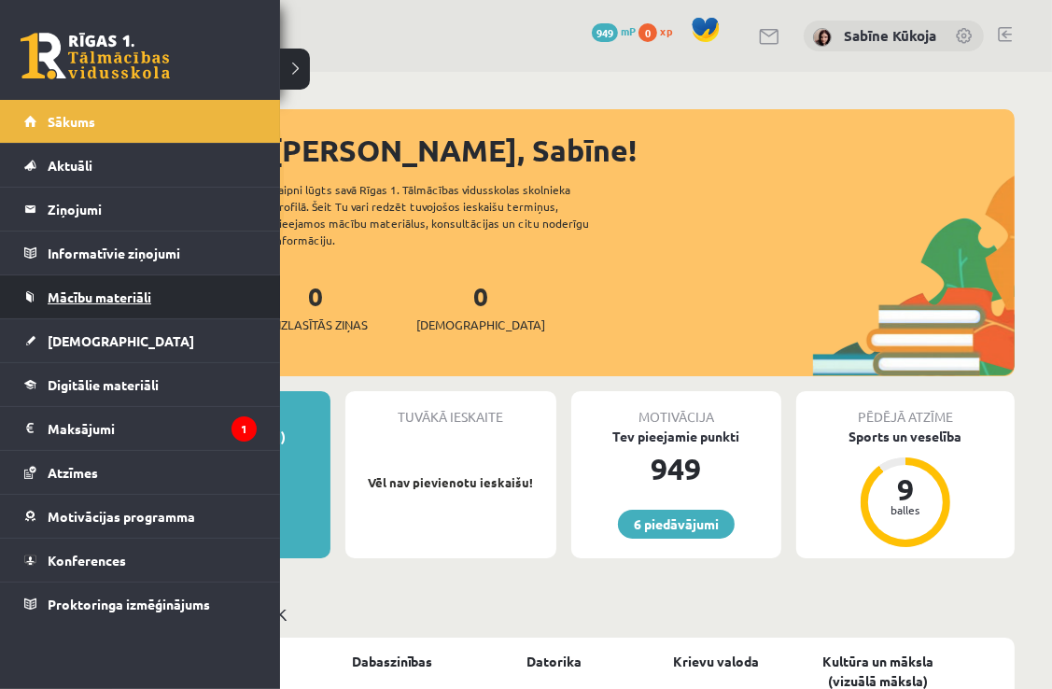
click at [56, 293] on span "Mācību materiāli" at bounding box center [100, 296] width 104 height 17
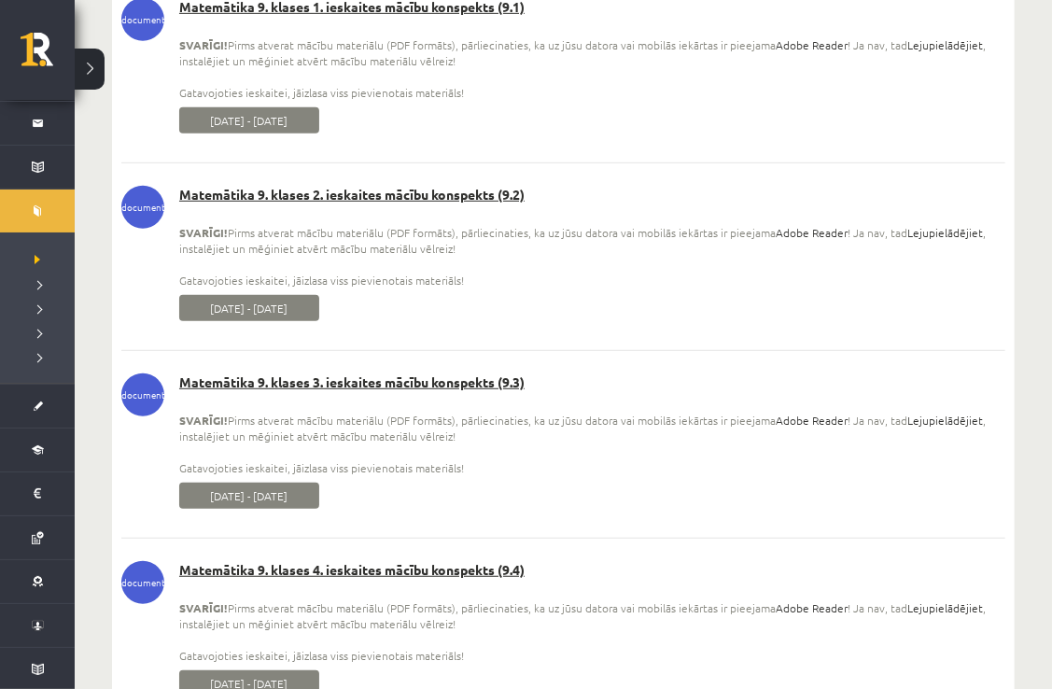
scroll to position [21911, 0]
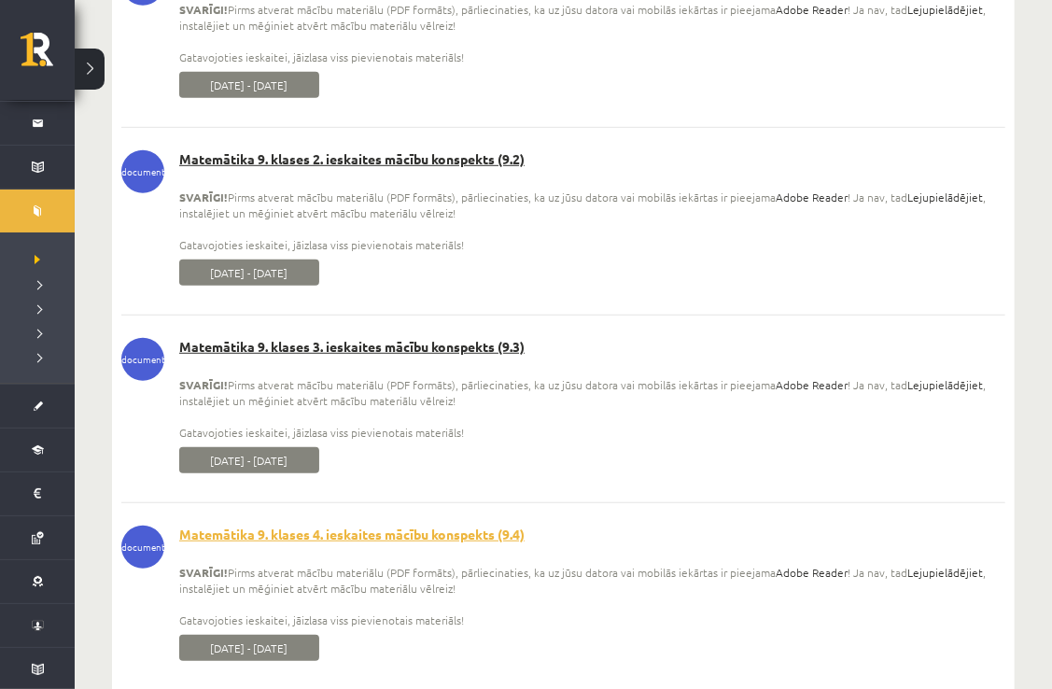
click at [491, 544] on link "Matemātika 9. klases 4. ieskaites mācību konspekts (9.4)" at bounding box center [563, 534] width 884 height 19
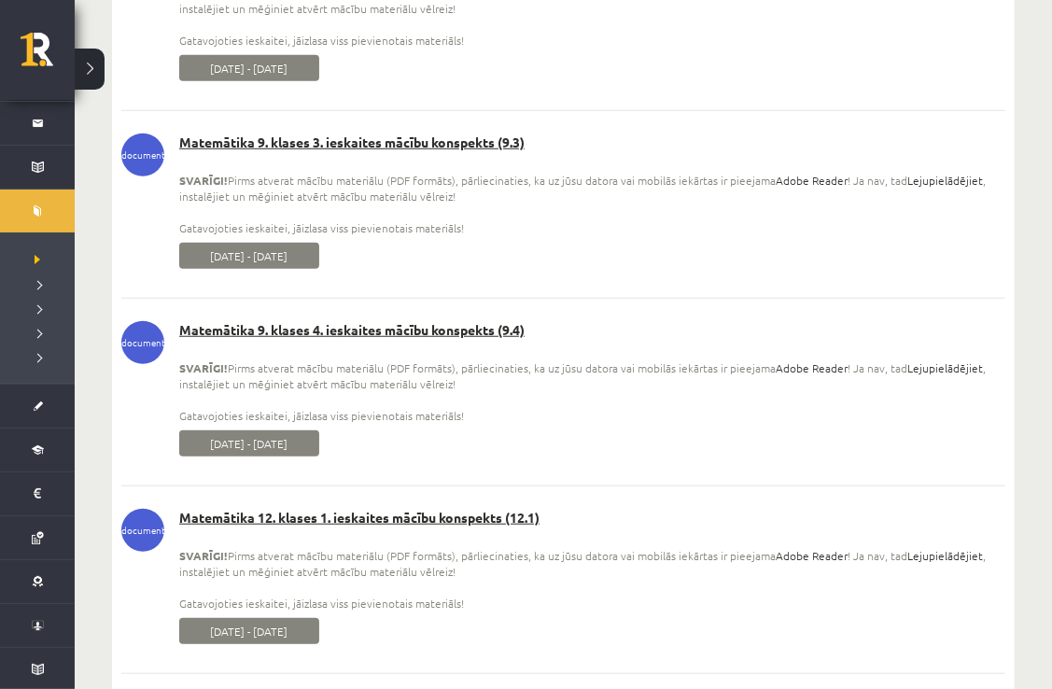
scroll to position [22135, 0]
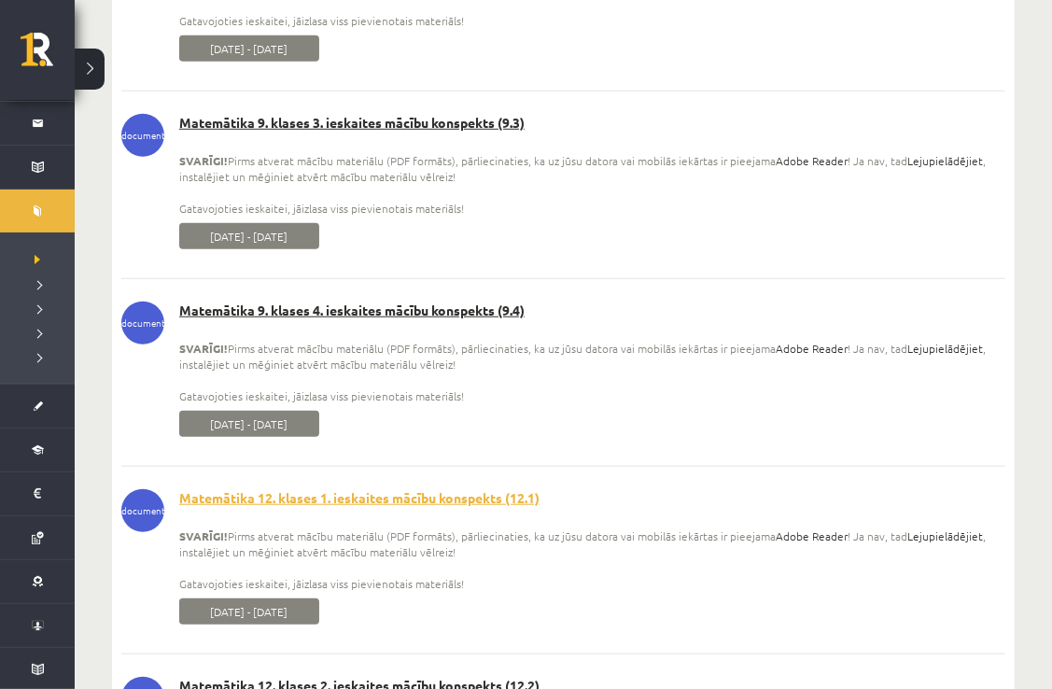
click at [446, 508] on link "Matemātika 12. klases 1. ieskaites mācību konspekts (12.1)" at bounding box center [563, 498] width 884 height 19
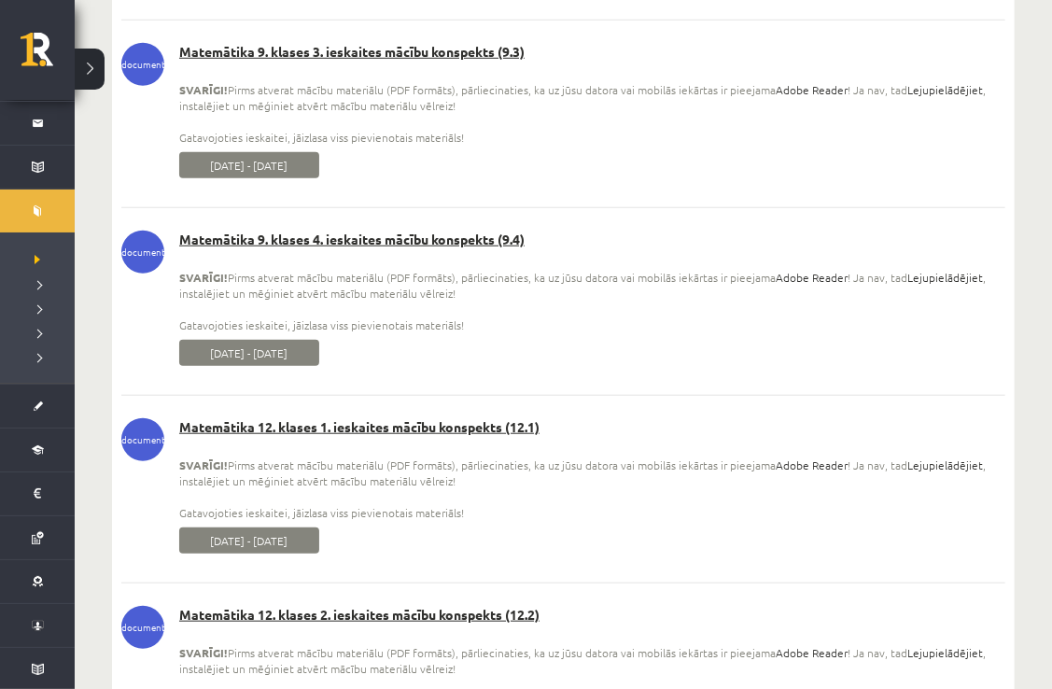
scroll to position [22241, 0]
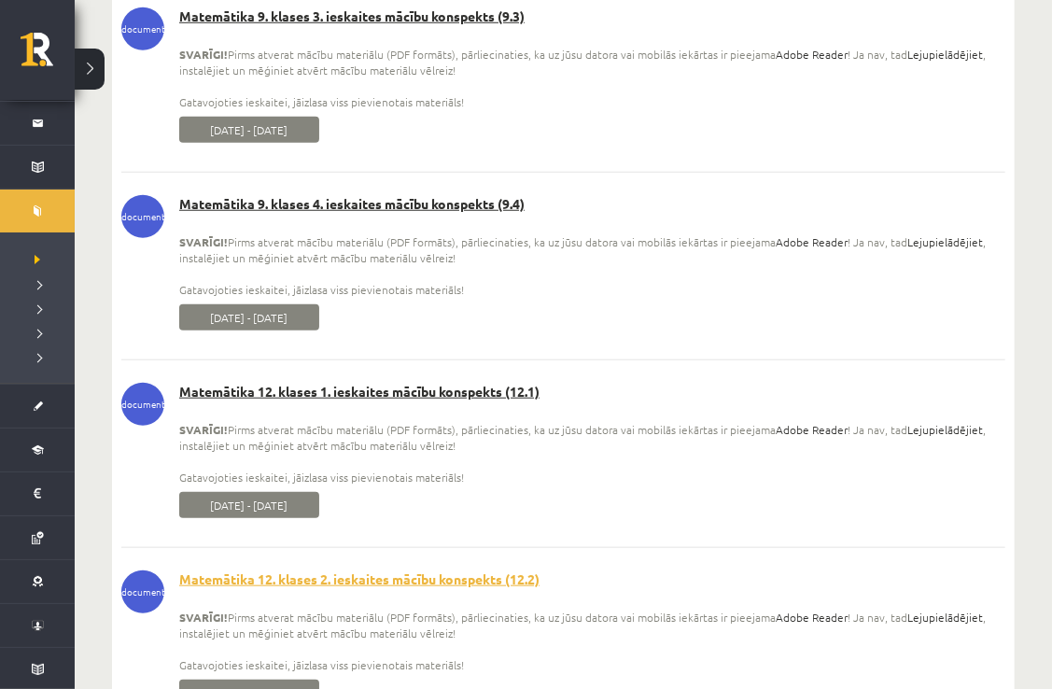
click at [409, 589] on link "Matemātika 12. klases 2. ieskaites mācību konspekts (12.2)" at bounding box center [563, 579] width 884 height 19
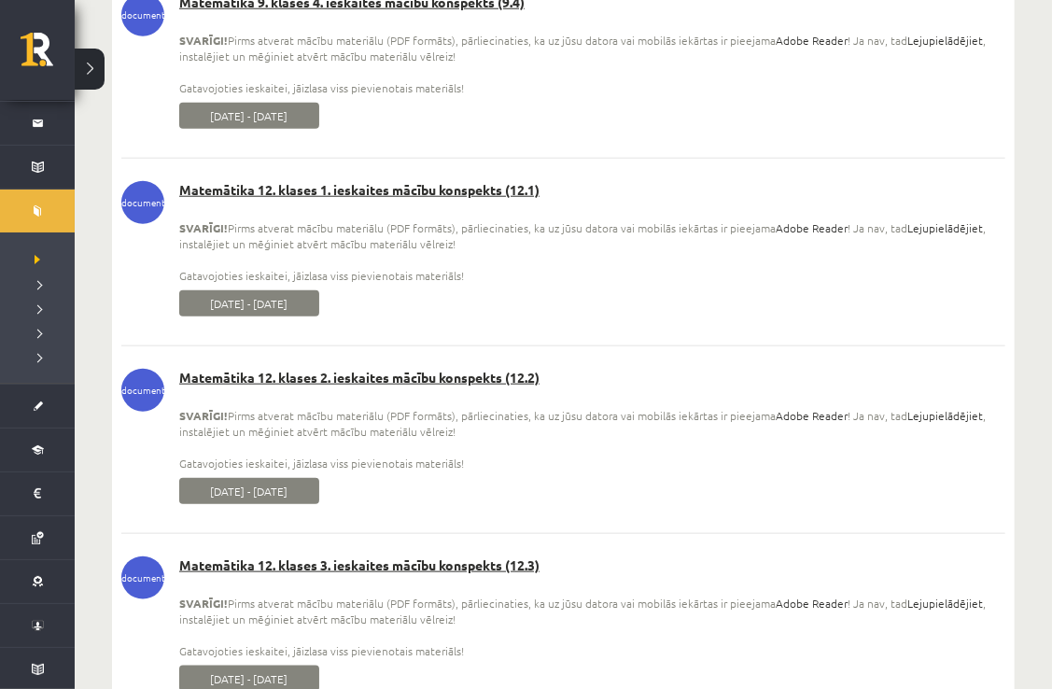
scroll to position [22465, 0]
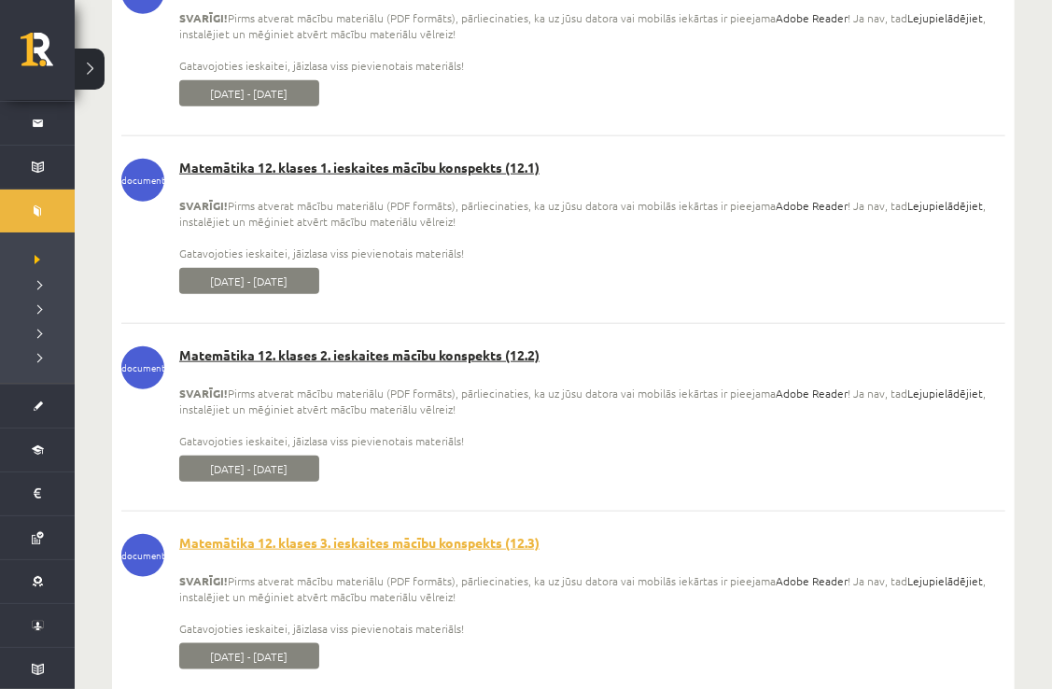
click at [385, 552] on link "Matemātika 12. klases 3. ieskaites mācību konspekts (12.3)" at bounding box center [563, 543] width 884 height 19
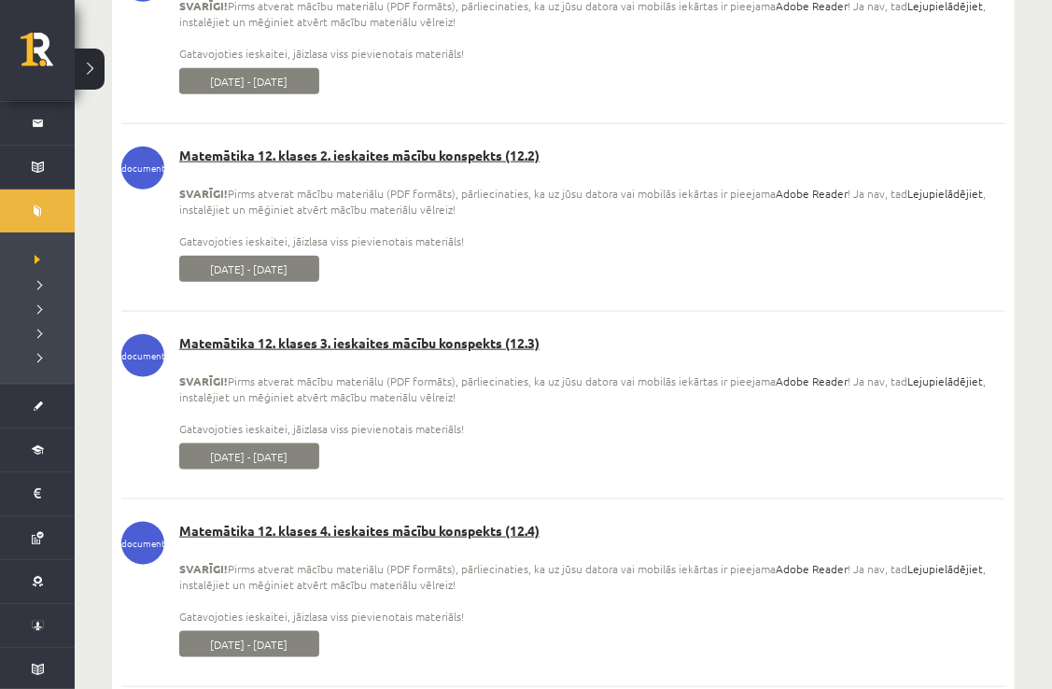
scroll to position [22689, 0]
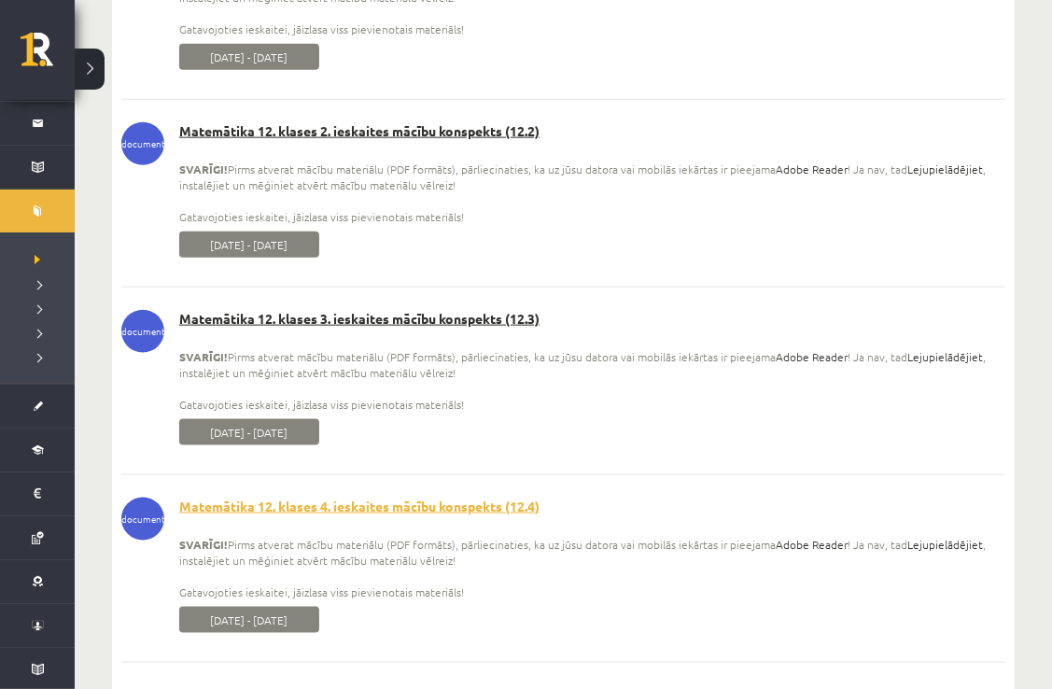
click at [447, 516] on link "Matemātika 12. klases 4. ieskaites mācību konspekts (12.4)" at bounding box center [563, 506] width 884 height 19
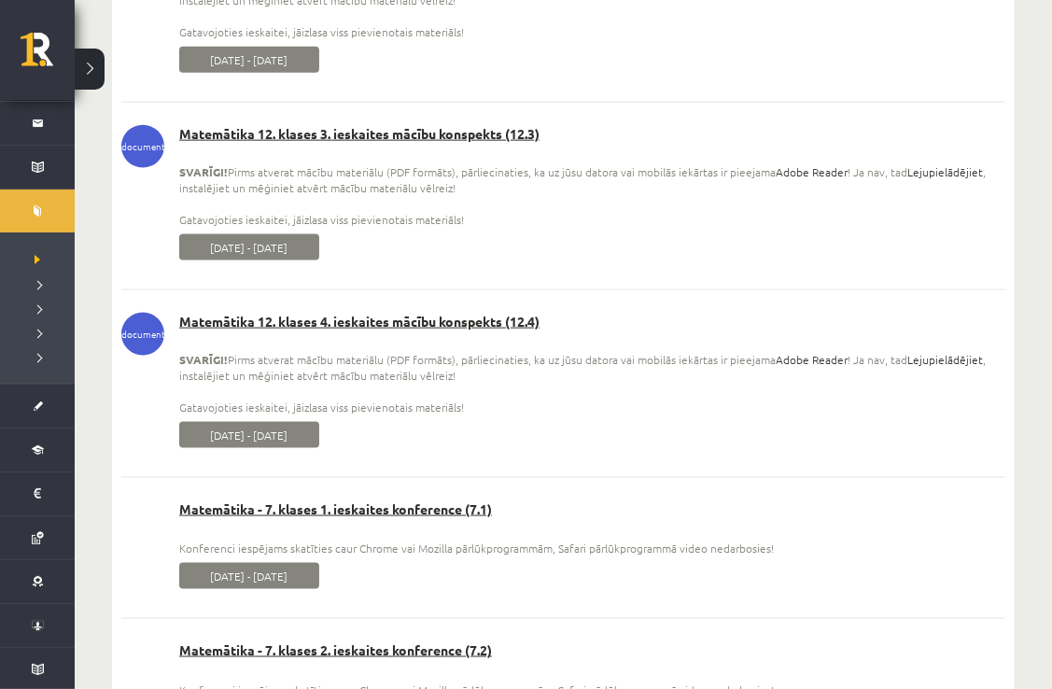
scroll to position [22876, 0]
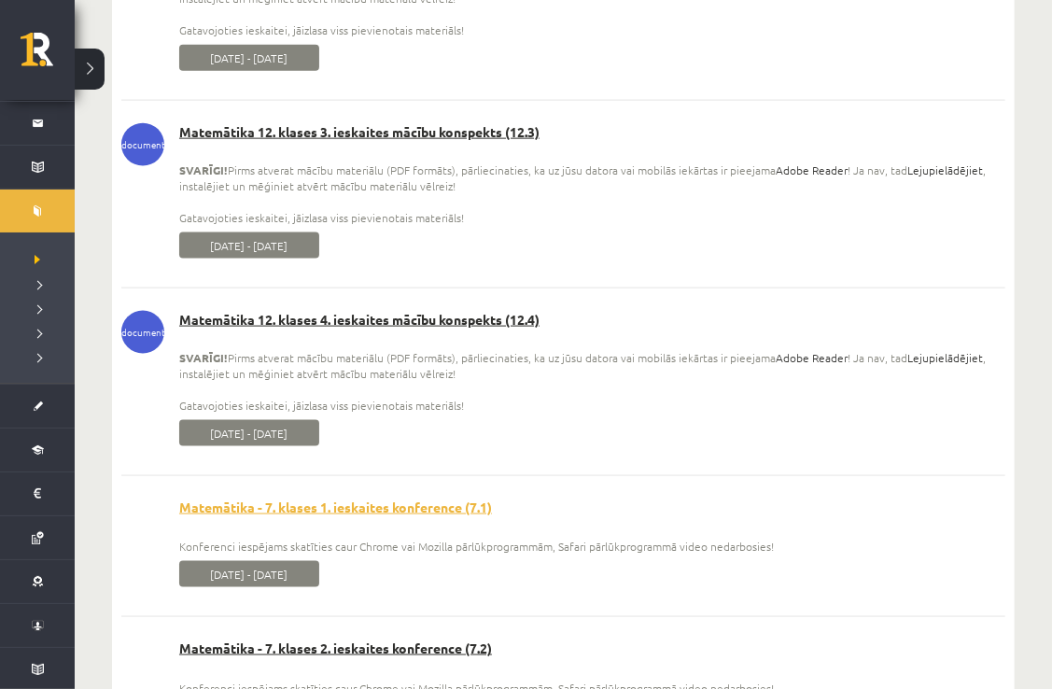
click at [302, 517] on link "Matemātika - 7. klases 1. ieskaites konference (7.1)" at bounding box center [563, 507] width 884 height 19
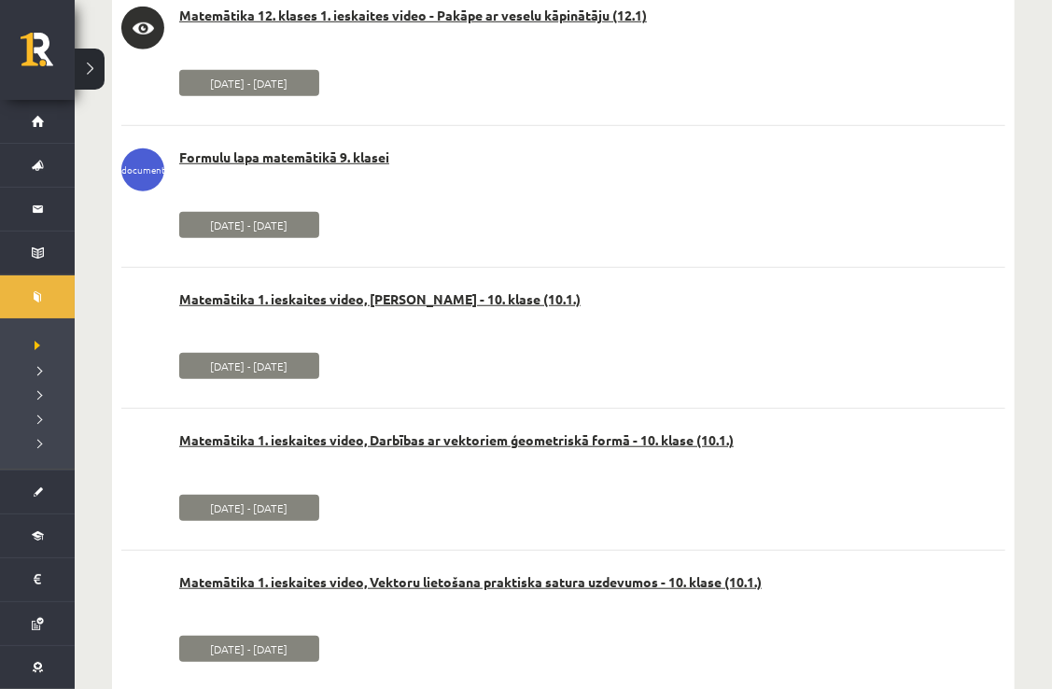
scroll to position [37857, 0]
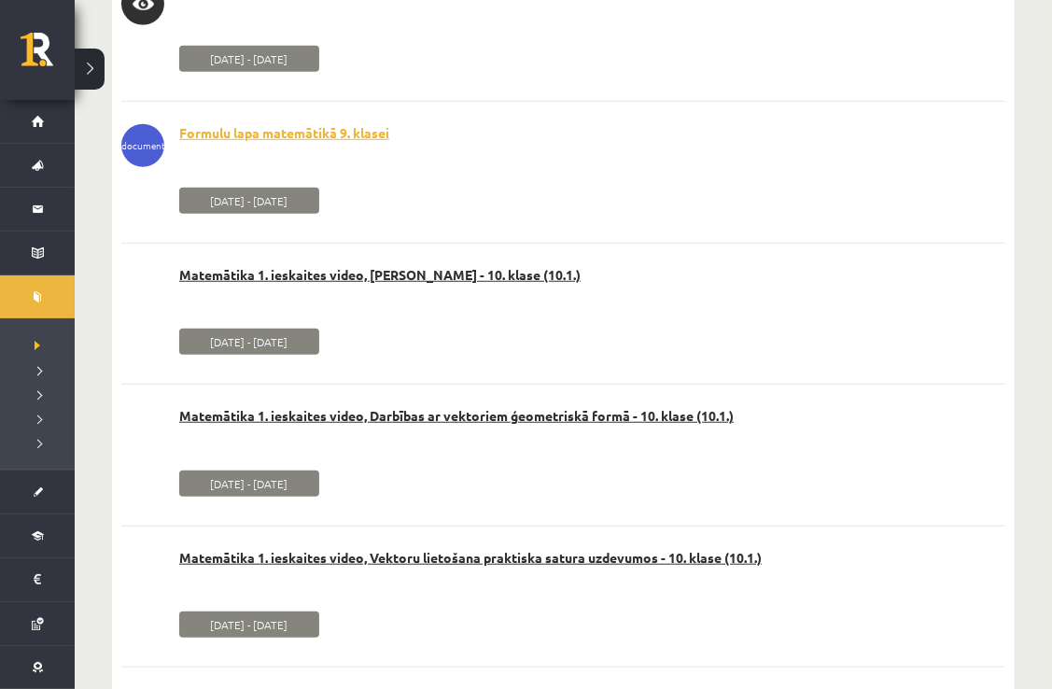
click at [217, 140] on link "Formulu lapa matemātikā 9. klasei" at bounding box center [563, 133] width 884 height 19
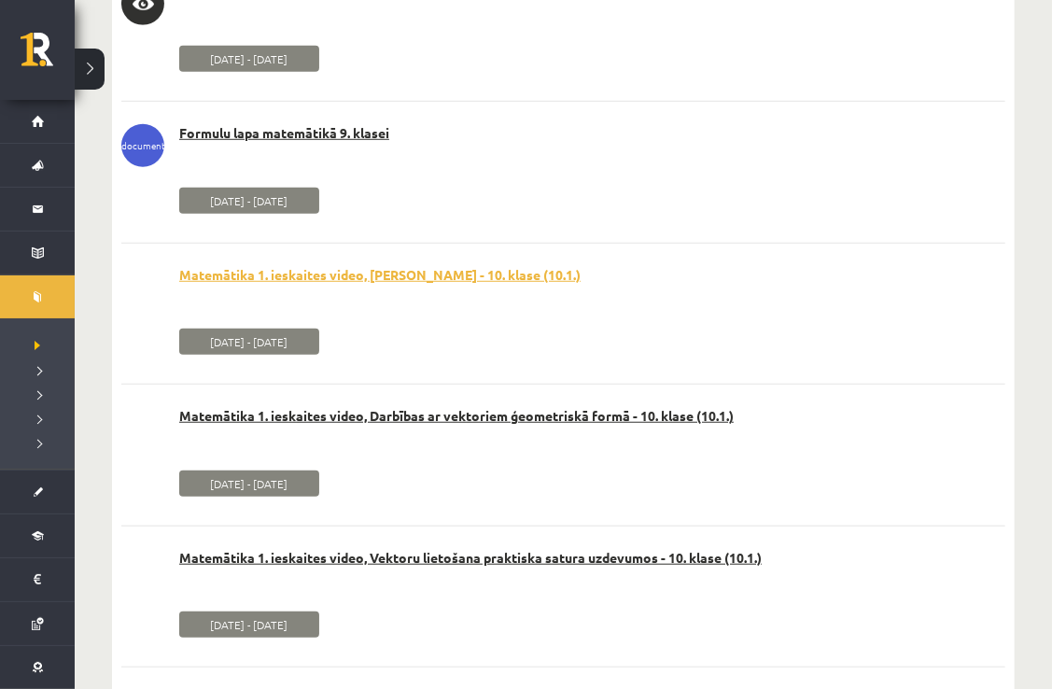
click at [295, 274] on link "Matemātika 1. ieskaites video, [PERSON_NAME] - 10. klase (10.1.)" at bounding box center [563, 275] width 884 height 19
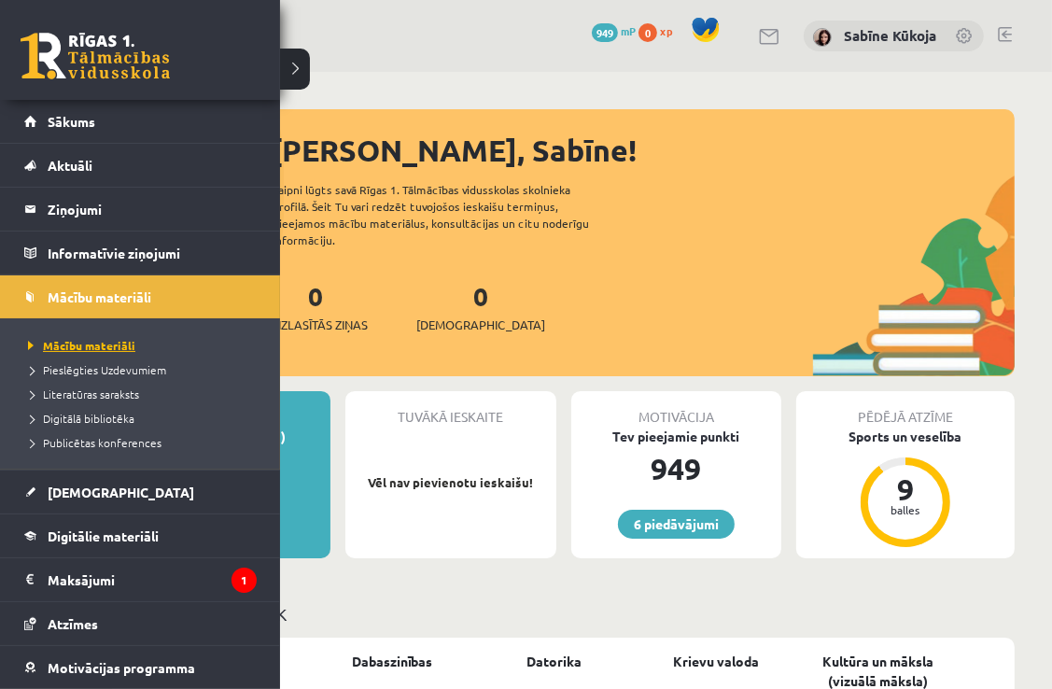
click at [105, 343] on span "Mācību materiāli" at bounding box center [79, 345] width 112 height 15
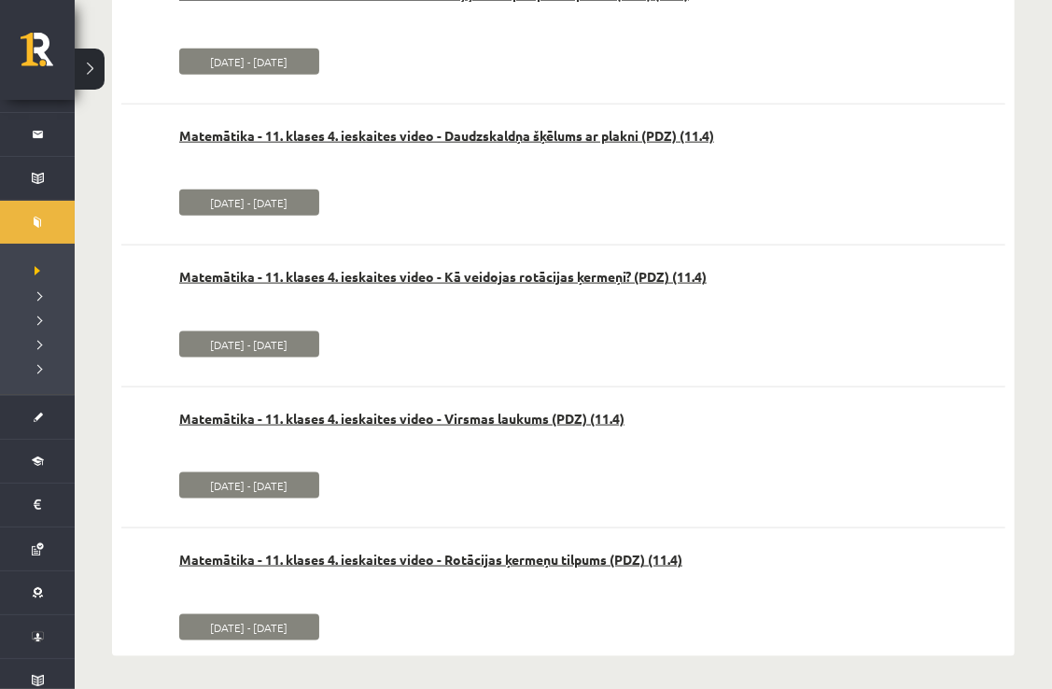
scroll to position [70147, 0]
